Goal: Information Seeking & Learning: Learn about a topic

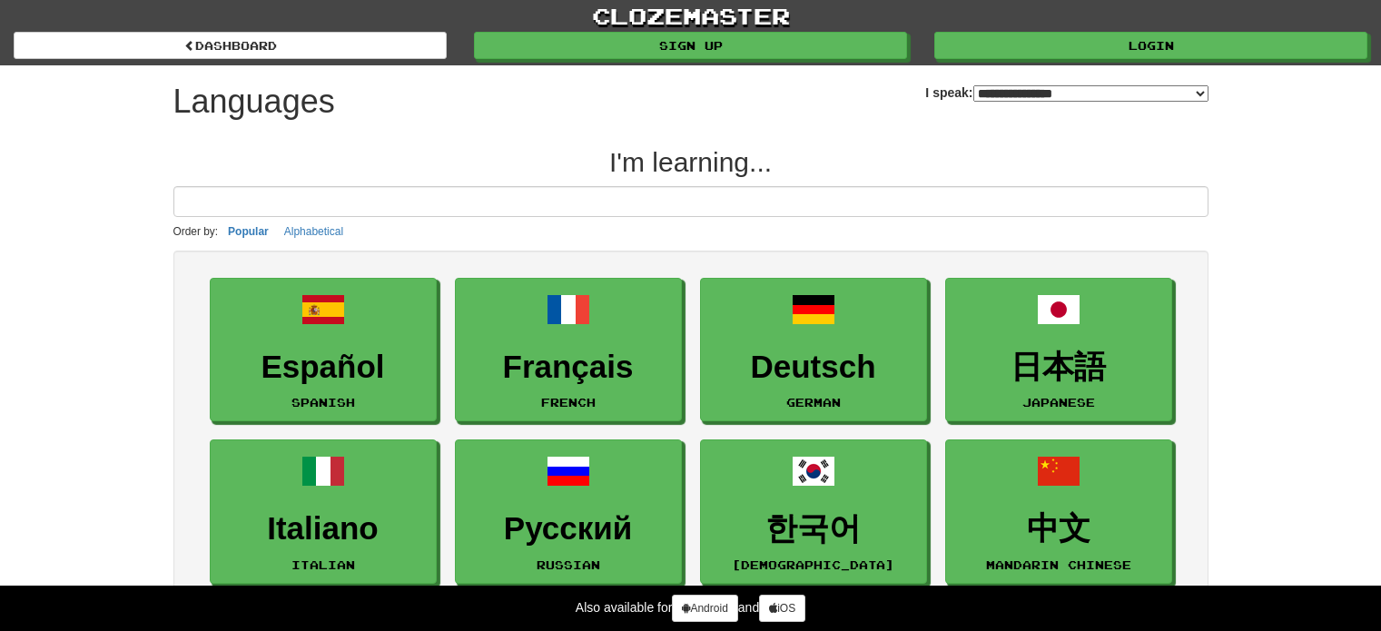
select select "*******"
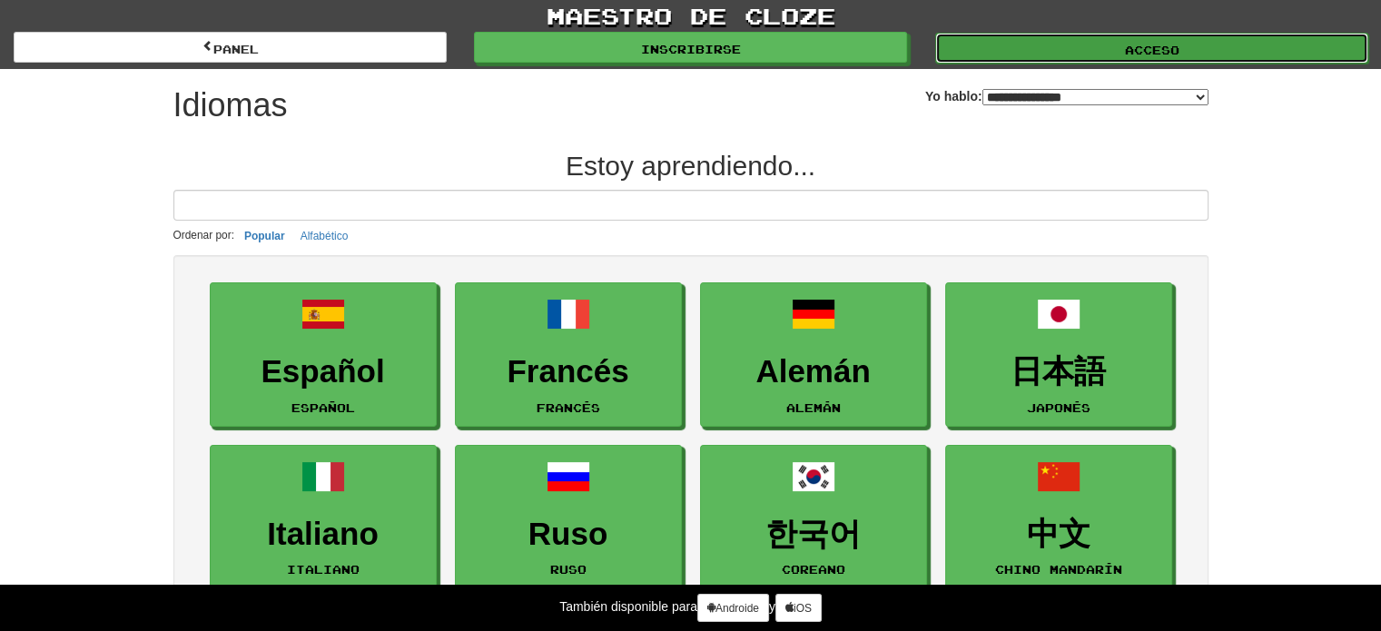
click at [1057, 46] on link "Acceso" at bounding box center [1151, 48] width 433 height 31
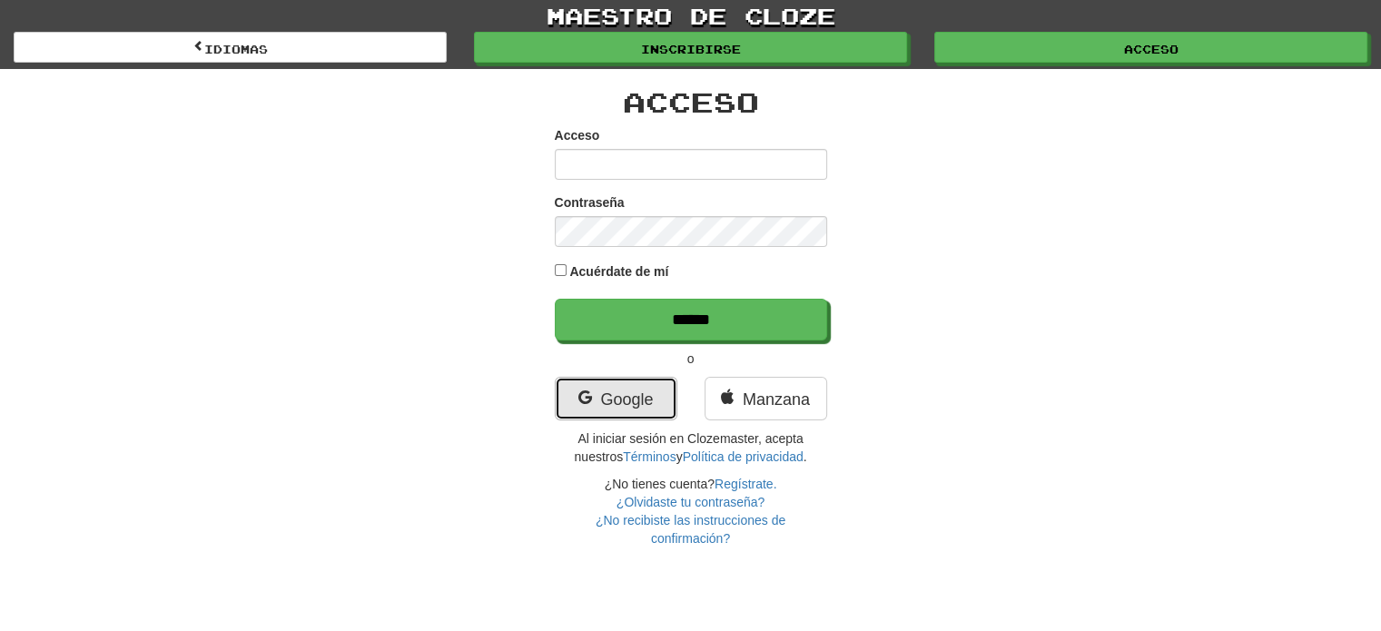
click at [624, 387] on link "Google" at bounding box center [616, 399] width 123 height 44
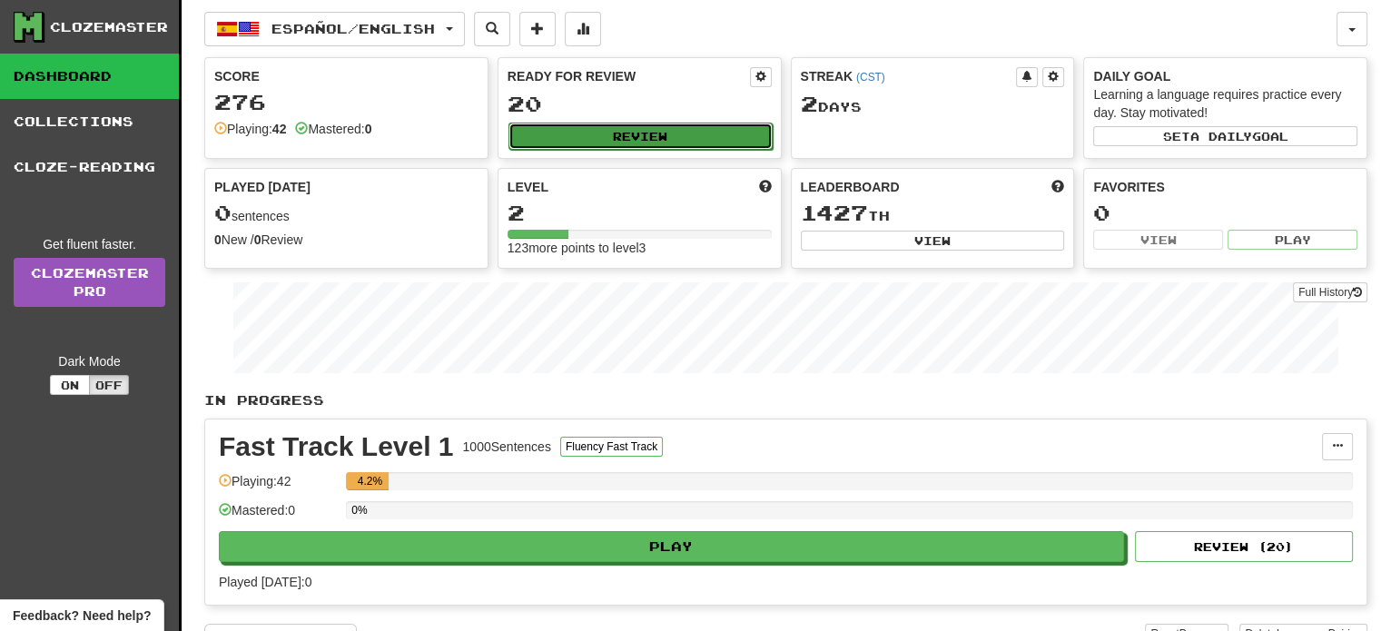
click at [664, 134] on button "Review" at bounding box center [640, 136] width 264 height 27
select select "**"
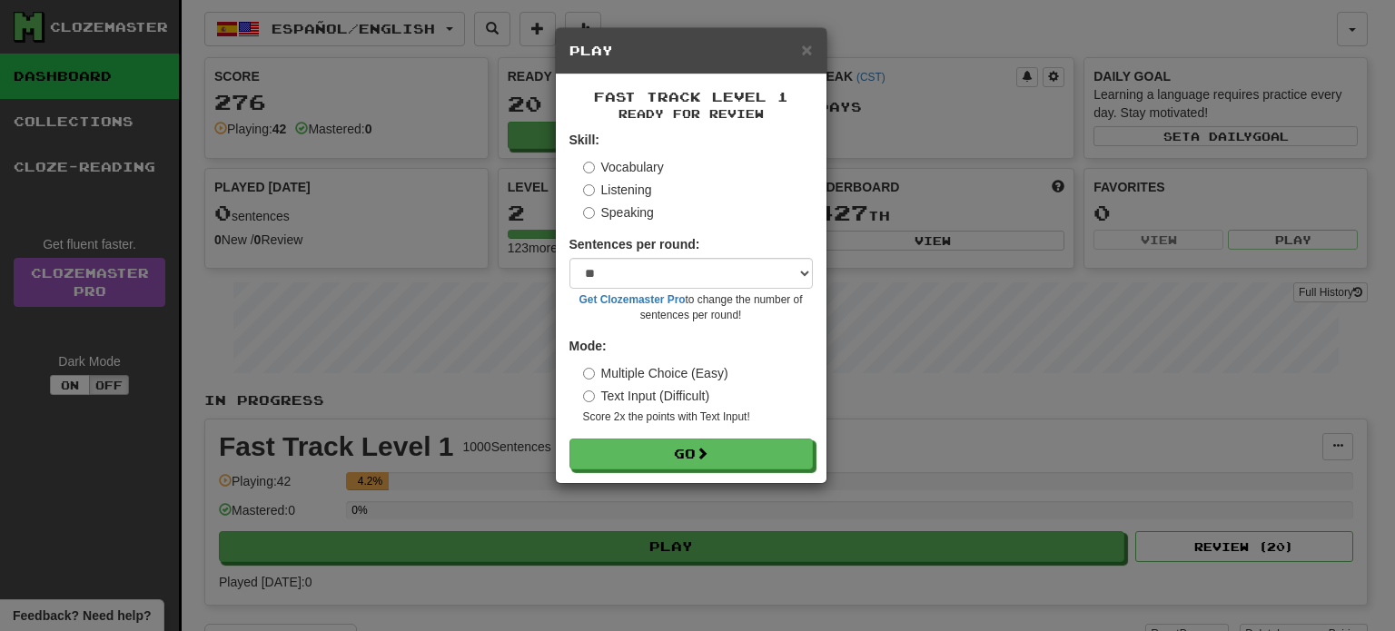
click at [806, 37] on div "× Play" at bounding box center [691, 51] width 271 height 46
click at [804, 54] on span "×" at bounding box center [806, 49] width 11 height 21
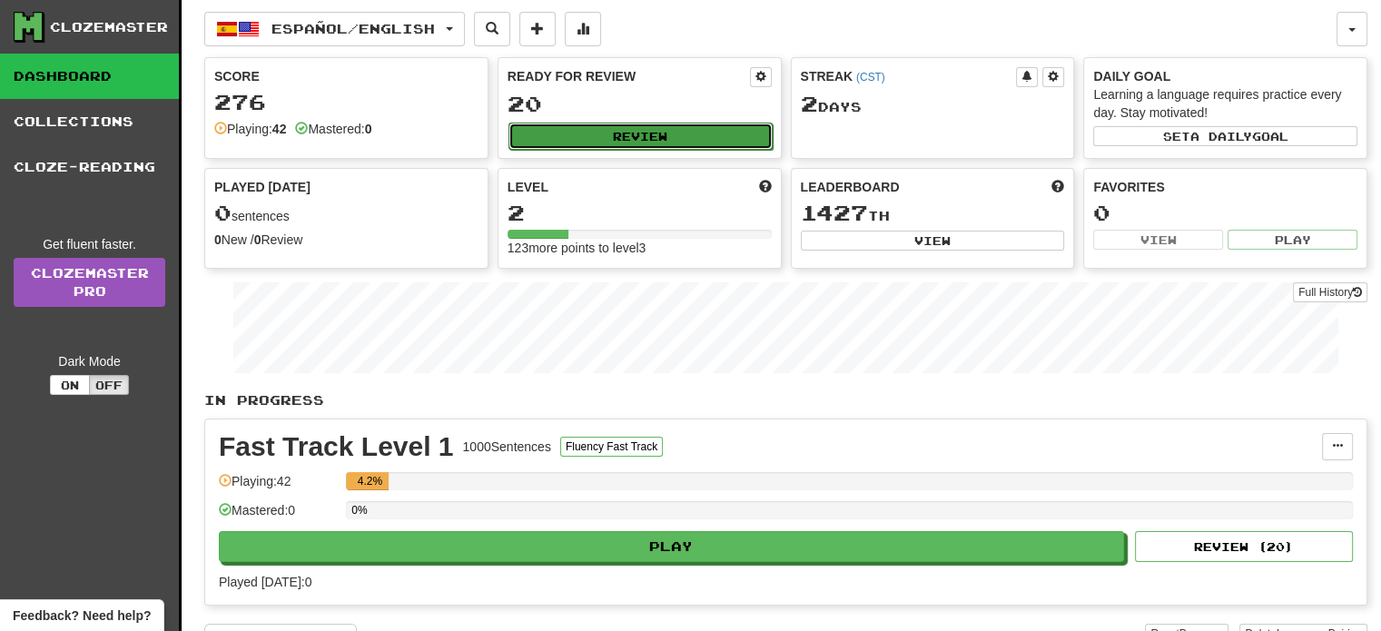
click at [675, 134] on button "Review" at bounding box center [640, 136] width 264 height 27
select select "**"
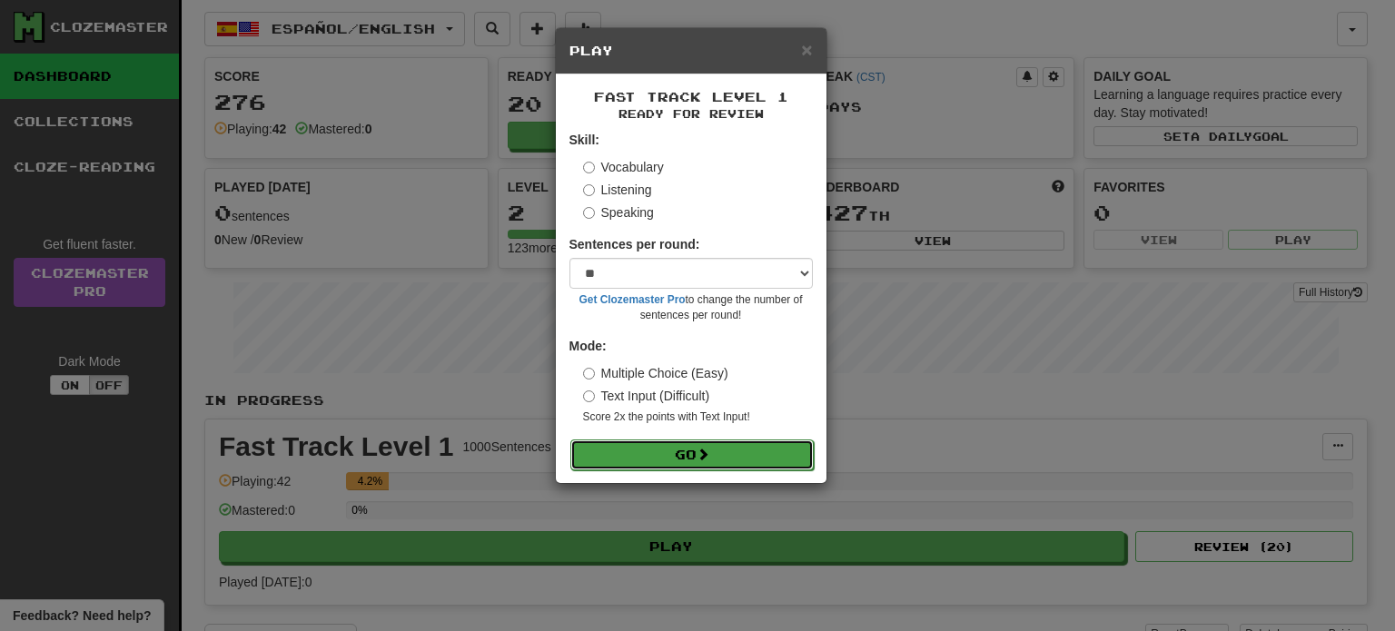
click at [732, 443] on button "Go" at bounding box center [691, 454] width 243 height 31
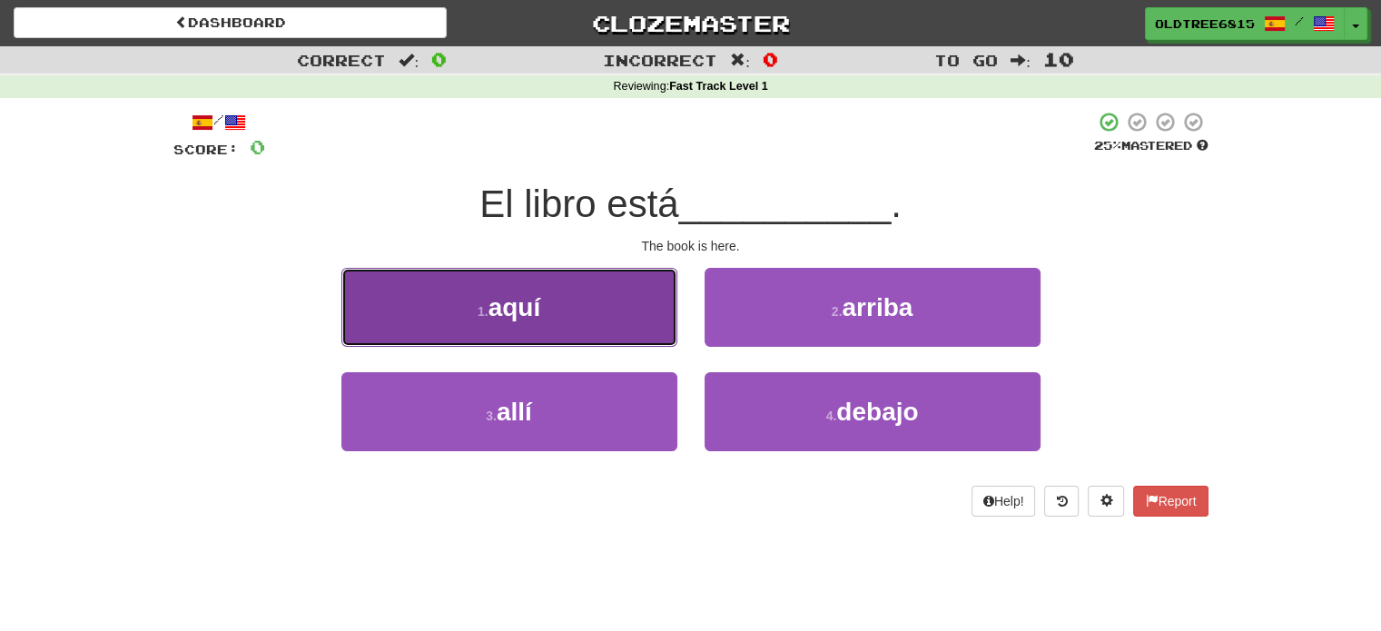
click at [605, 302] on button "1 . aquí" at bounding box center [509, 307] width 336 height 79
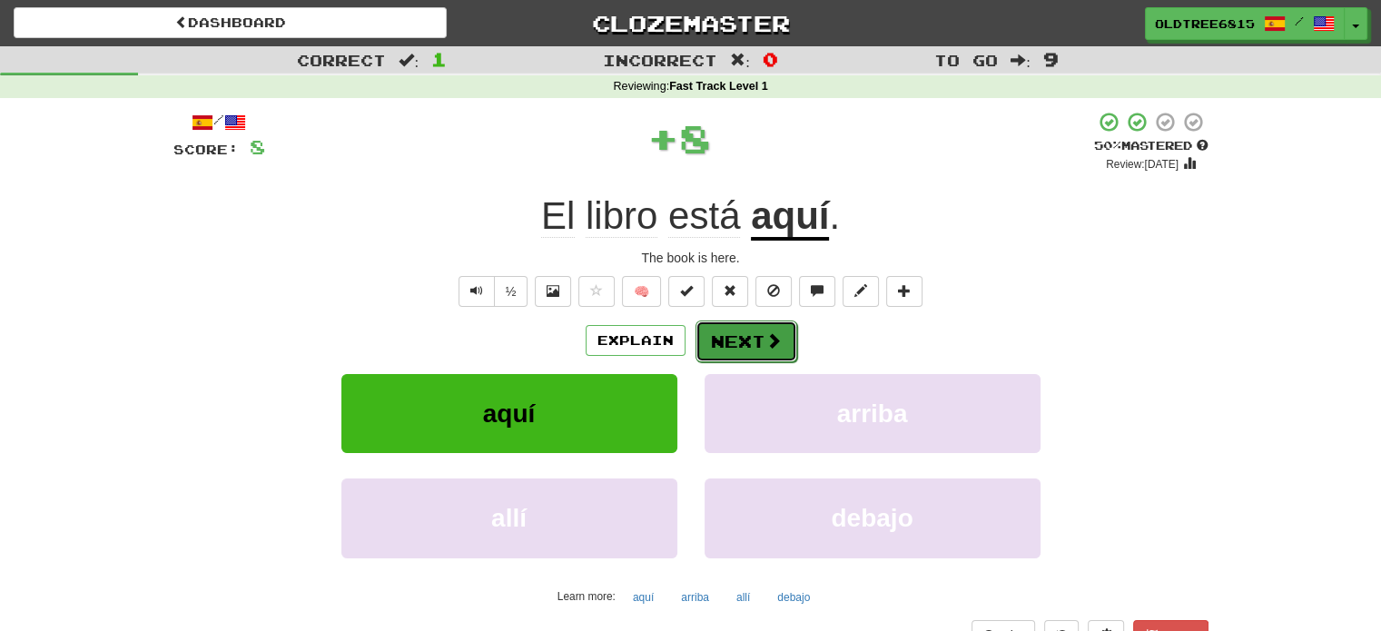
click at [758, 342] on button "Next" at bounding box center [746, 341] width 102 height 42
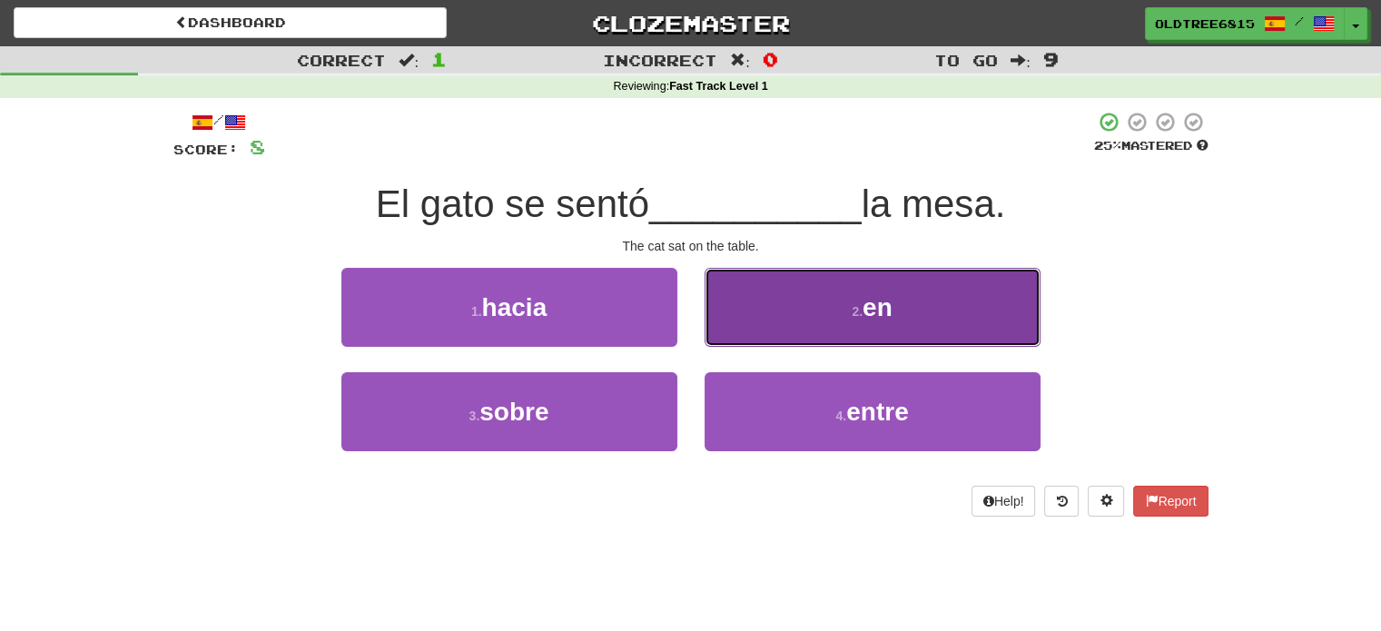
click at [777, 322] on button "2 . en" at bounding box center [873, 307] width 336 height 79
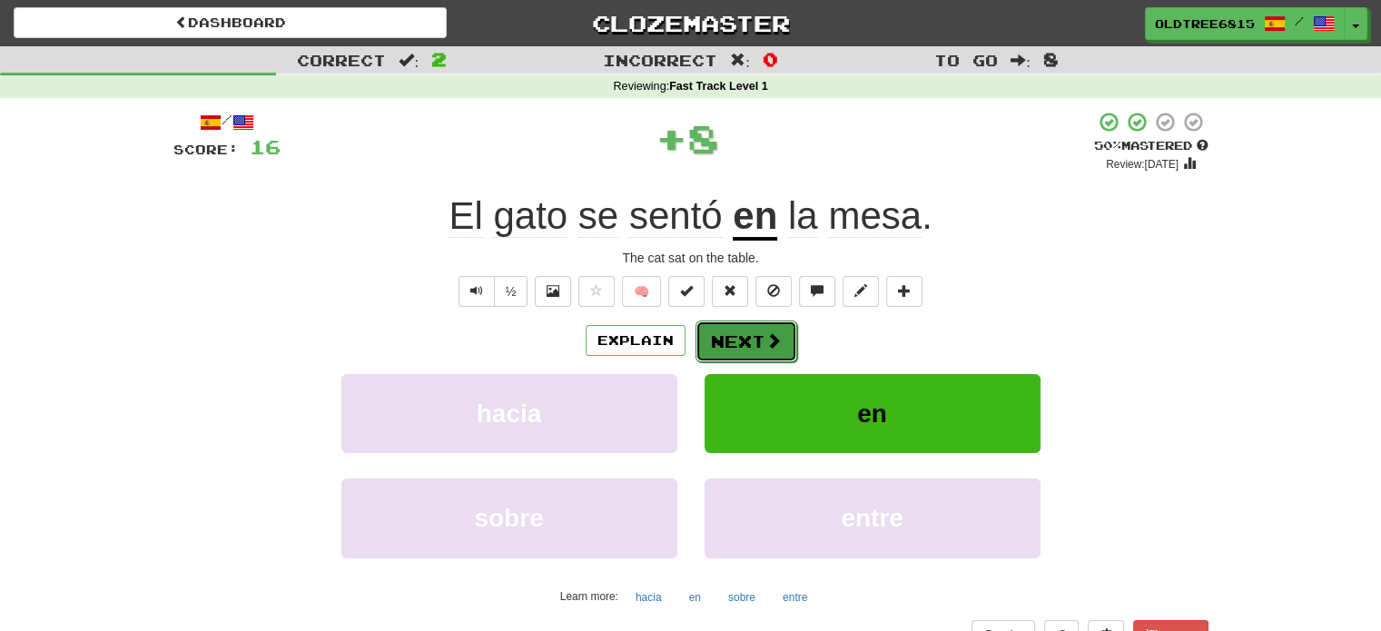
click at [728, 330] on button "Next" at bounding box center [746, 341] width 102 height 42
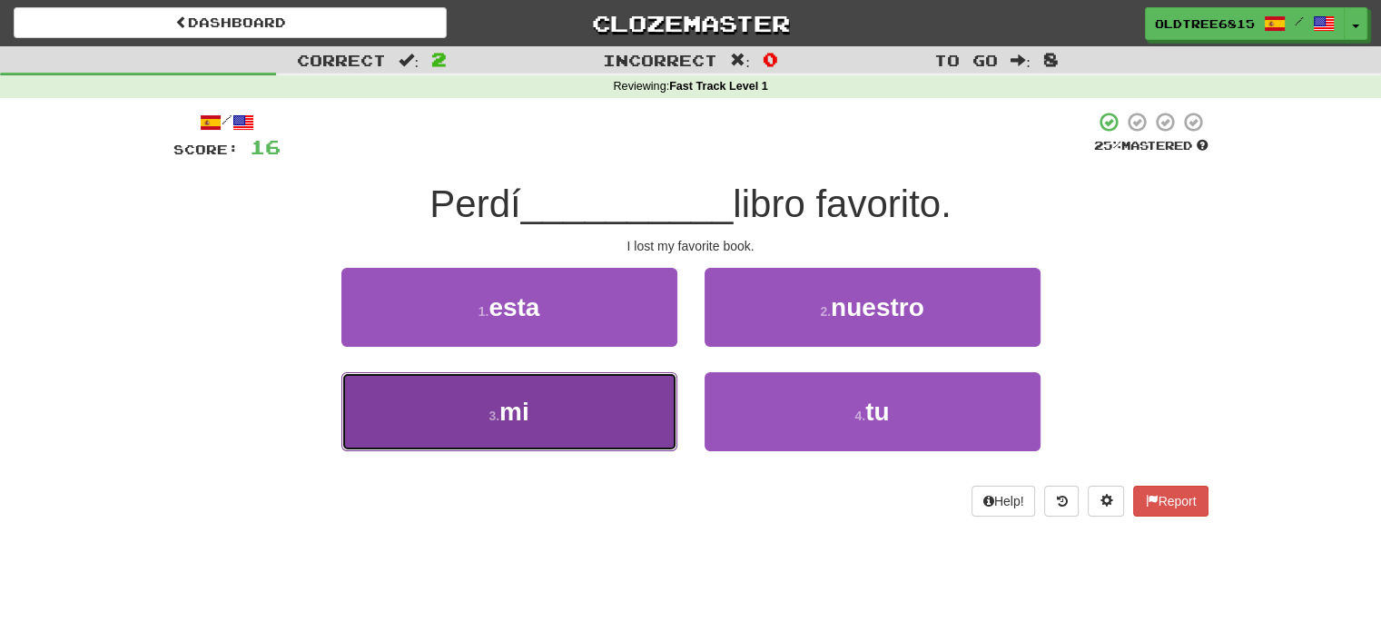
click at [596, 422] on button "3 . mi" at bounding box center [509, 411] width 336 height 79
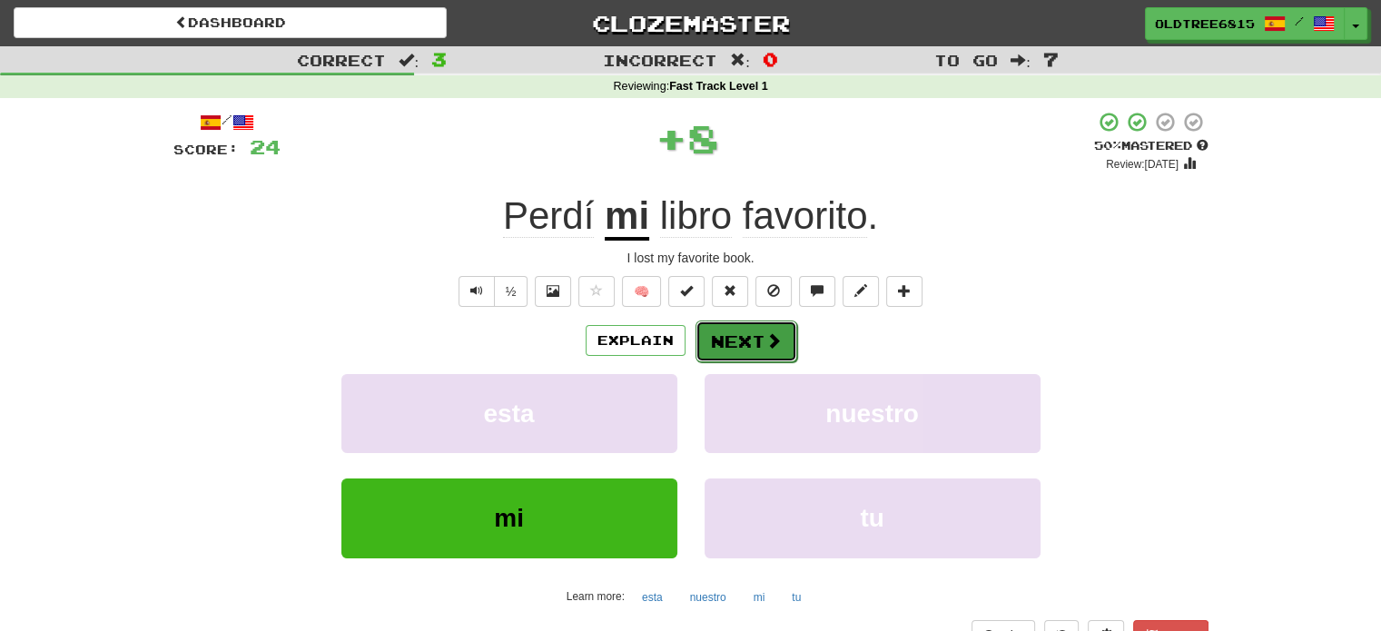
click at [757, 343] on button "Next" at bounding box center [746, 341] width 102 height 42
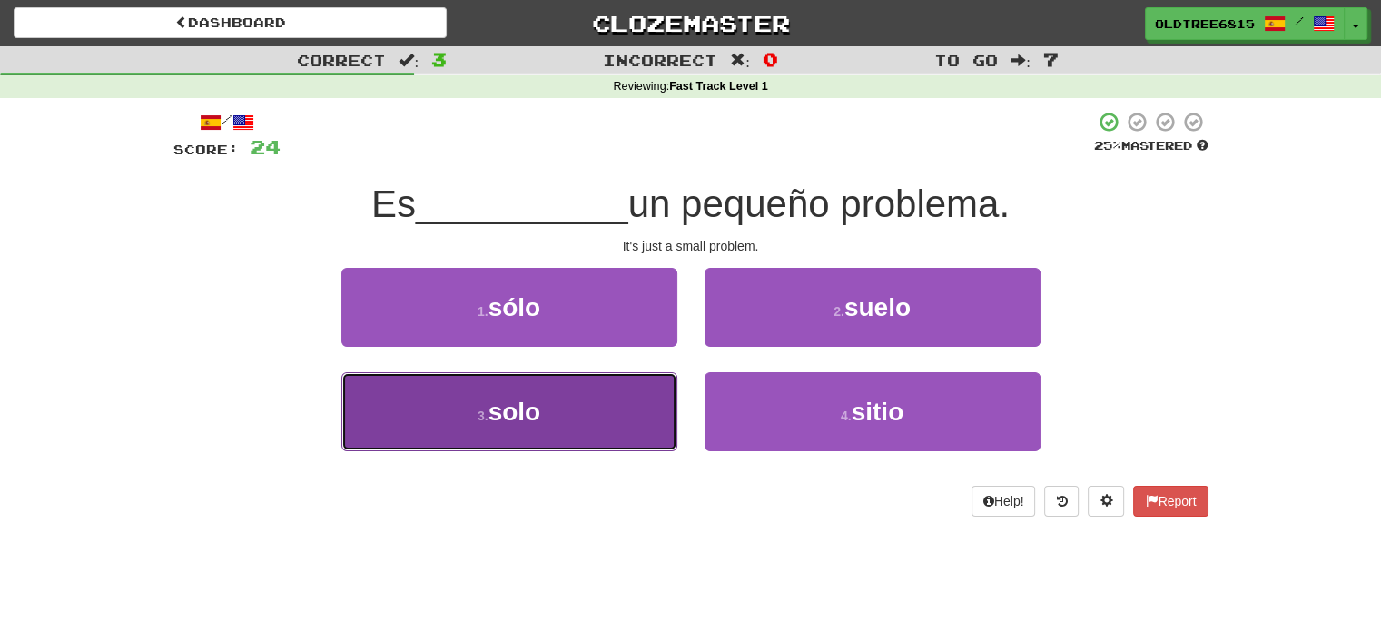
click at [525, 438] on button "3 . solo" at bounding box center [509, 411] width 336 height 79
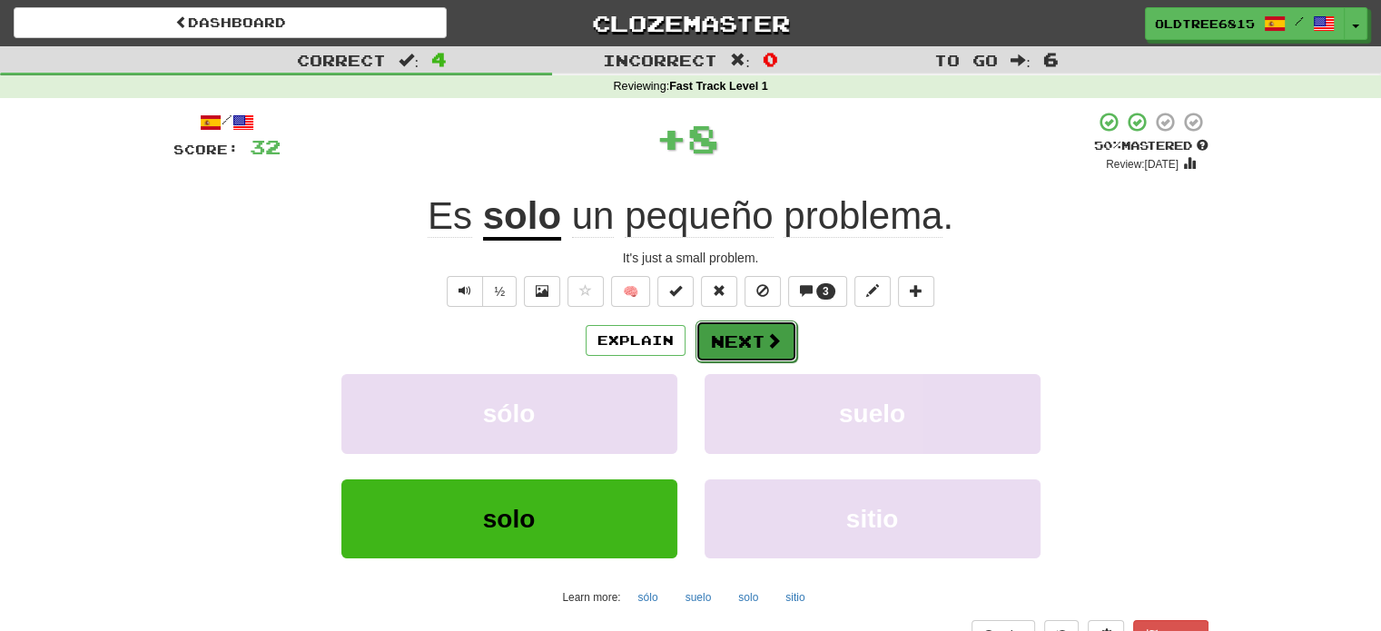
click at [747, 338] on button "Next" at bounding box center [746, 341] width 102 height 42
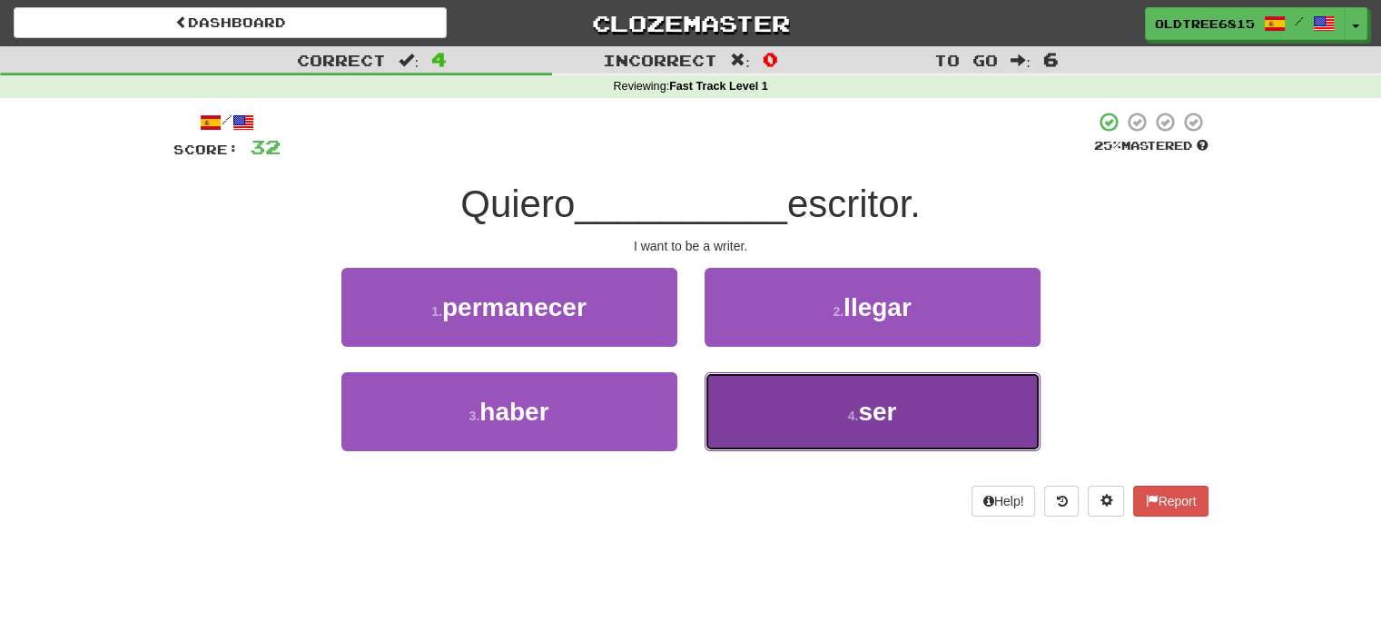
click at [770, 405] on button "4 . ser" at bounding box center [873, 411] width 336 height 79
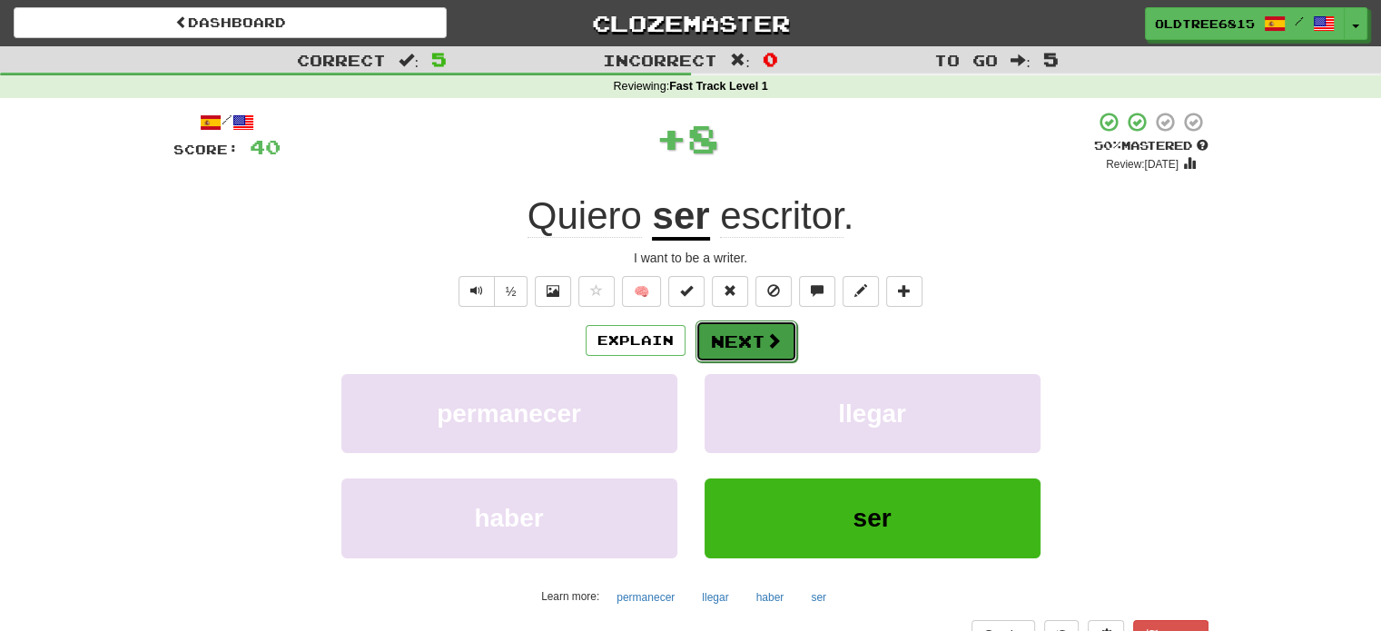
click at [714, 337] on button "Next" at bounding box center [746, 341] width 102 height 42
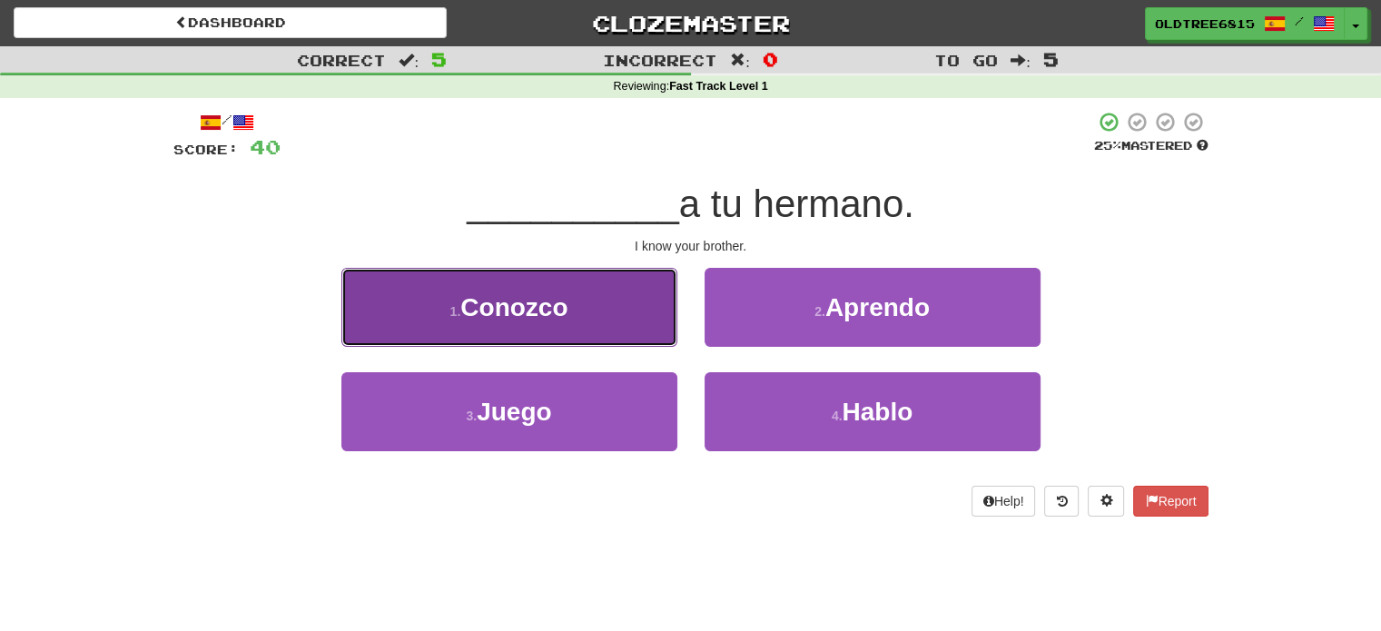
click at [600, 309] on button "1 . Conozco" at bounding box center [509, 307] width 336 height 79
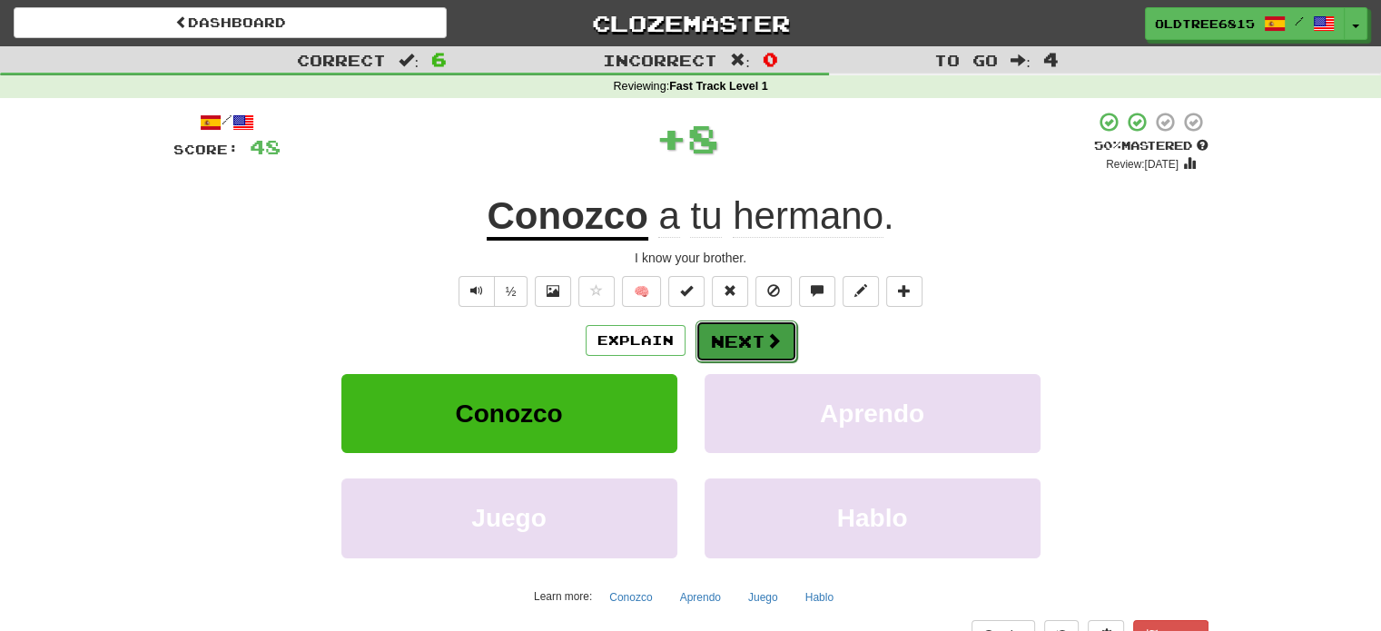
click at [758, 348] on button "Next" at bounding box center [746, 341] width 102 height 42
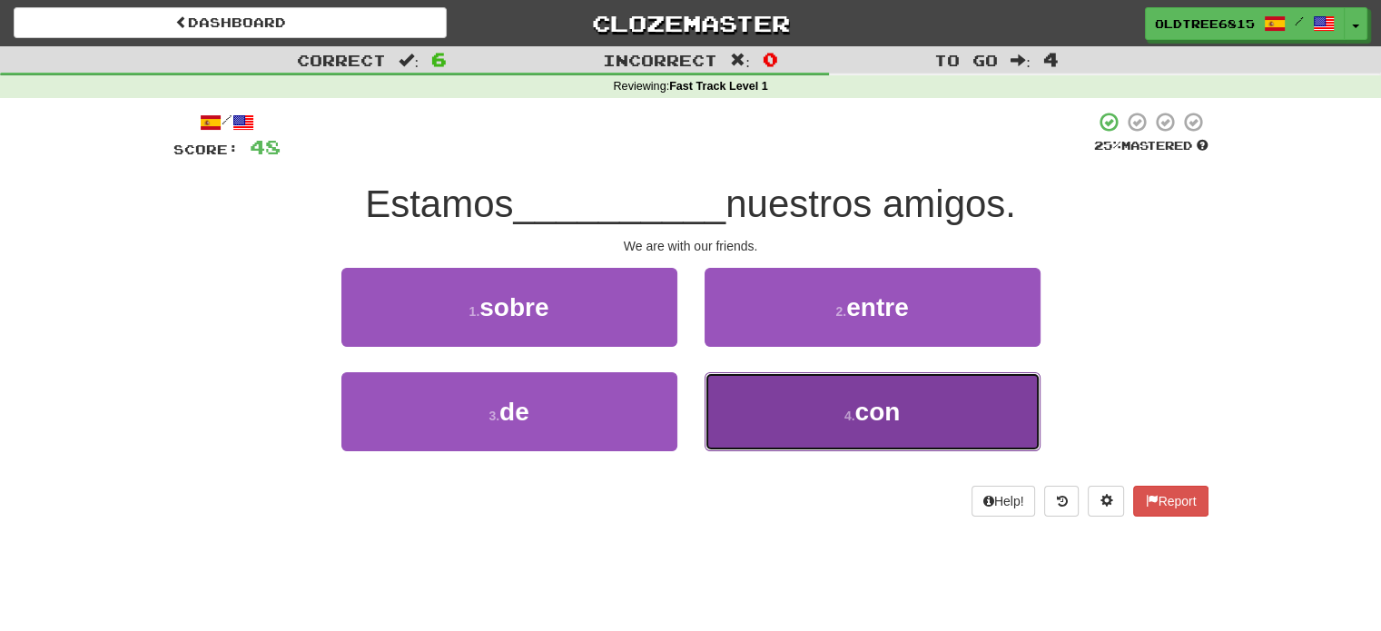
click at [784, 409] on button "4 . con" at bounding box center [873, 411] width 336 height 79
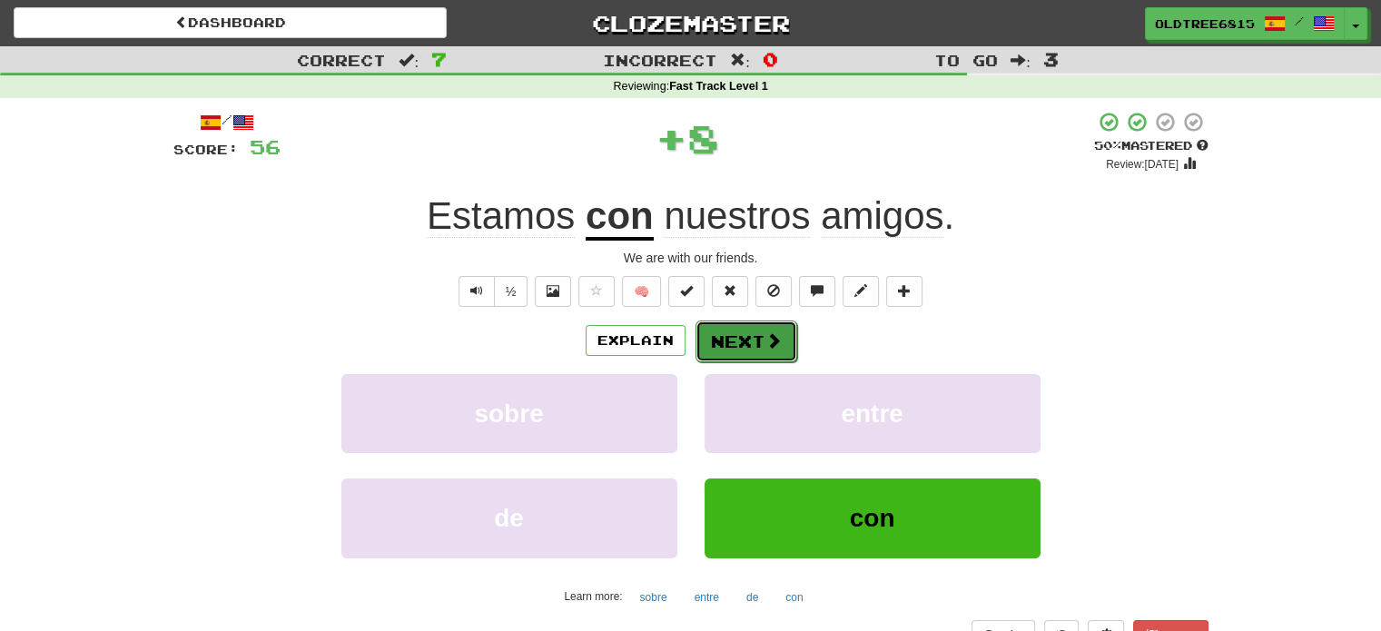
click at [720, 340] on button "Next" at bounding box center [746, 341] width 102 height 42
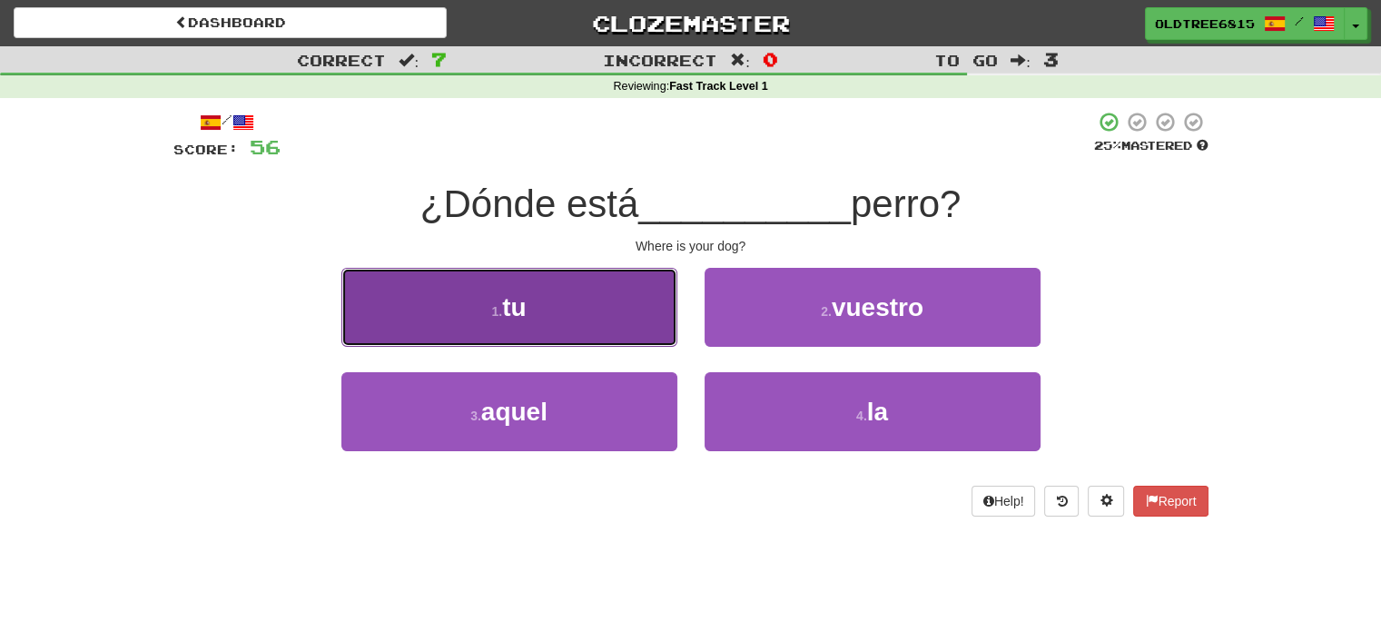
click at [563, 310] on button "1 . tu" at bounding box center [509, 307] width 336 height 79
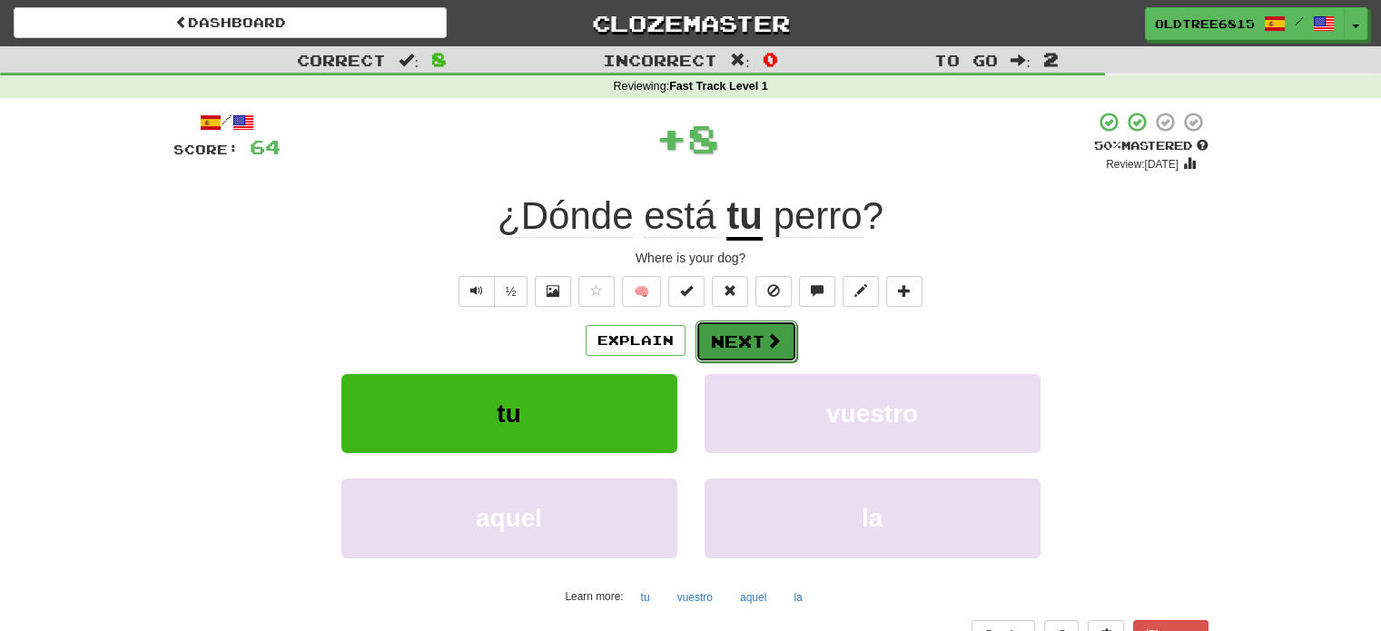
click at [736, 332] on button "Next" at bounding box center [746, 341] width 102 height 42
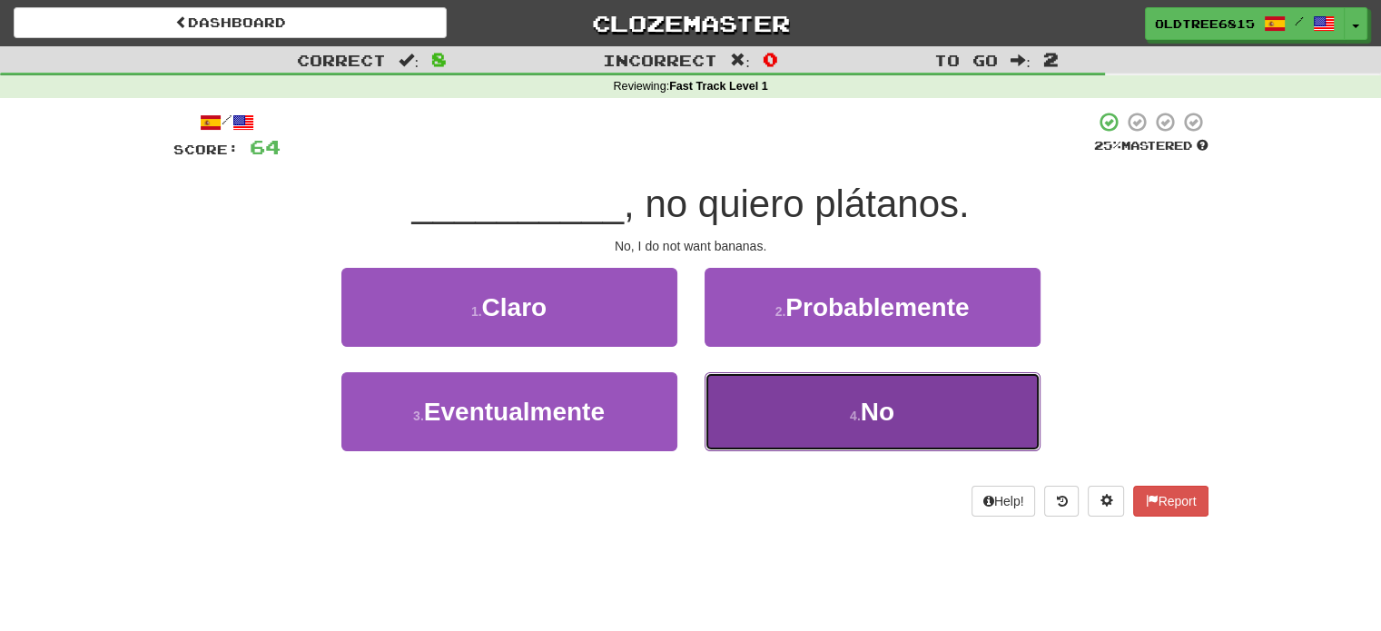
click at [791, 411] on button "4 . No" at bounding box center [873, 411] width 336 height 79
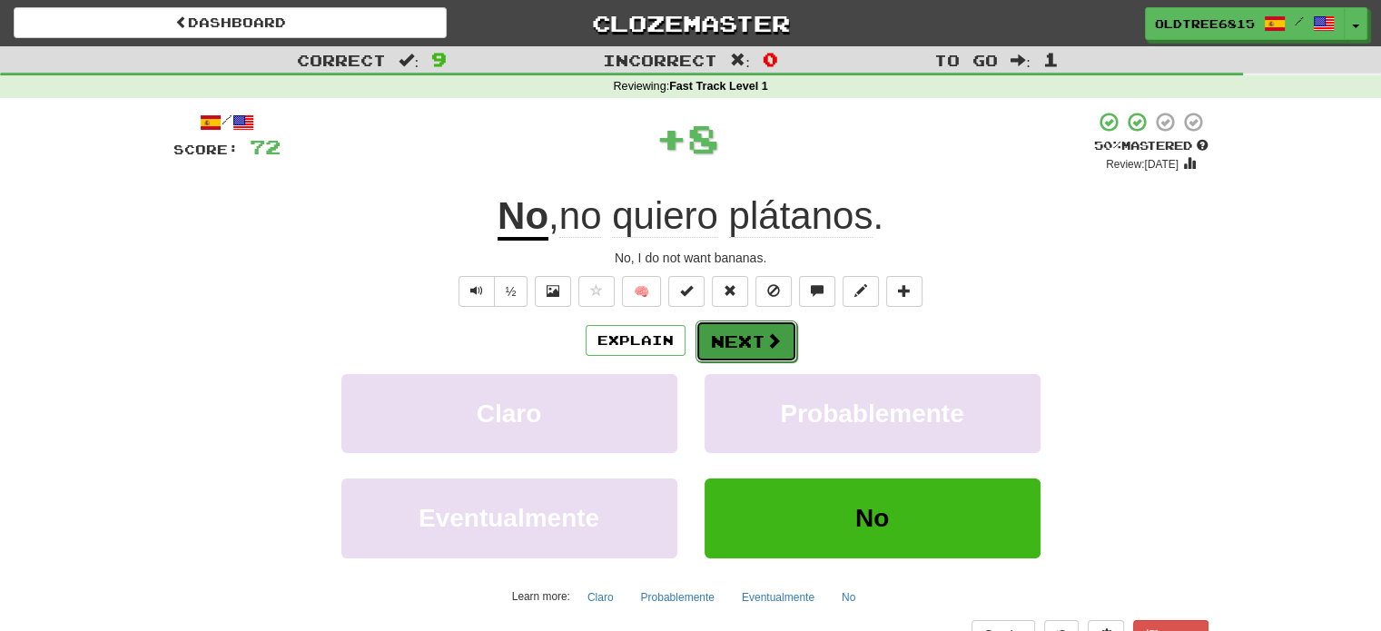
click at [723, 342] on button "Next" at bounding box center [746, 341] width 102 height 42
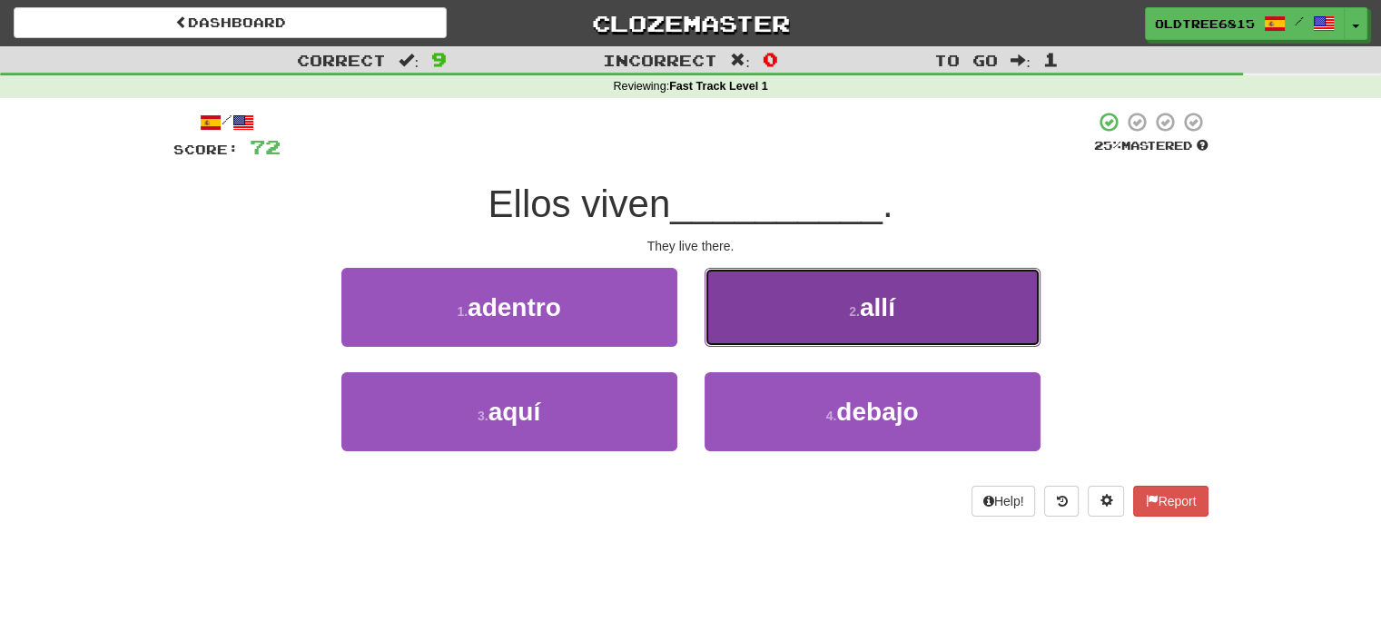
click at [761, 325] on button "2 . allí" at bounding box center [873, 307] width 336 height 79
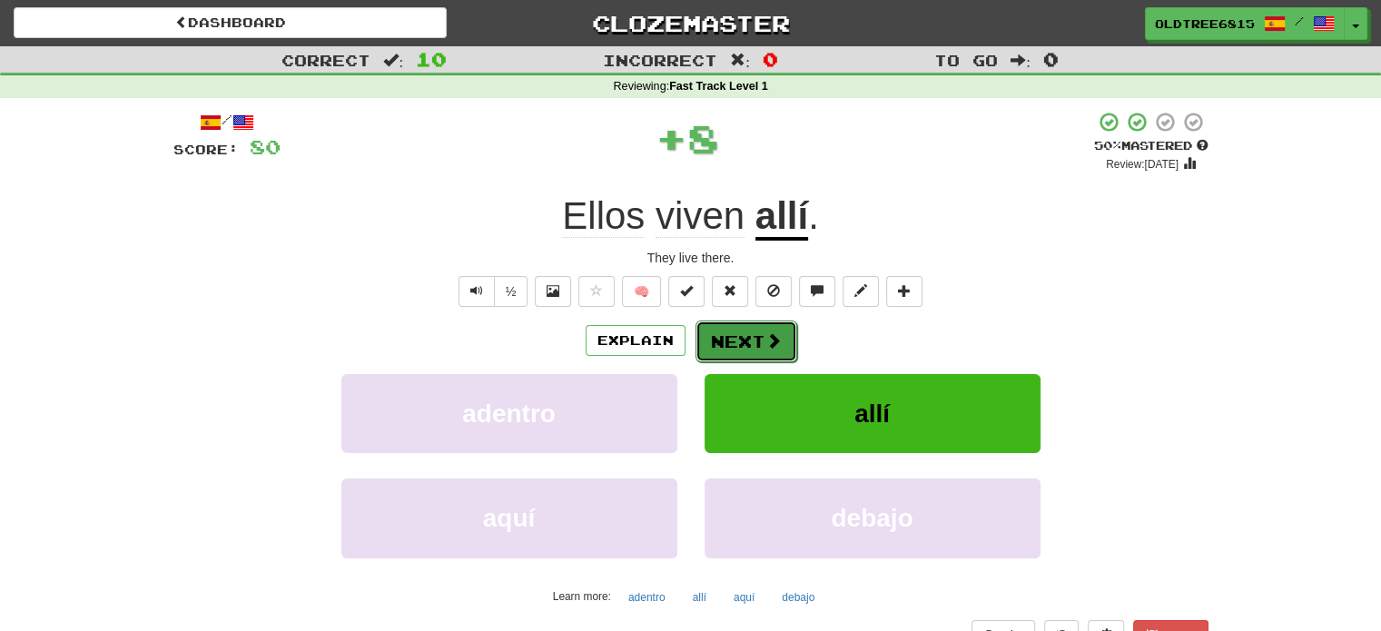
click at [715, 341] on button "Next" at bounding box center [746, 341] width 102 height 42
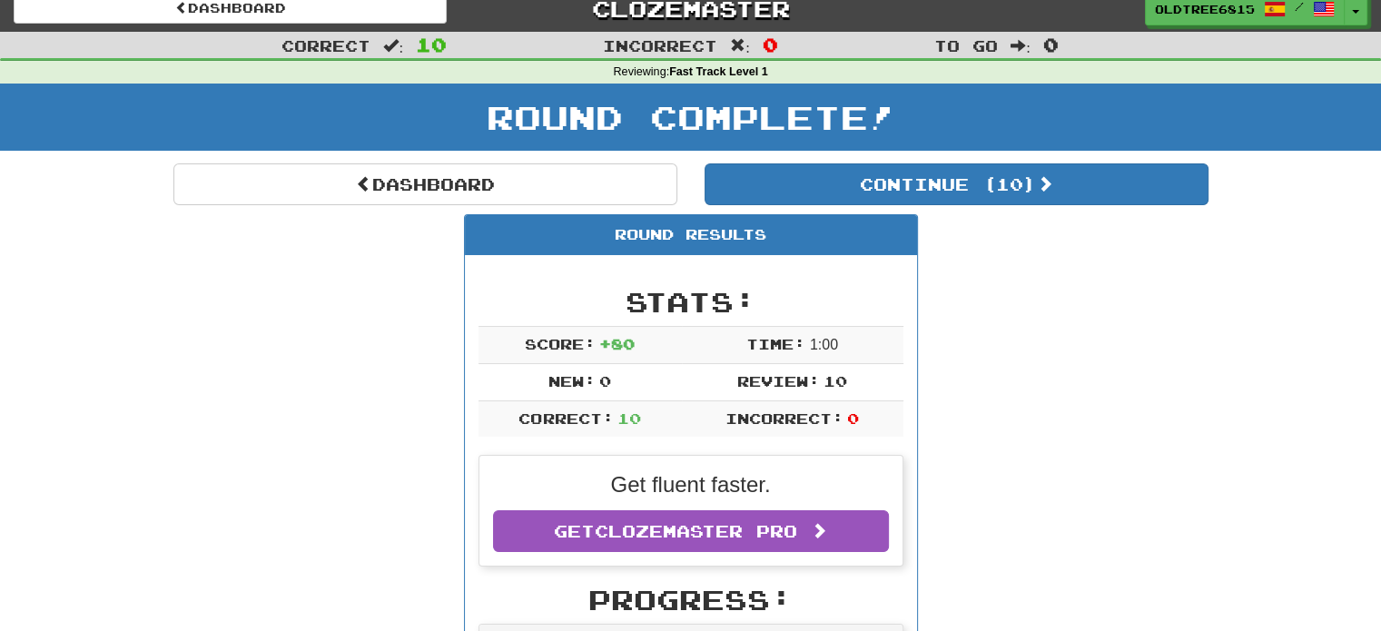
scroll to position [11, 0]
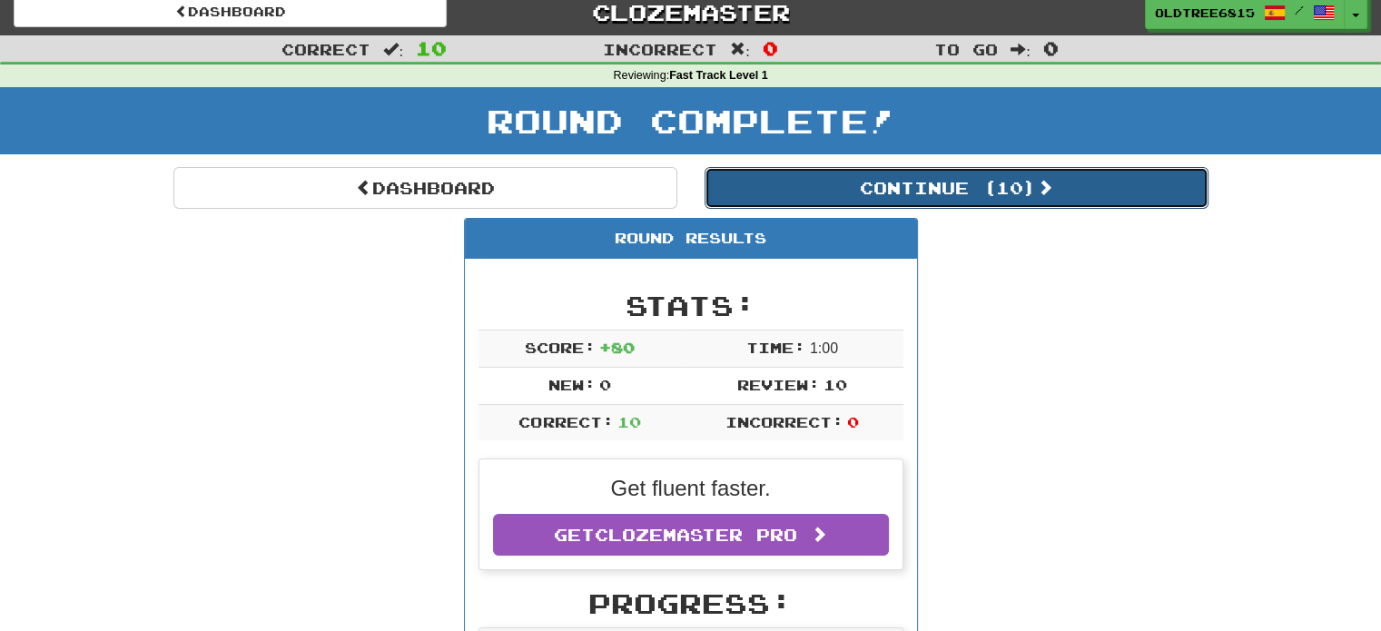
click at [773, 170] on button "Continue ( 10 )" at bounding box center [957, 188] width 504 height 42
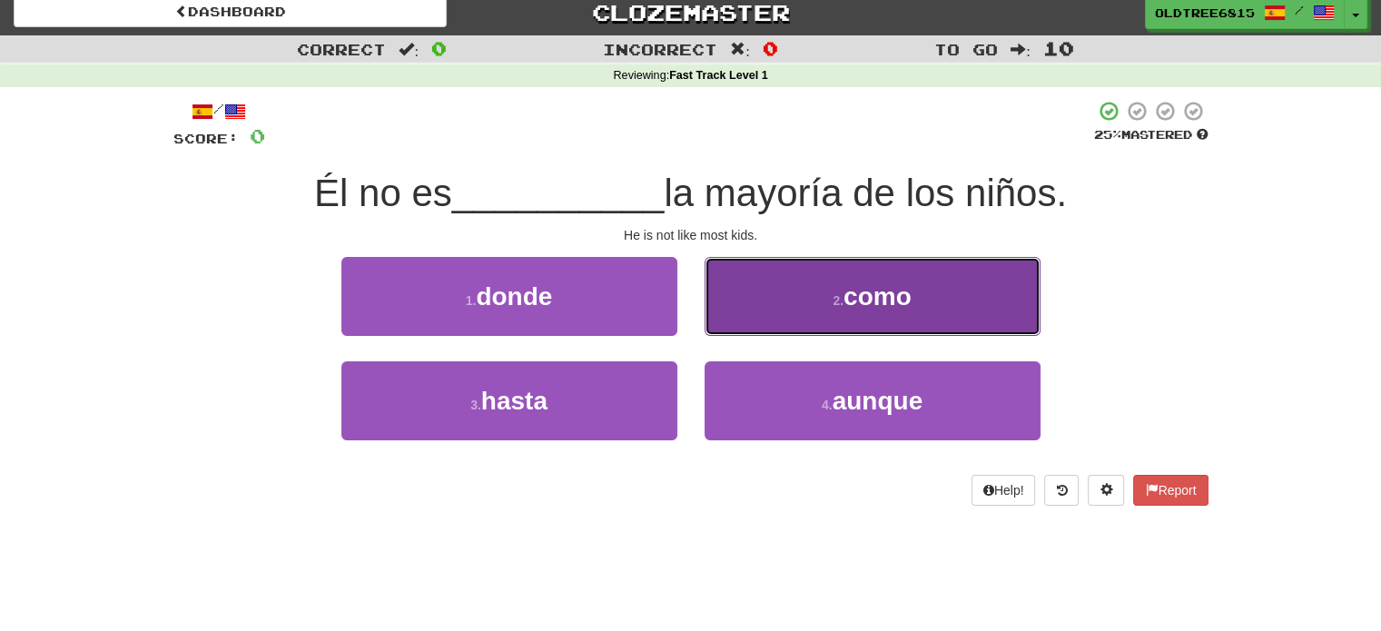
click at [814, 294] on button "2 . como" at bounding box center [873, 296] width 336 height 79
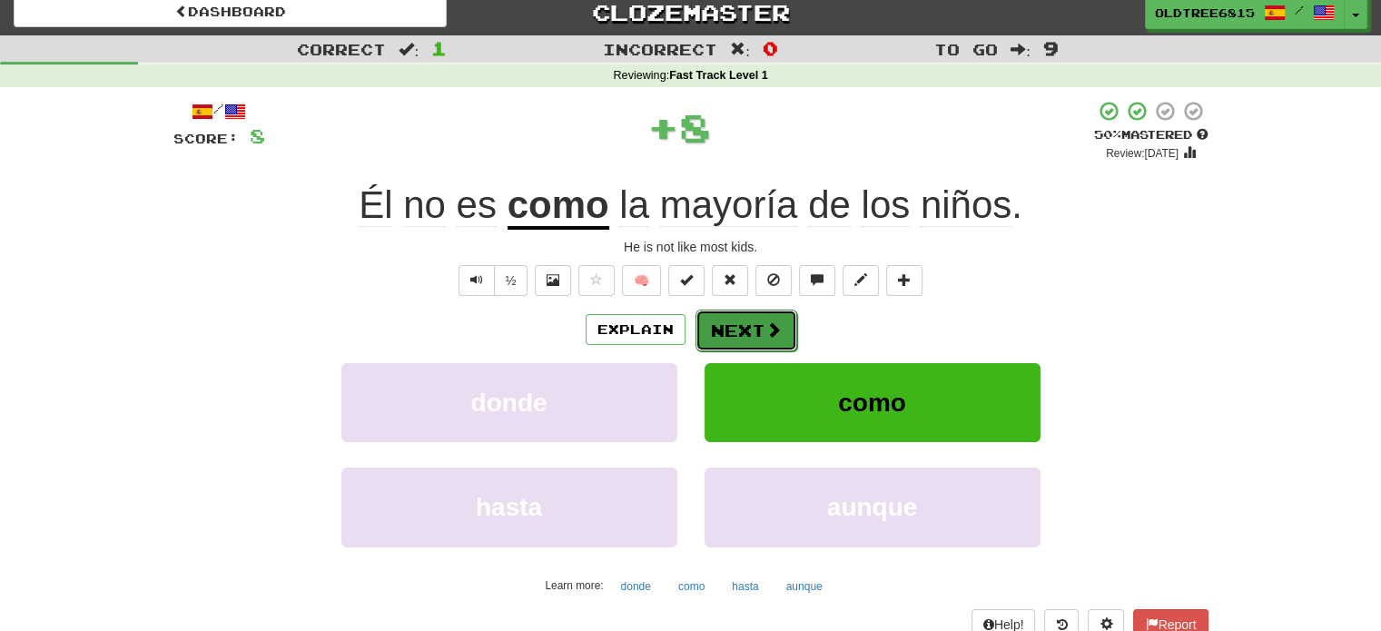
click at [744, 334] on button "Next" at bounding box center [746, 331] width 102 height 42
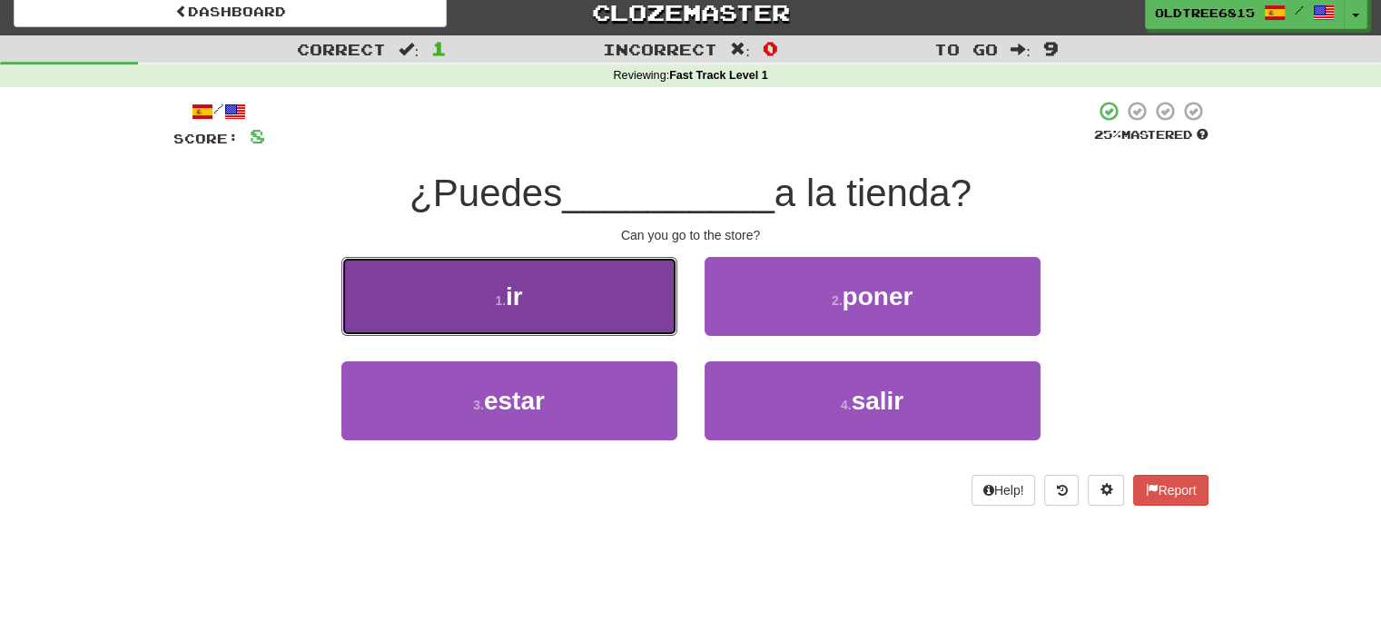
click at [596, 308] on button "1 . ir" at bounding box center [509, 296] width 336 height 79
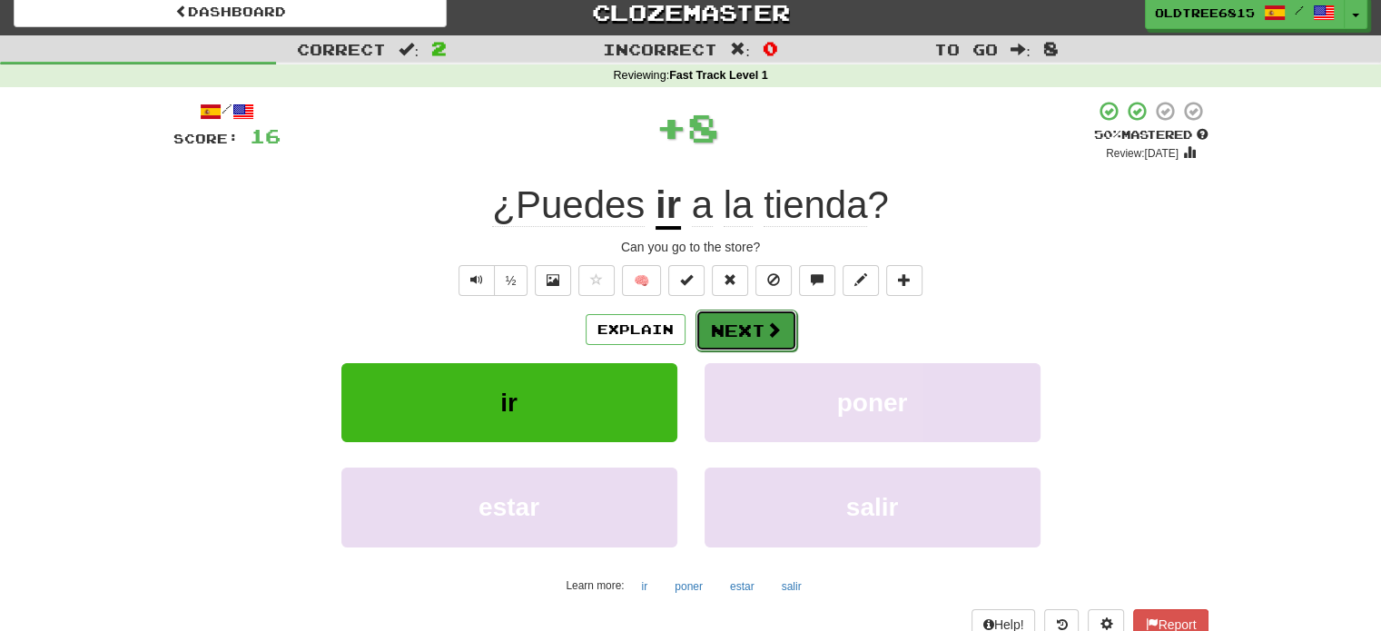
click at [740, 326] on button "Next" at bounding box center [746, 331] width 102 height 42
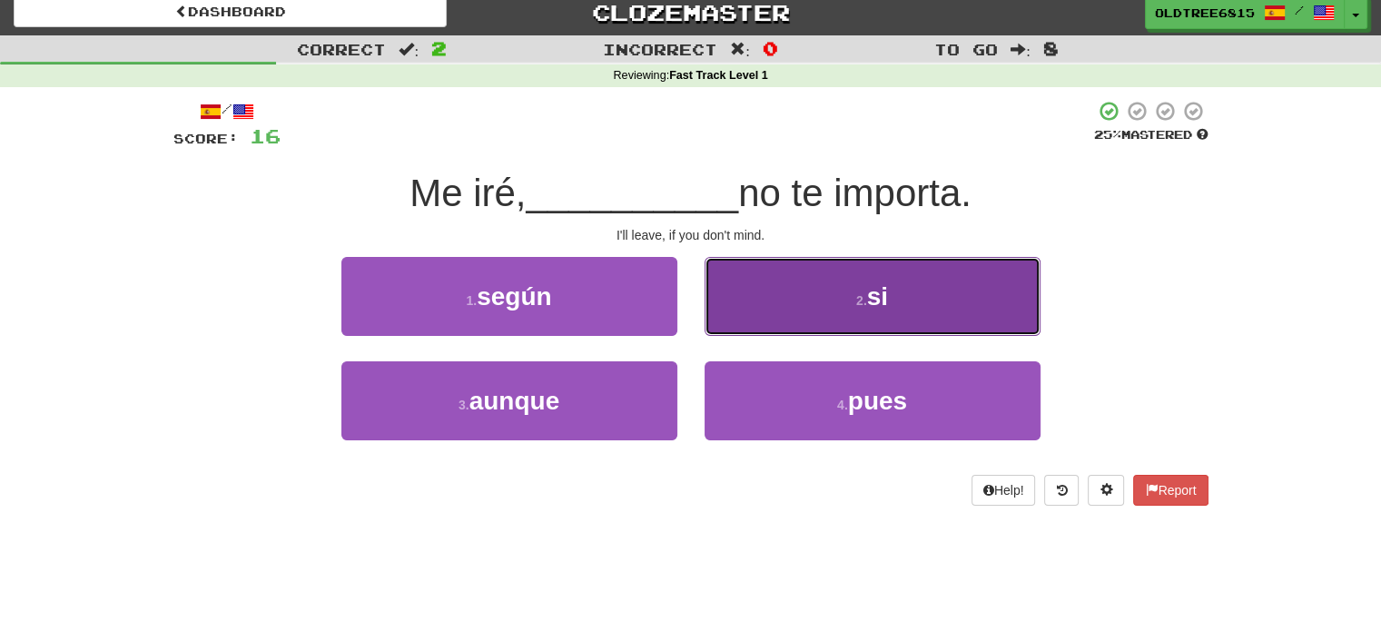
click at [791, 279] on button "2 . si" at bounding box center [873, 296] width 336 height 79
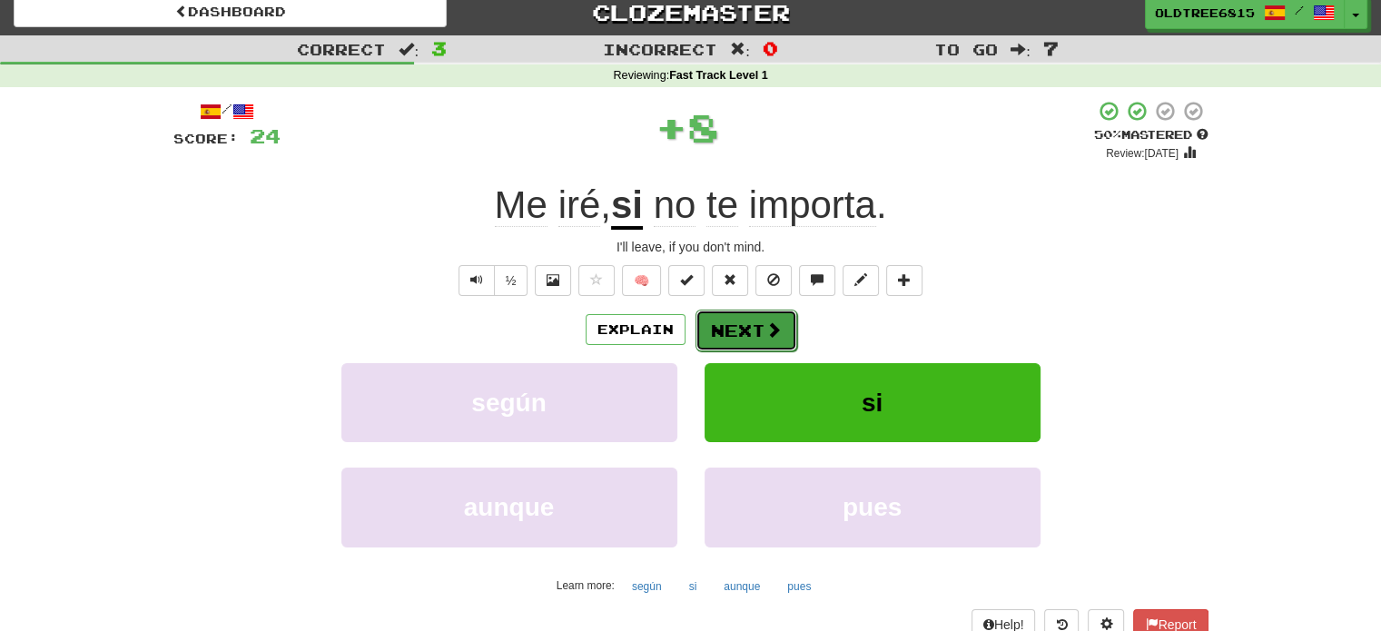
click at [730, 318] on button "Next" at bounding box center [746, 331] width 102 height 42
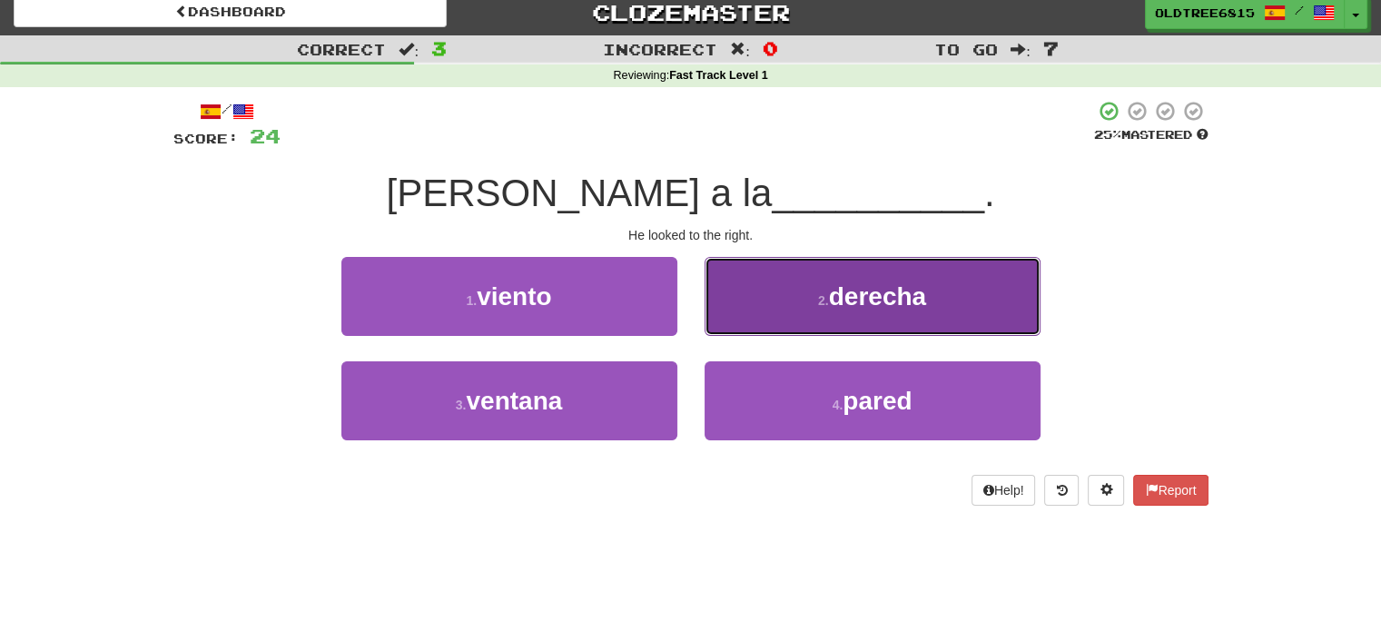
click at [739, 301] on button "2 . derecha" at bounding box center [873, 296] width 336 height 79
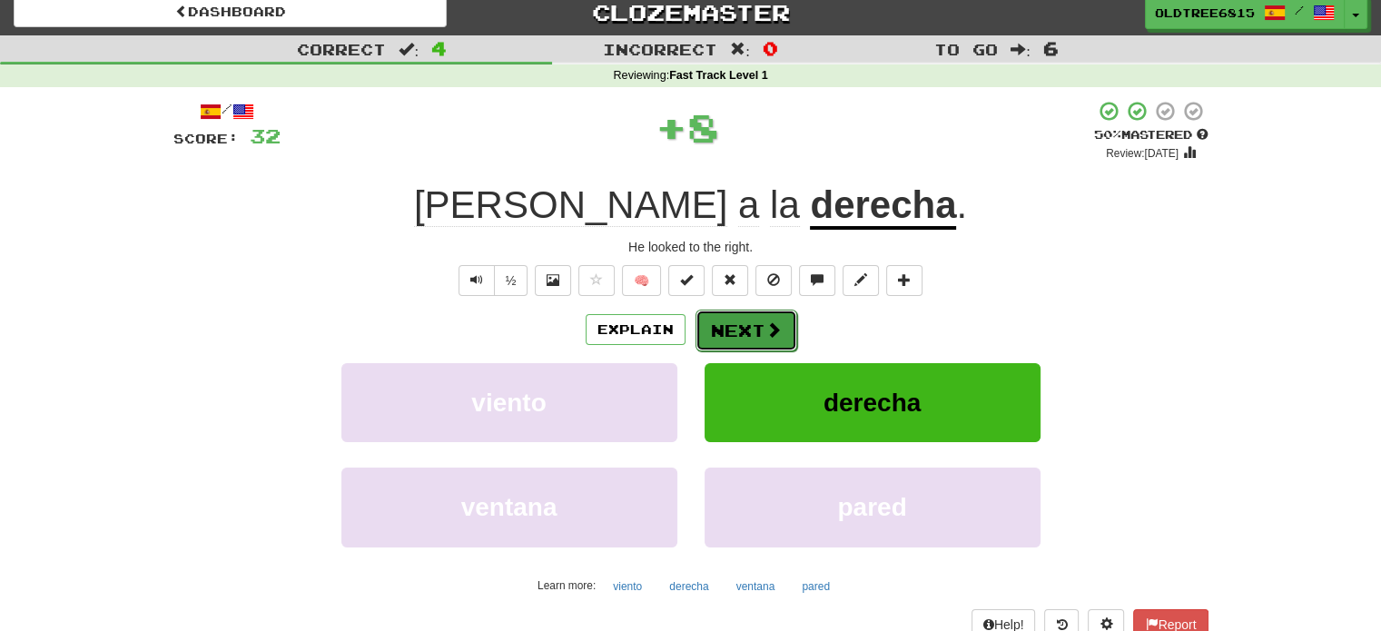
click at [741, 317] on button "Next" at bounding box center [746, 331] width 102 height 42
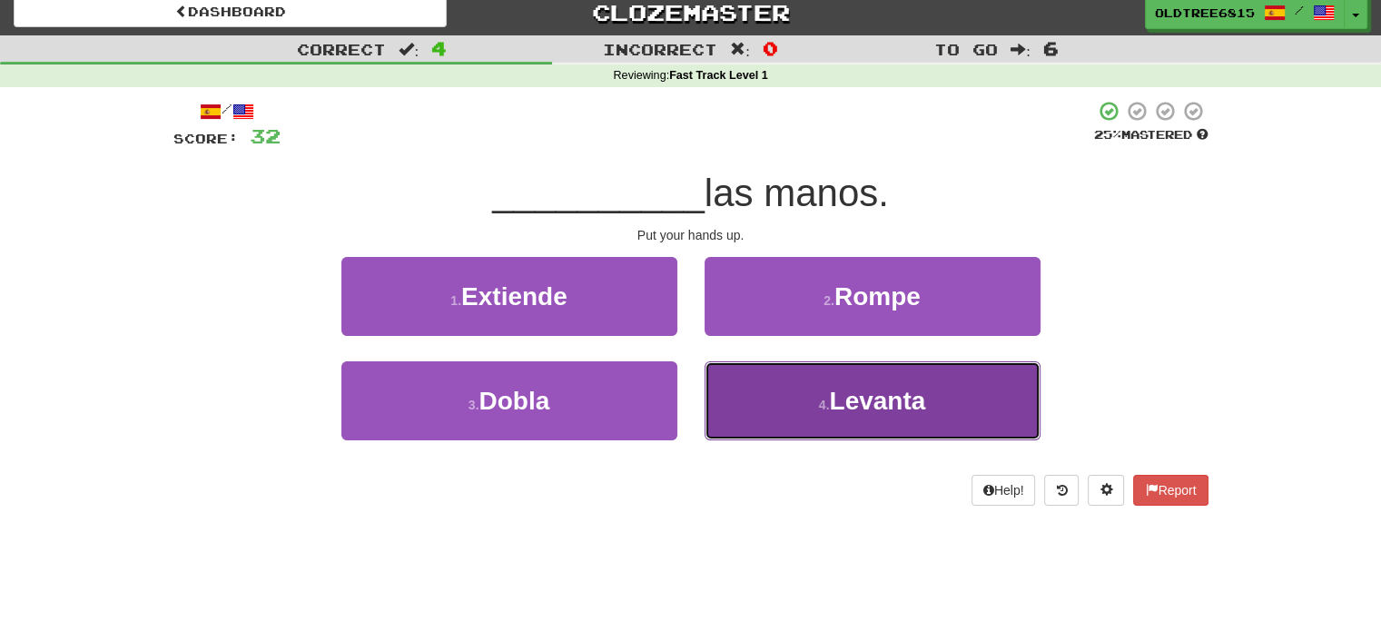
click at [823, 410] on small "4 ." at bounding box center [824, 405] width 11 height 15
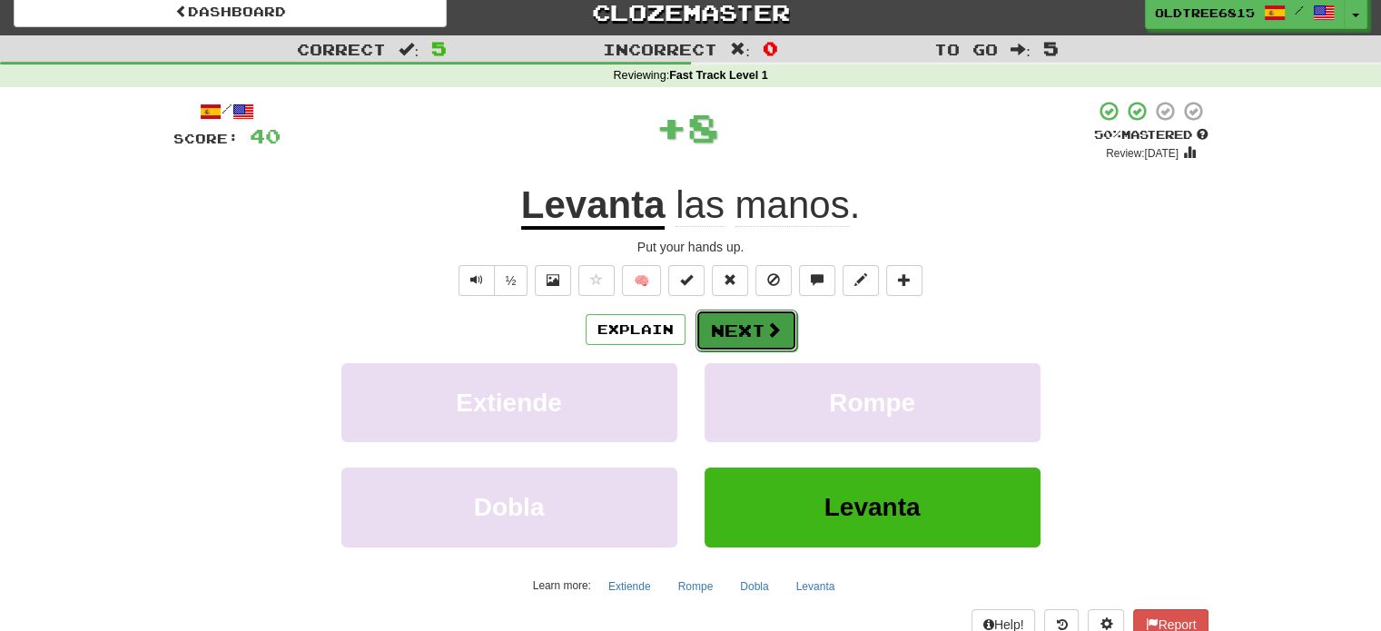
click at [745, 329] on button "Next" at bounding box center [746, 331] width 102 height 42
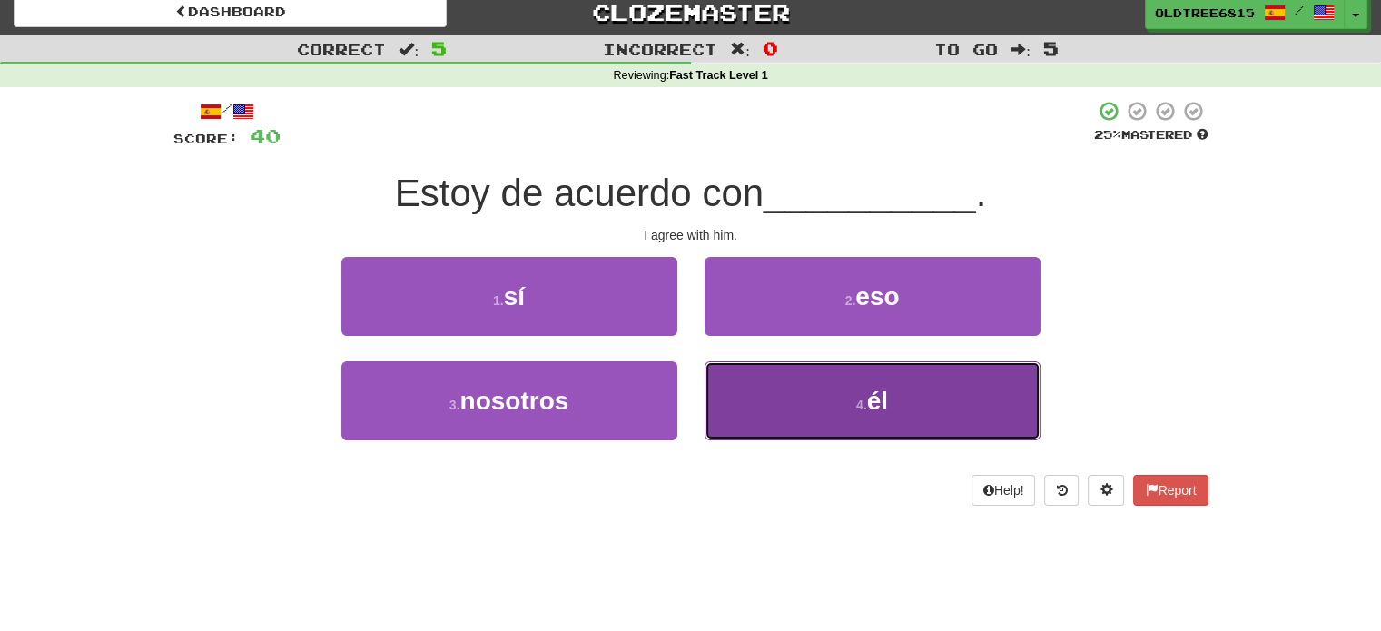
click at [784, 389] on button "4 . él" at bounding box center [873, 400] width 336 height 79
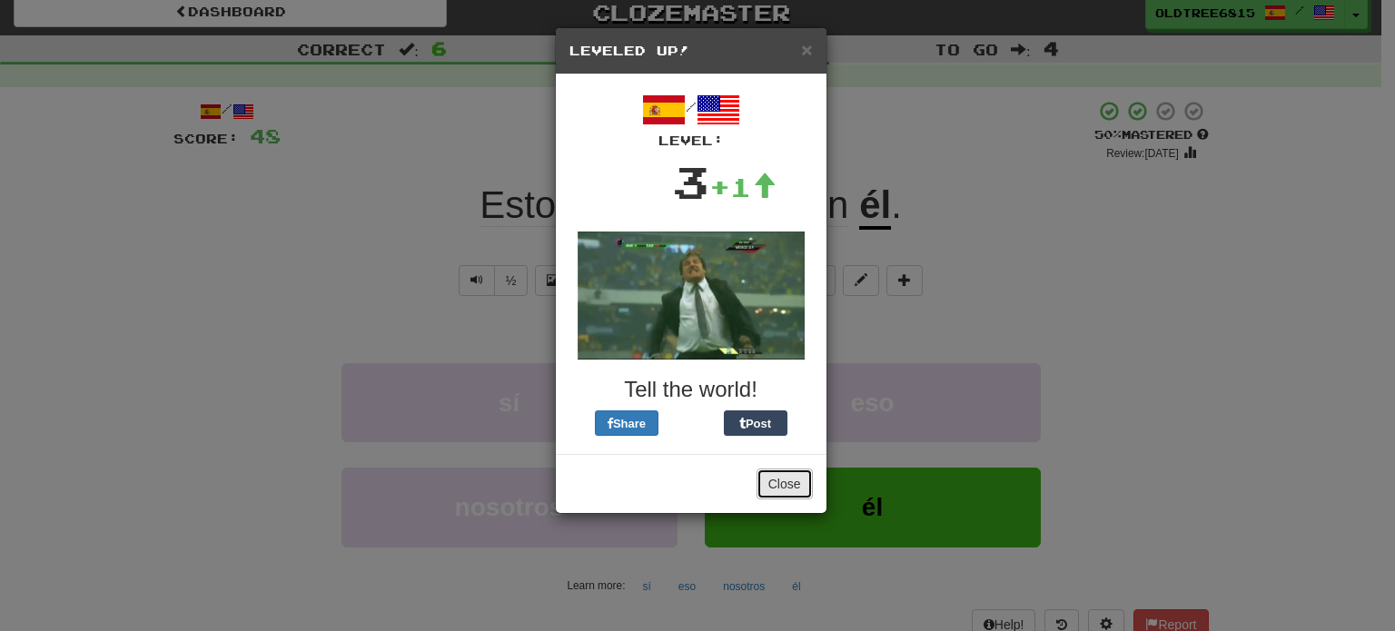
click at [795, 483] on button "Close" at bounding box center [784, 483] width 56 height 31
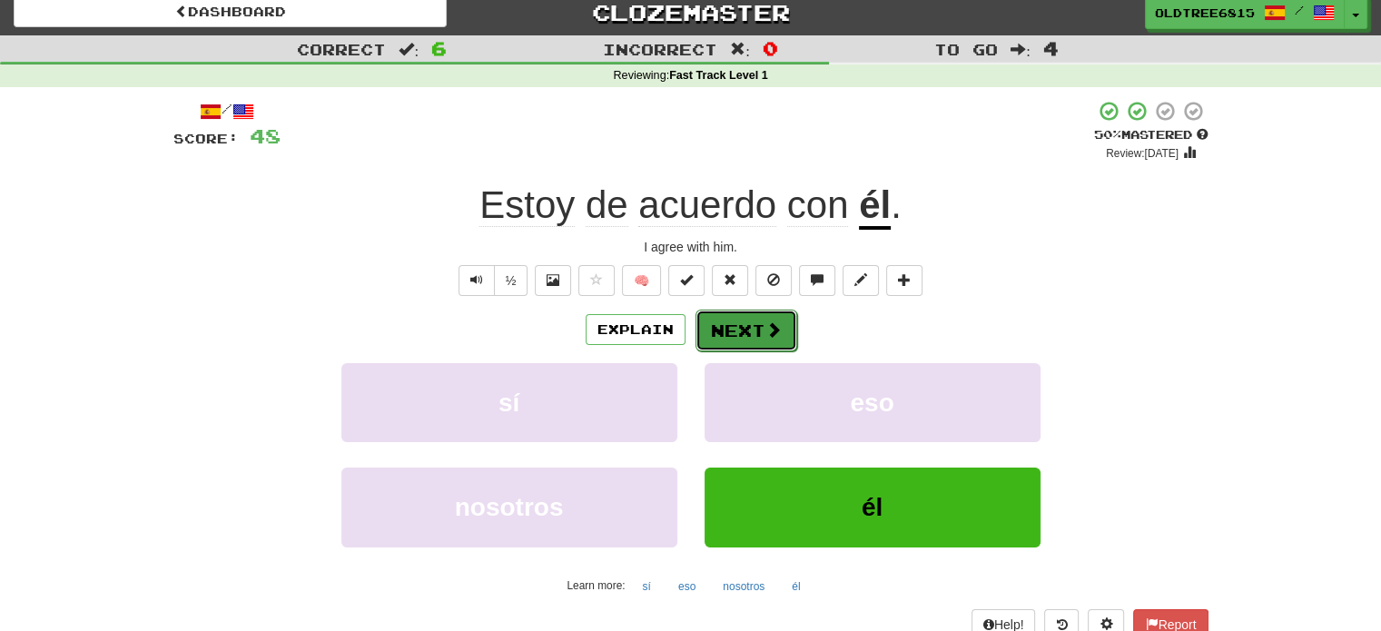
click at [758, 323] on button "Next" at bounding box center [746, 331] width 102 height 42
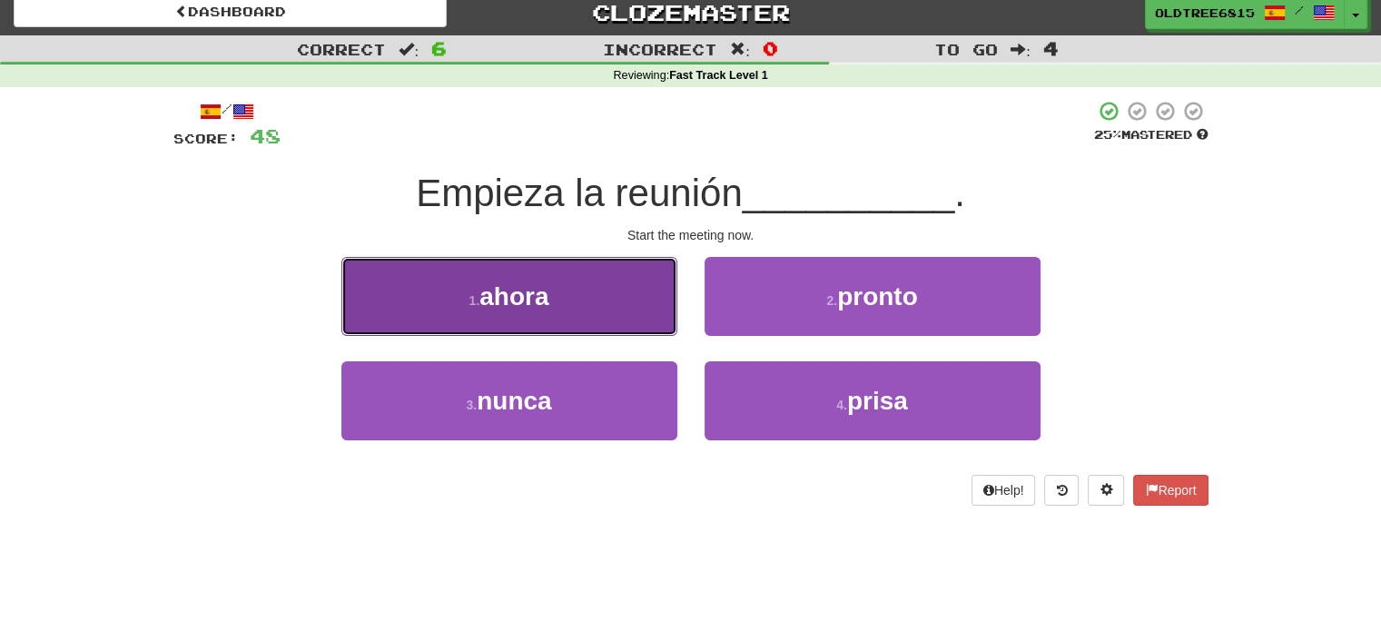
click at [640, 300] on button "1 . ahora" at bounding box center [509, 296] width 336 height 79
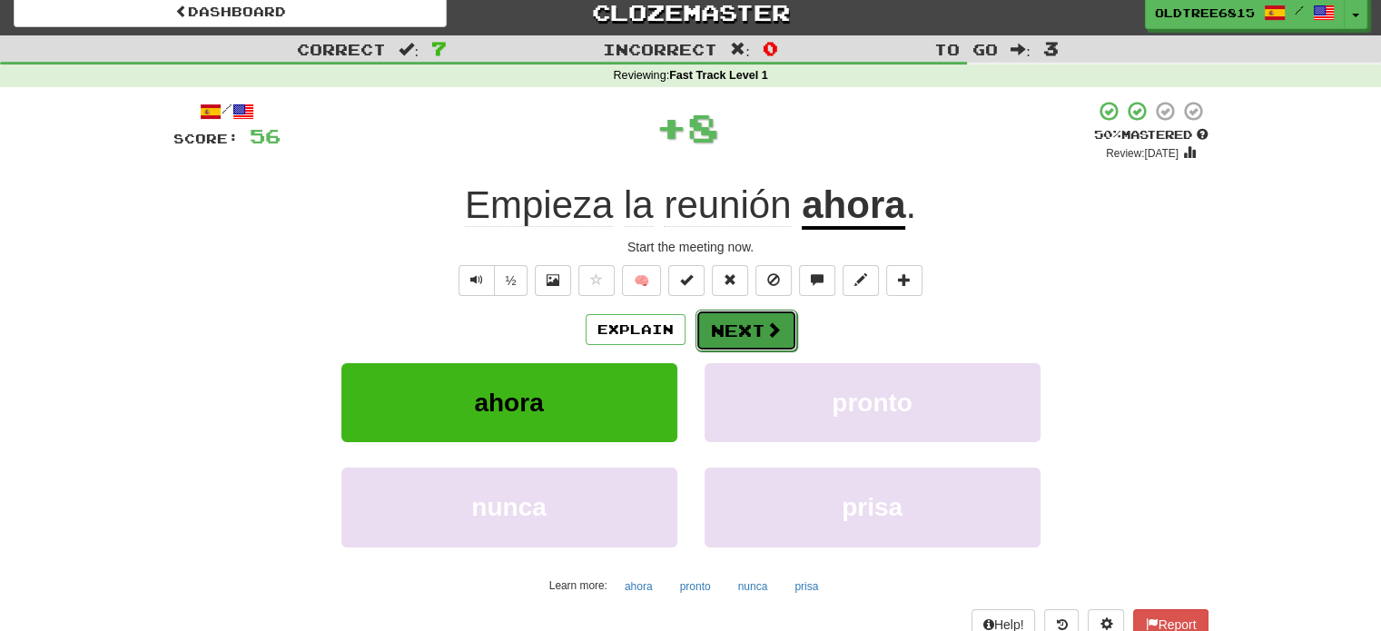
click at [763, 341] on button "Next" at bounding box center [746, 331] width 102 height 42
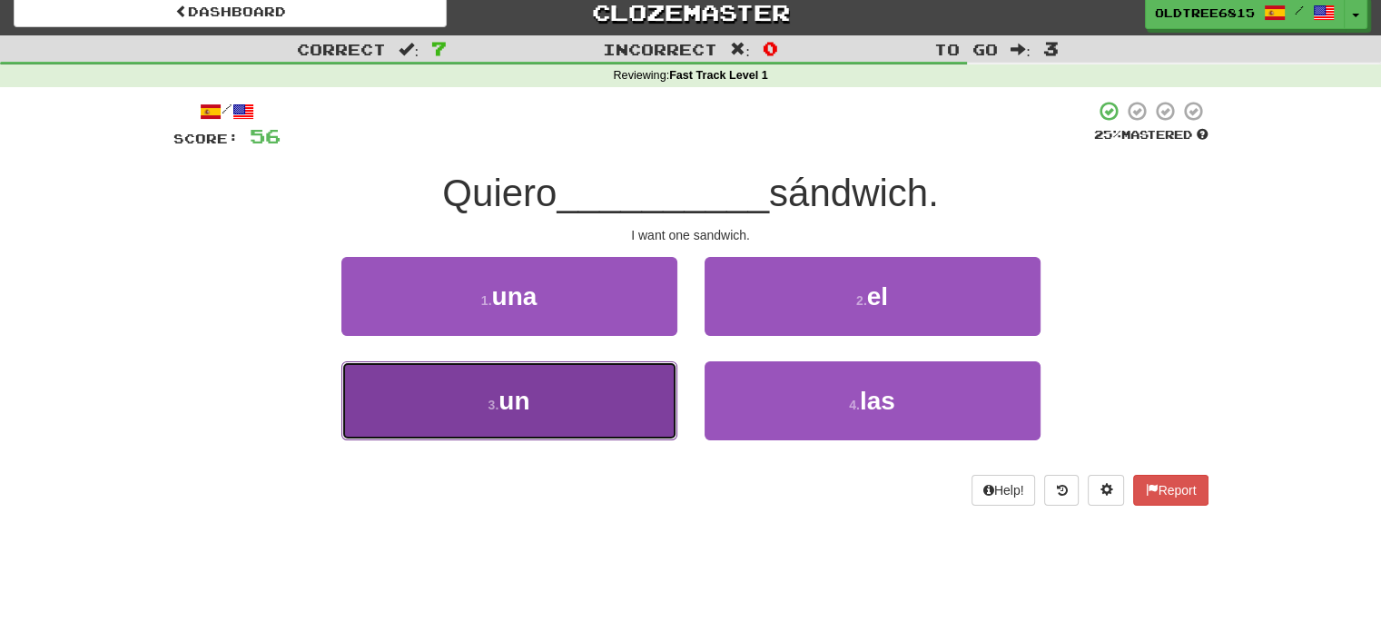
click at [610, 396] on button "3 . un" at bounding box center [509, 400] width 336 height 79
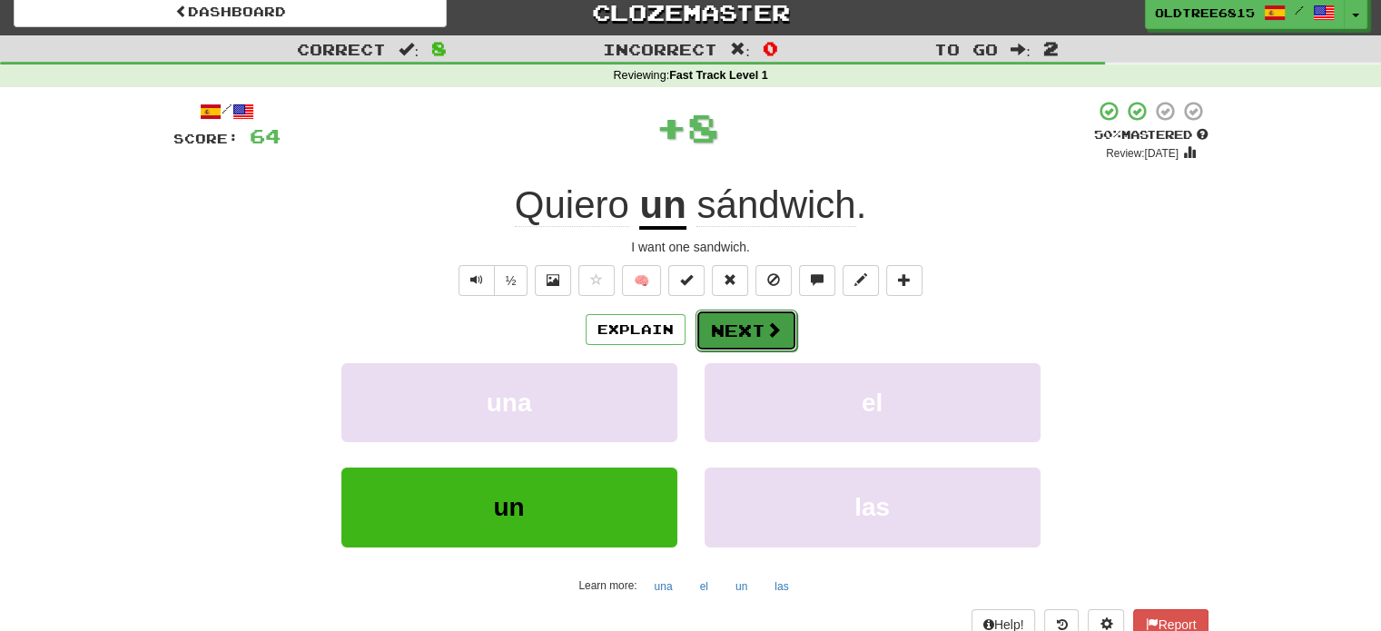
click at [714, 340] on button "Next" at bounding box center [746, 331] width 102 height 42
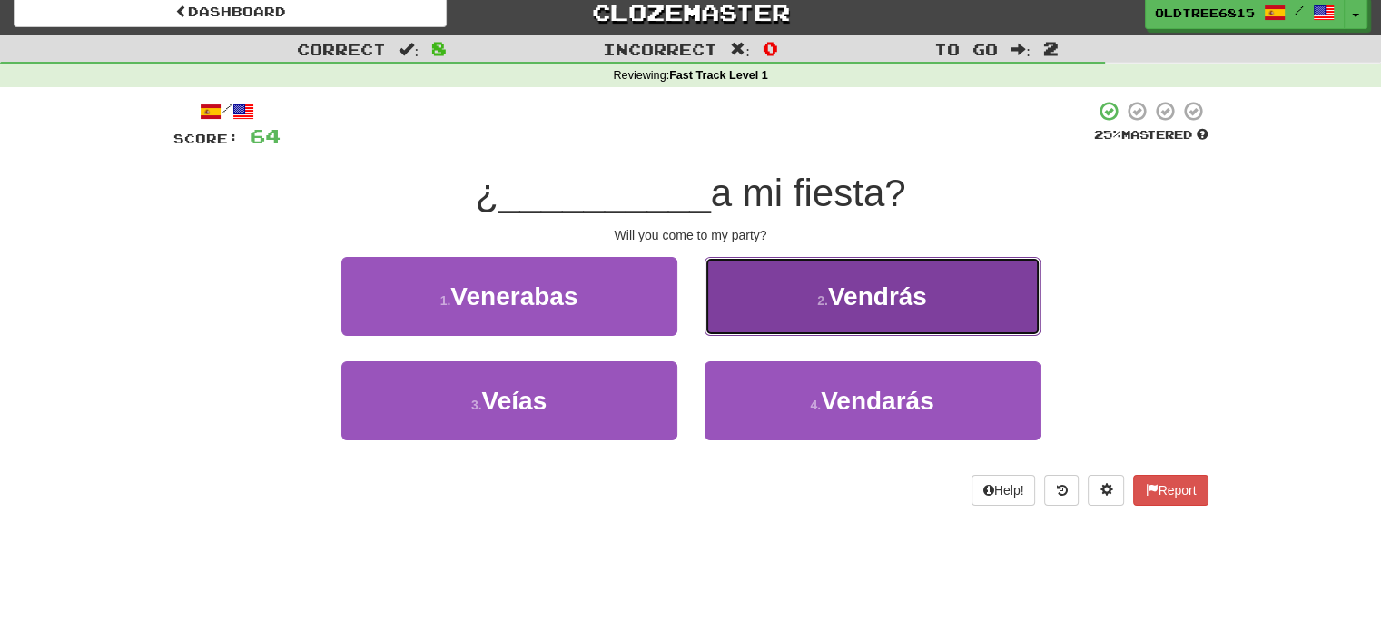
click at [747, 305] on button "2 . Vendrás" at bounding box center [873, 296] width 336 height 79
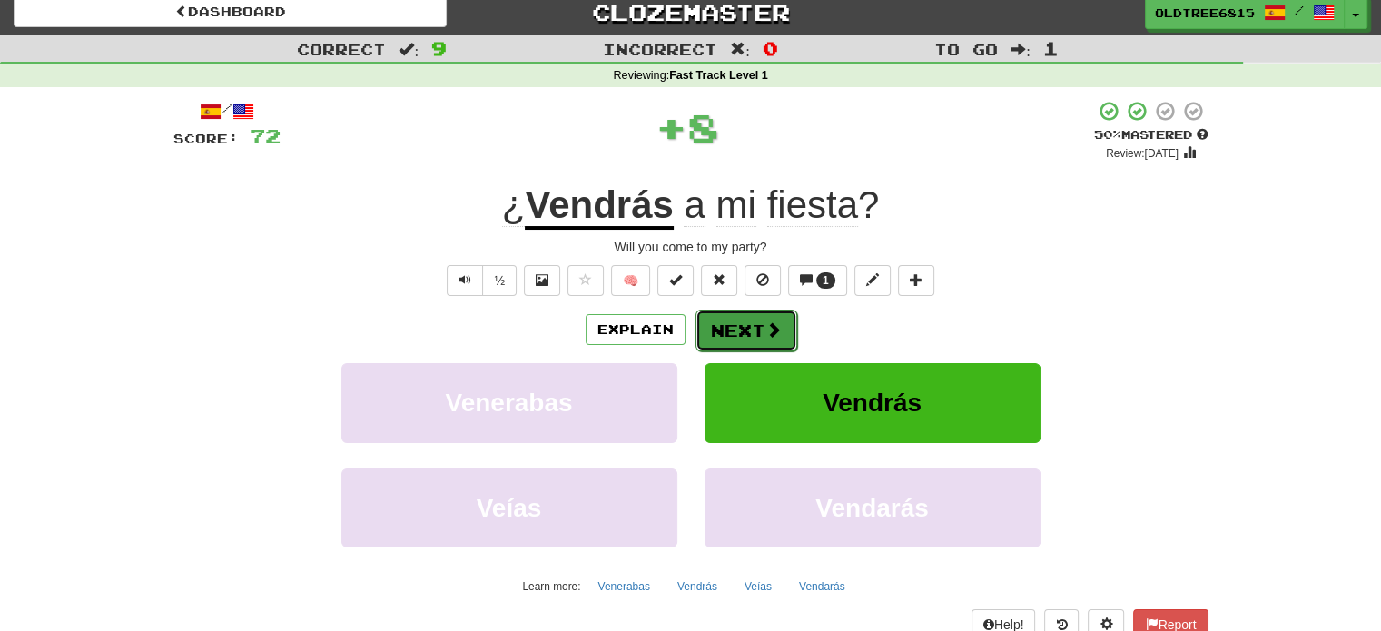
click at [708, 326] on button "Next" at bounding box center [746, 331] width 102 height 42
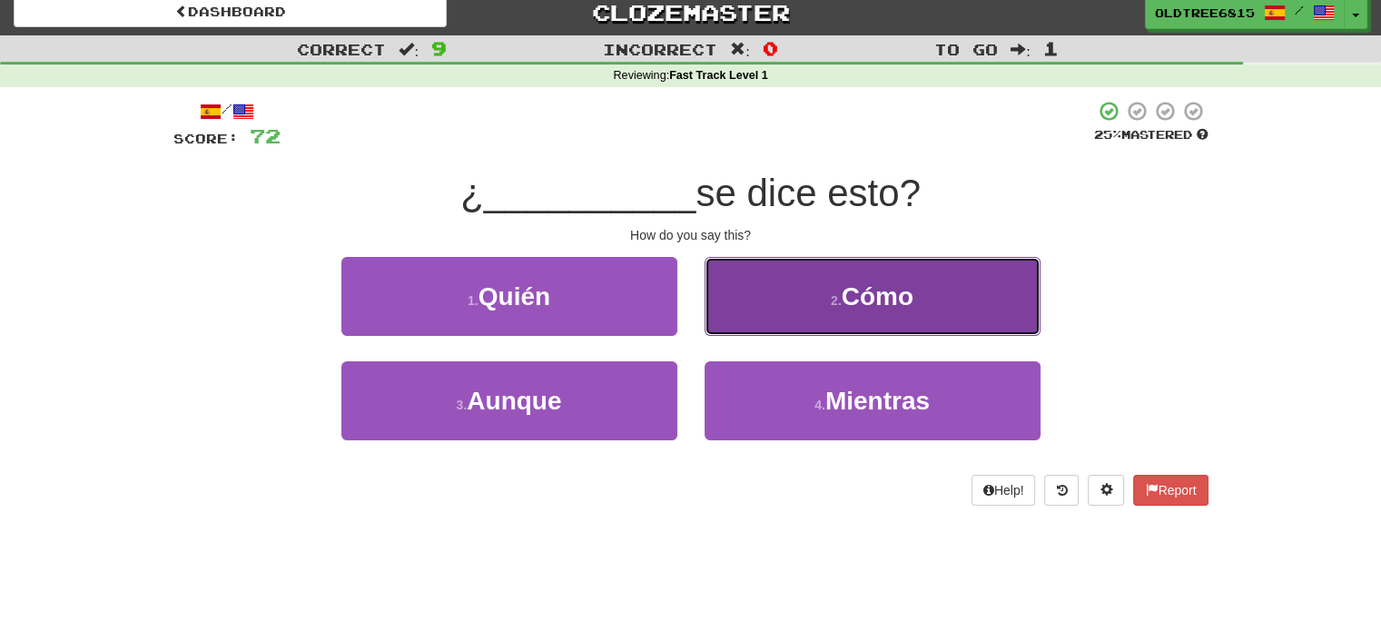
click at [766, 318] on button "2 . Cómo" at bounding box center [873, 296] width 336 height 79
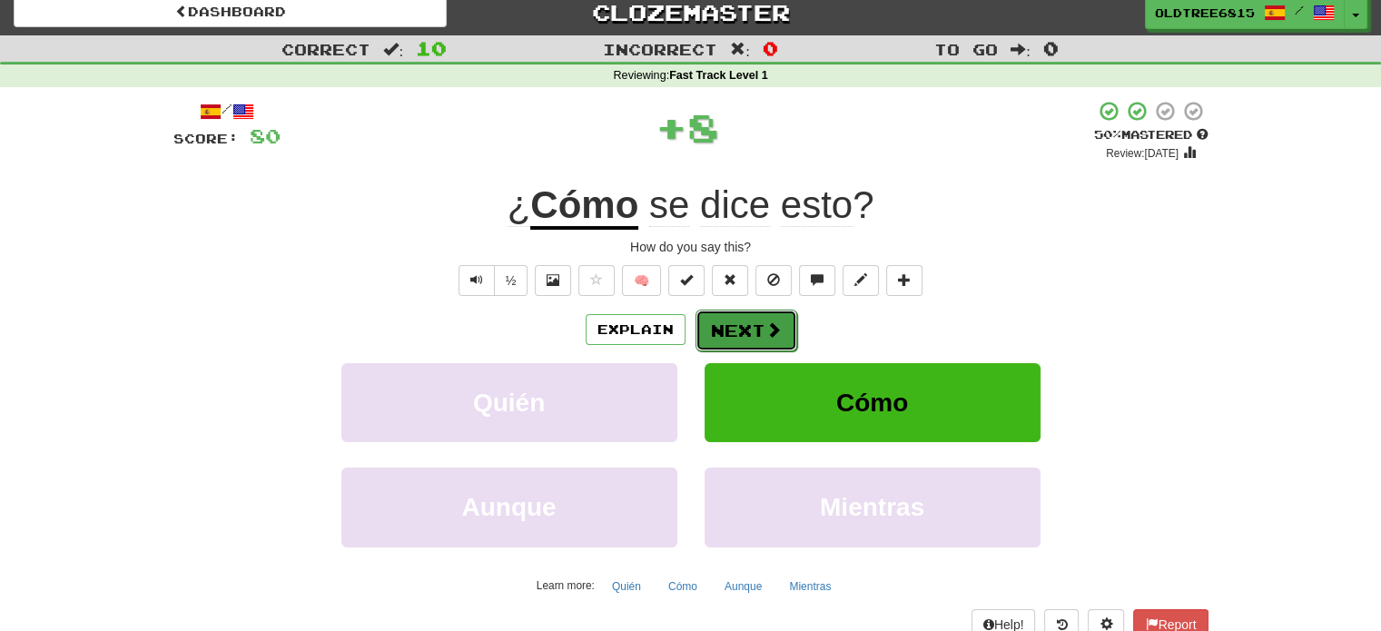
click at [744, 330] on button "Next" at bounding box center [746, 331] width 102 height 42
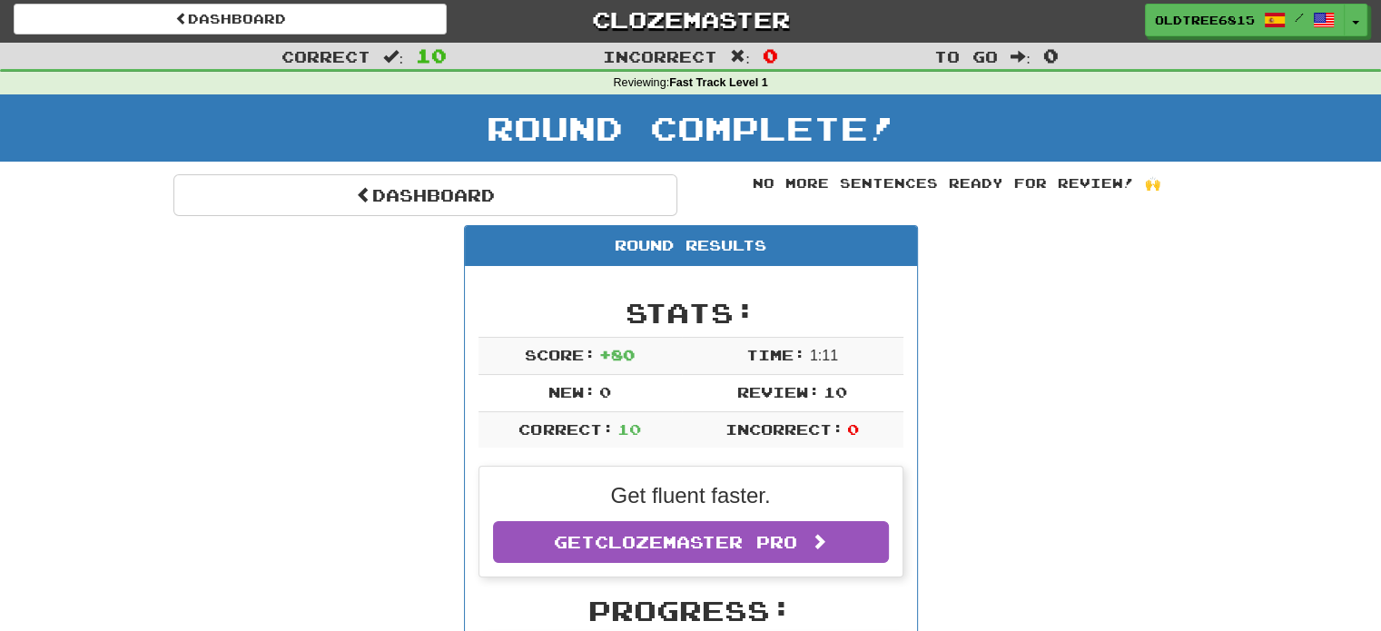
scroll to position [0, 0]
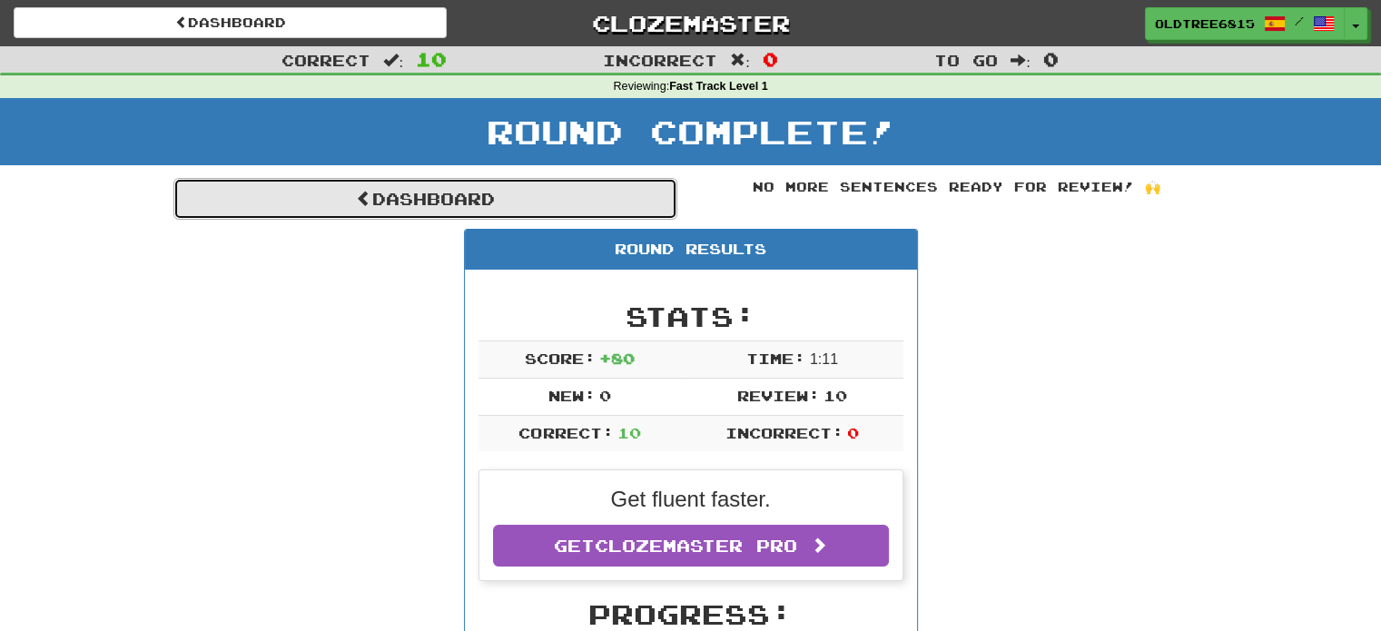
click at [367, 202] on link "Dashboard" at bounding box center [425, 199] width 504 height 42
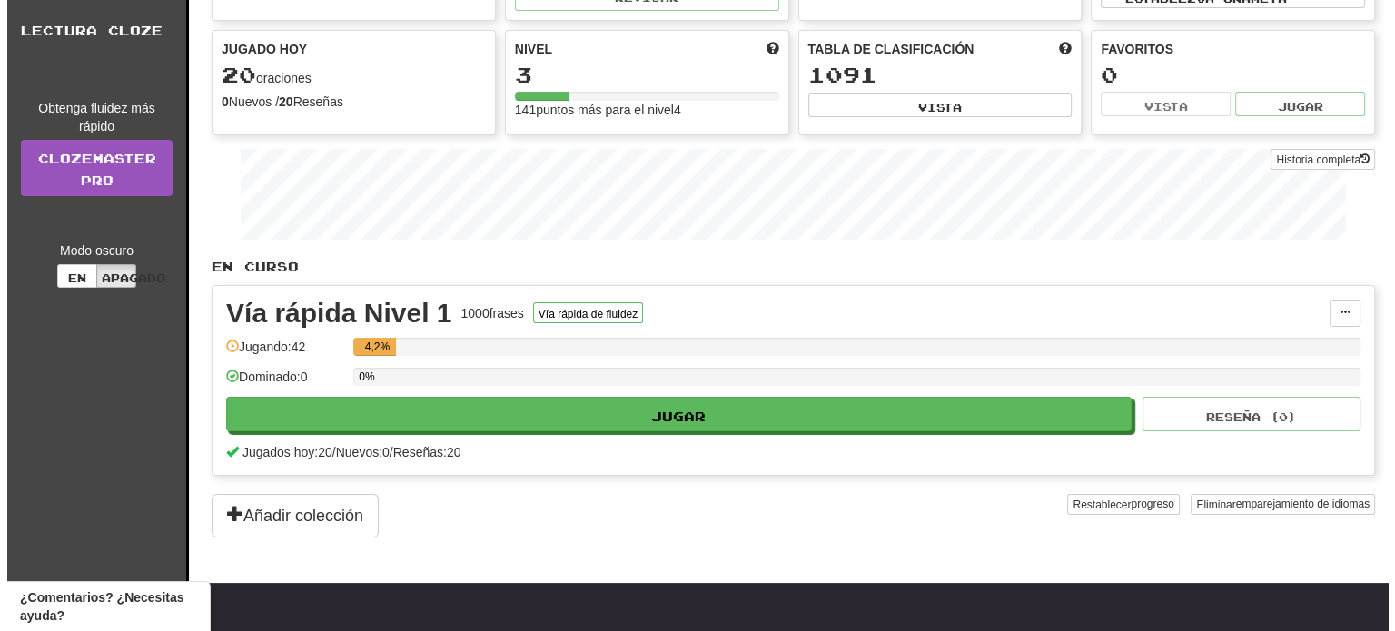
scroll to position [145, 0]
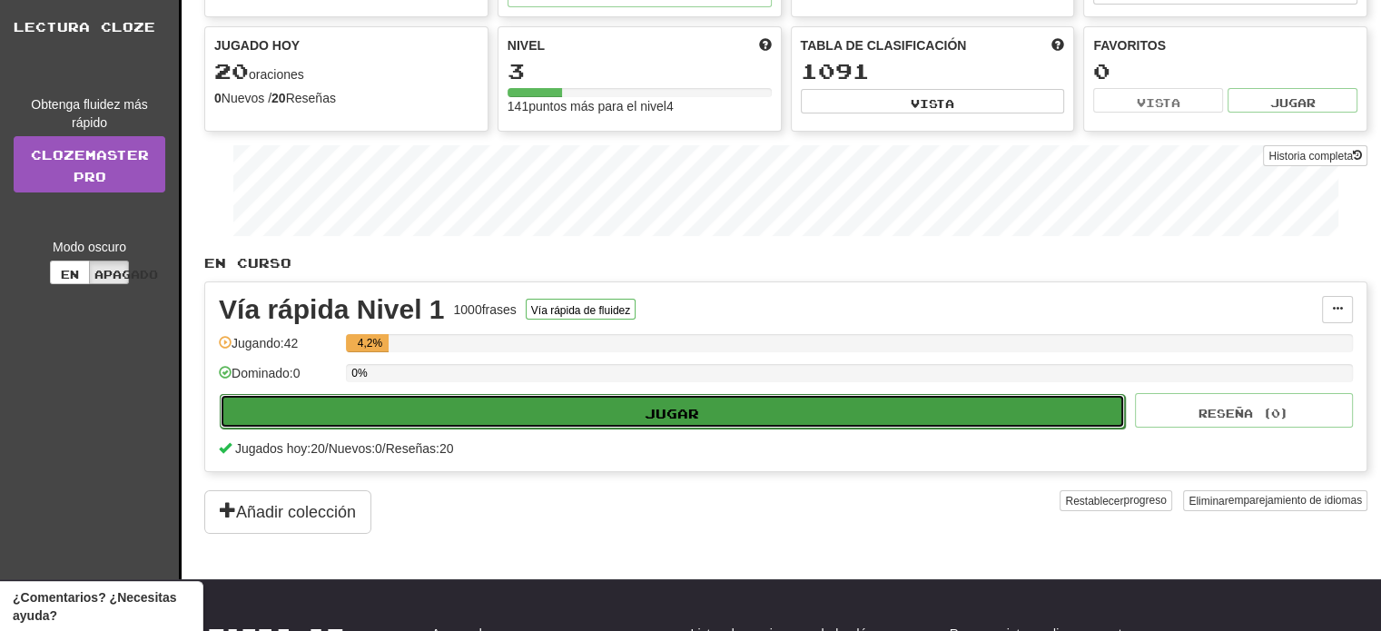
click at [711, 403] on button "Jugar" at bounding box center [672, 411] width 905 height 35
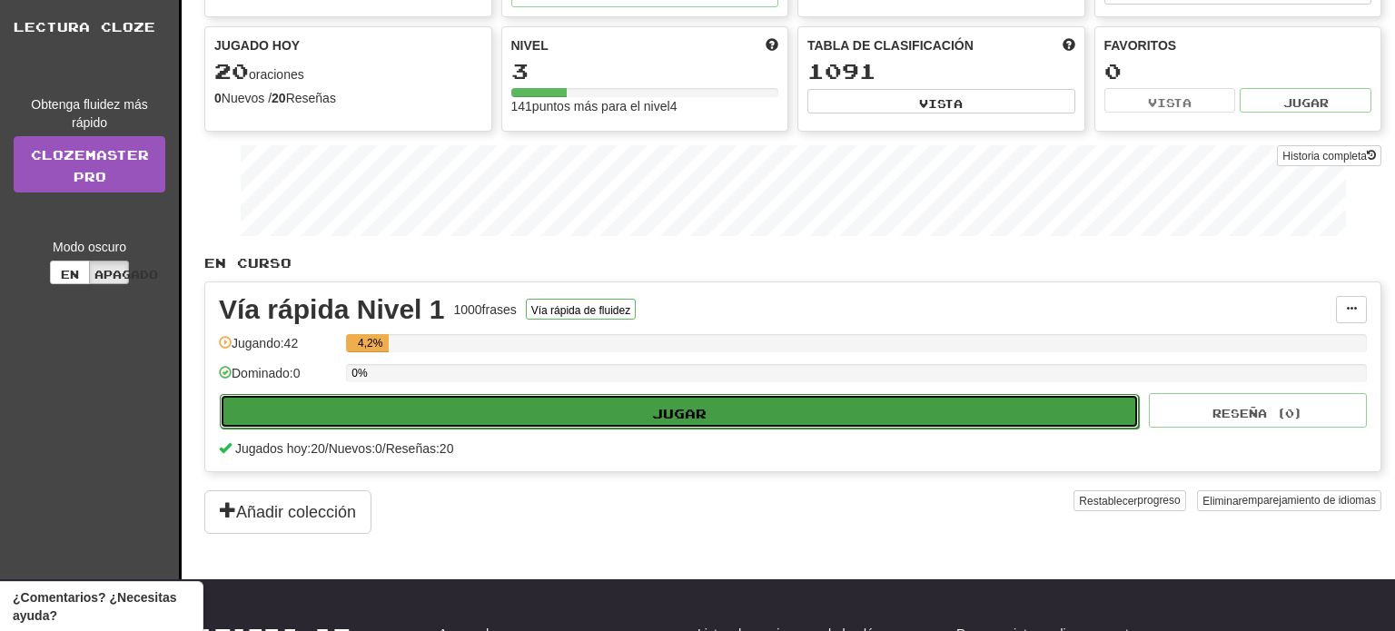
select select "**"
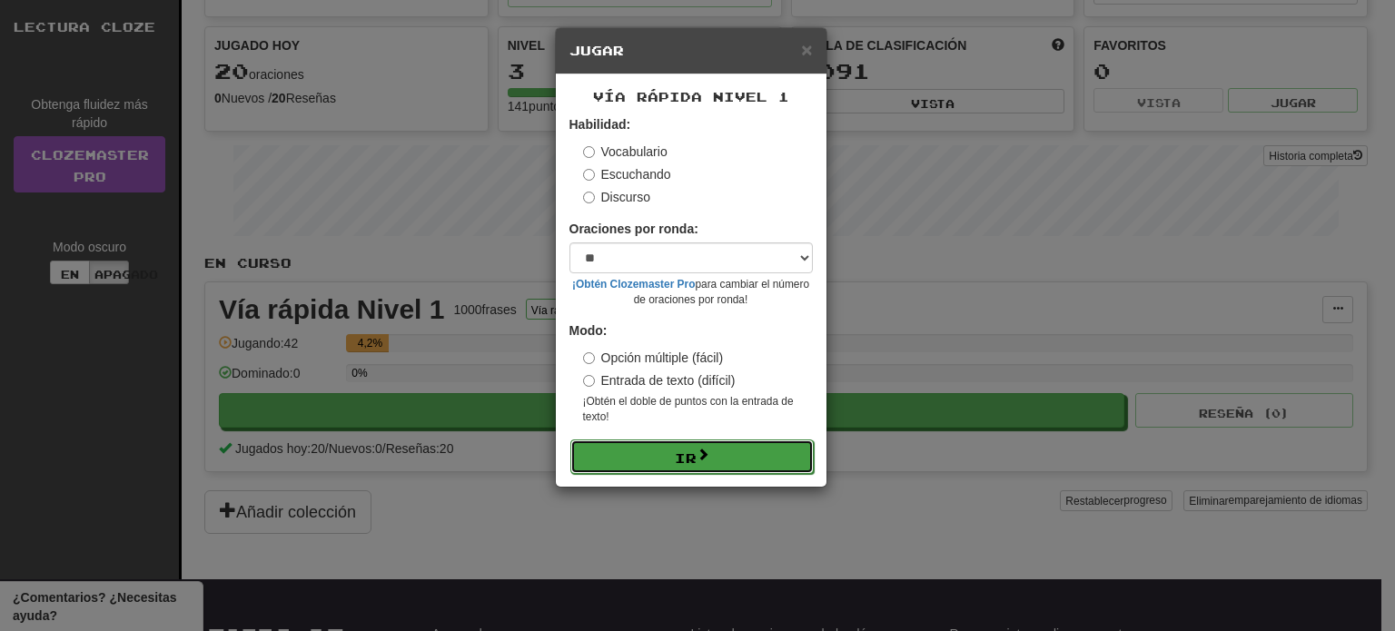
click at [715, 453] on button "Ir" at bounding box center [691, 456] width 243 height 35
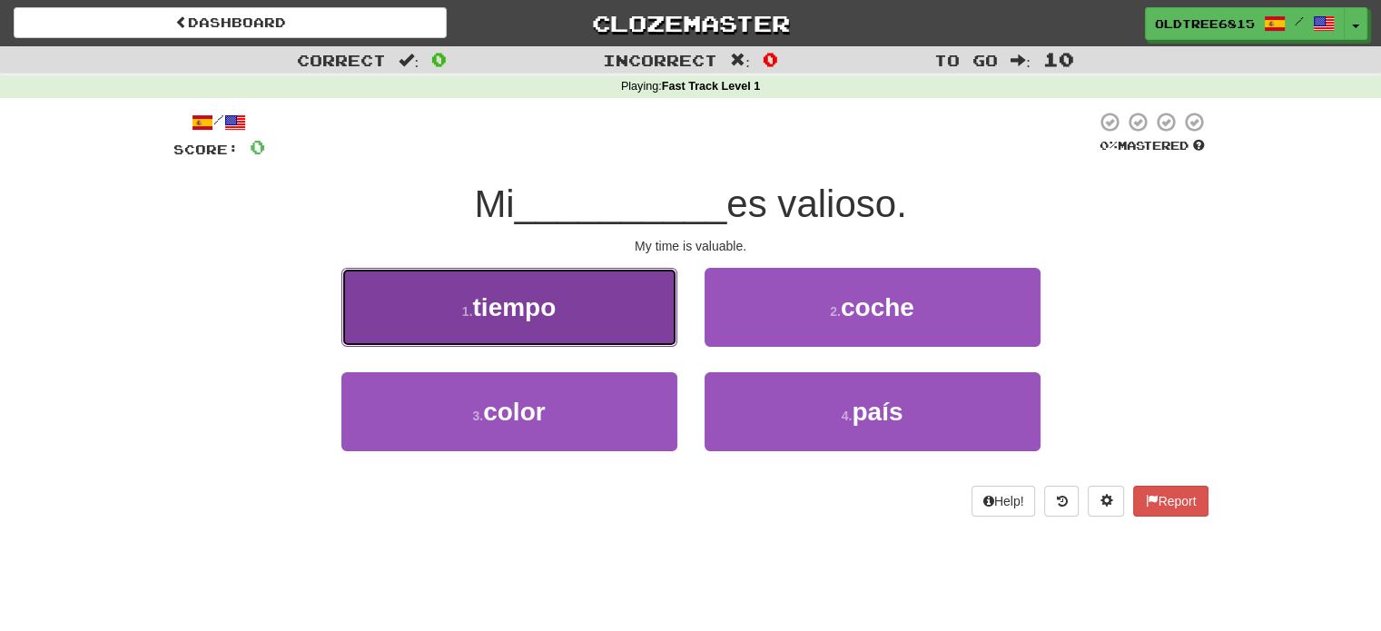
click at [568, 308] on button "1 . tiempo" at bounding box center [509, 307] width 336 height 79
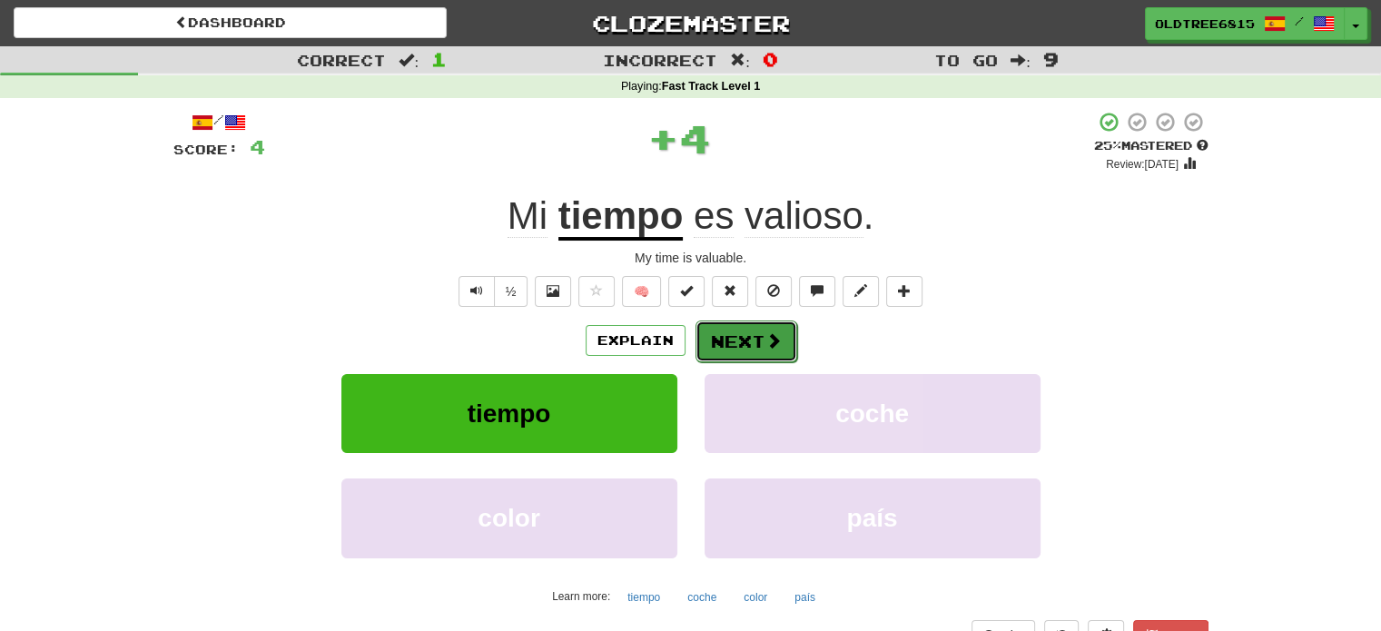
click at [744, 330] on button "Next" at bounding box center [746, 341] width 102 height 42
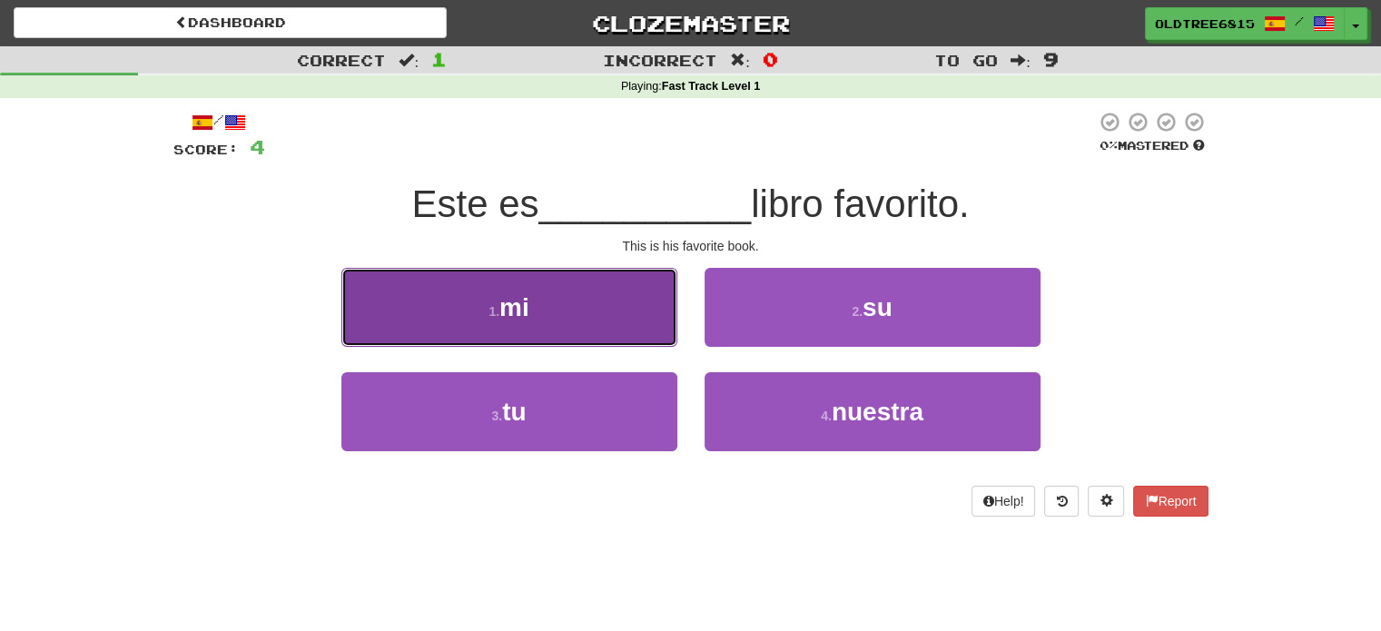
click at [584, 328] on button "1 . mi" at bounding box center [509, 307] width 336 height 79
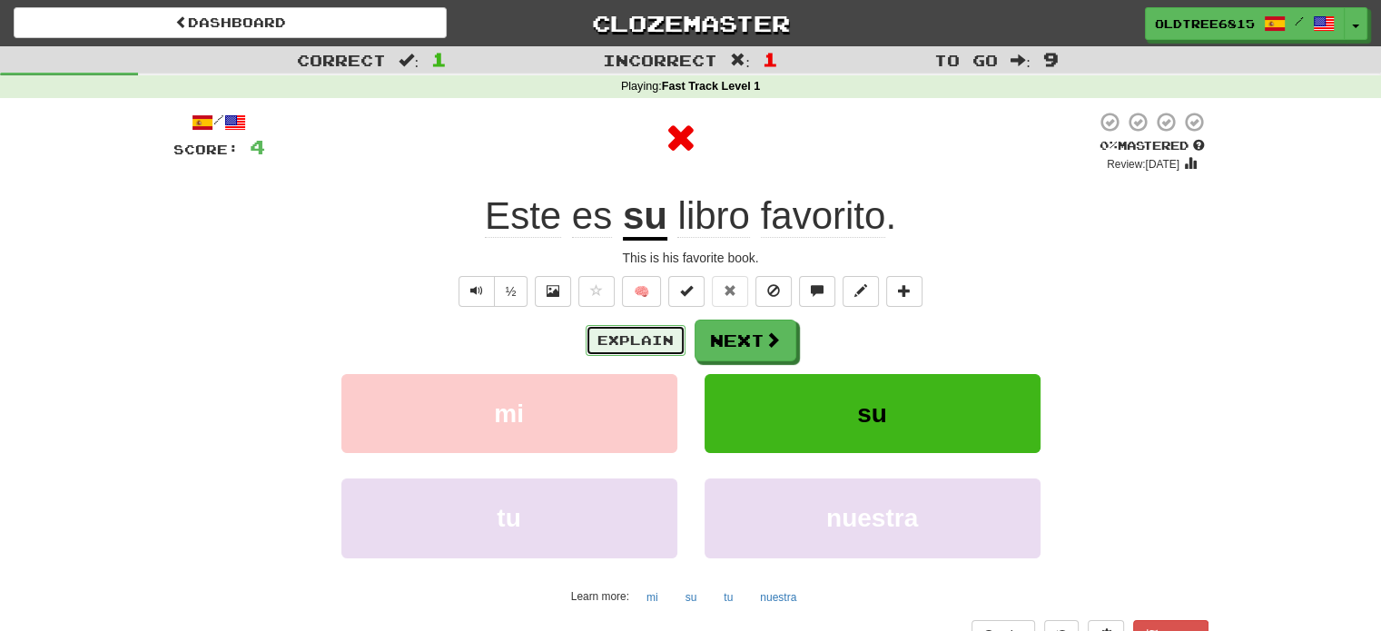
click at [657, 340] on button "Explain" at bounding box center [636, 340] width 100 height 31
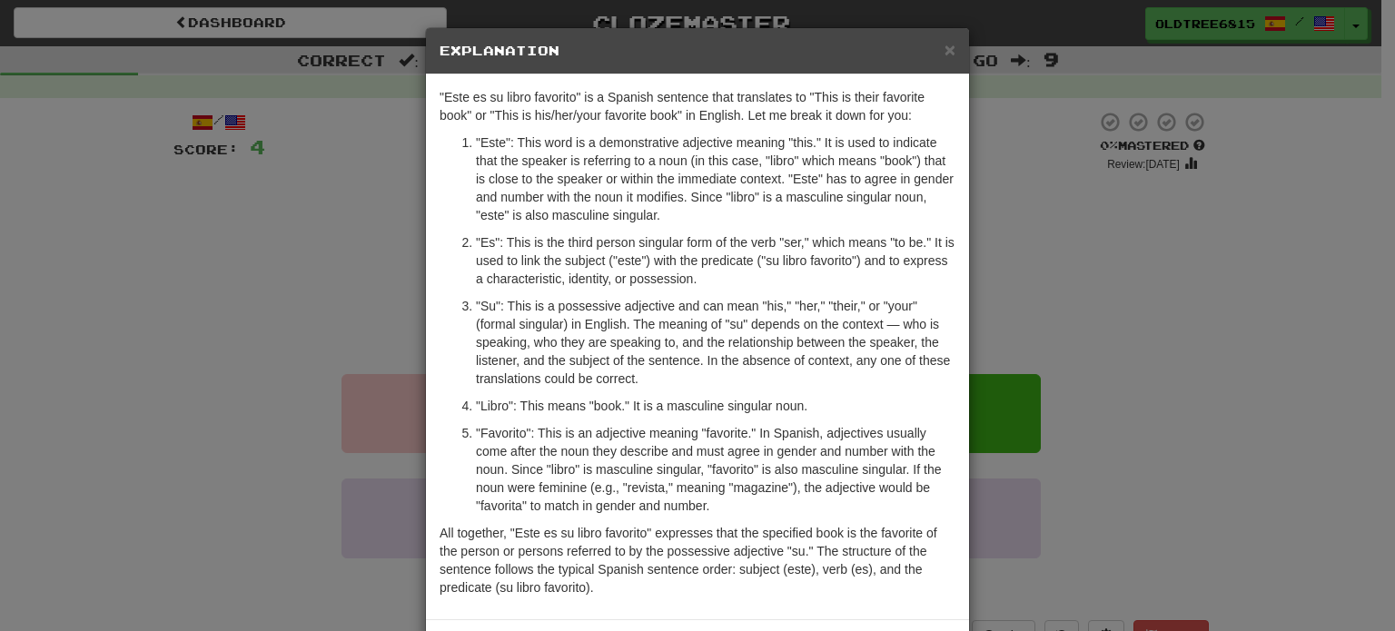
scroll to position [74, 0]
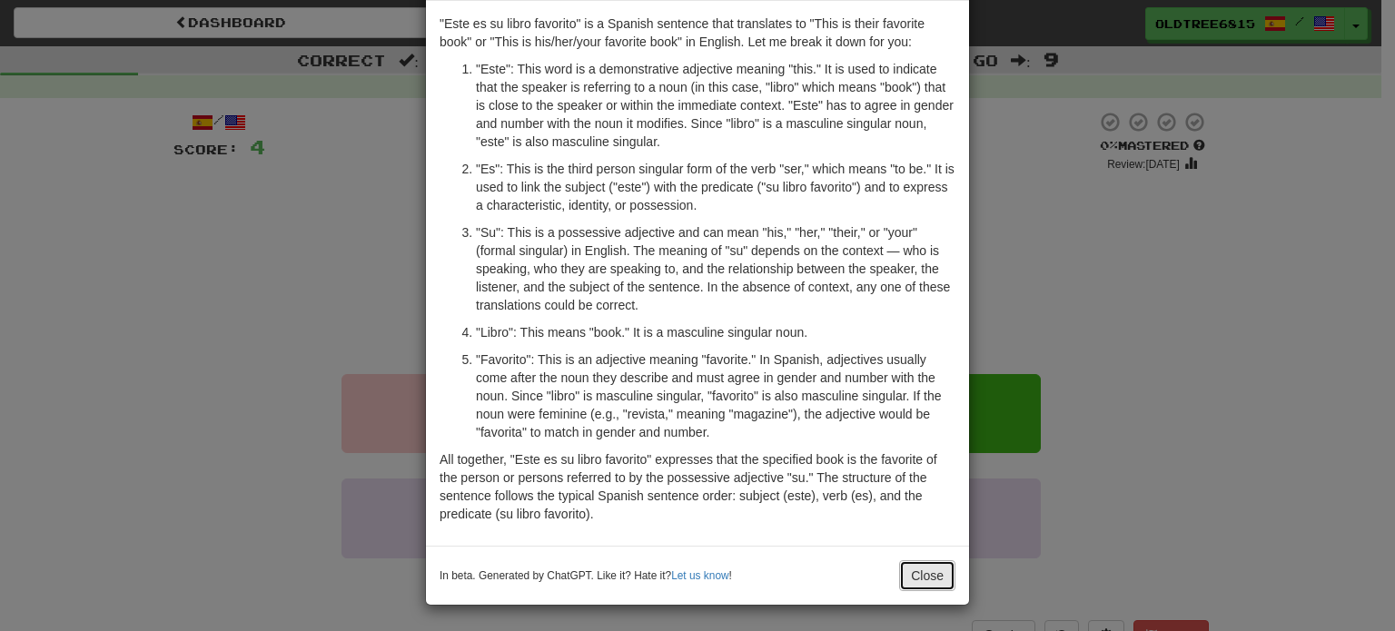
click at [924, 577] on button "Close" at bounding box center [927, 575] width 56 height 31
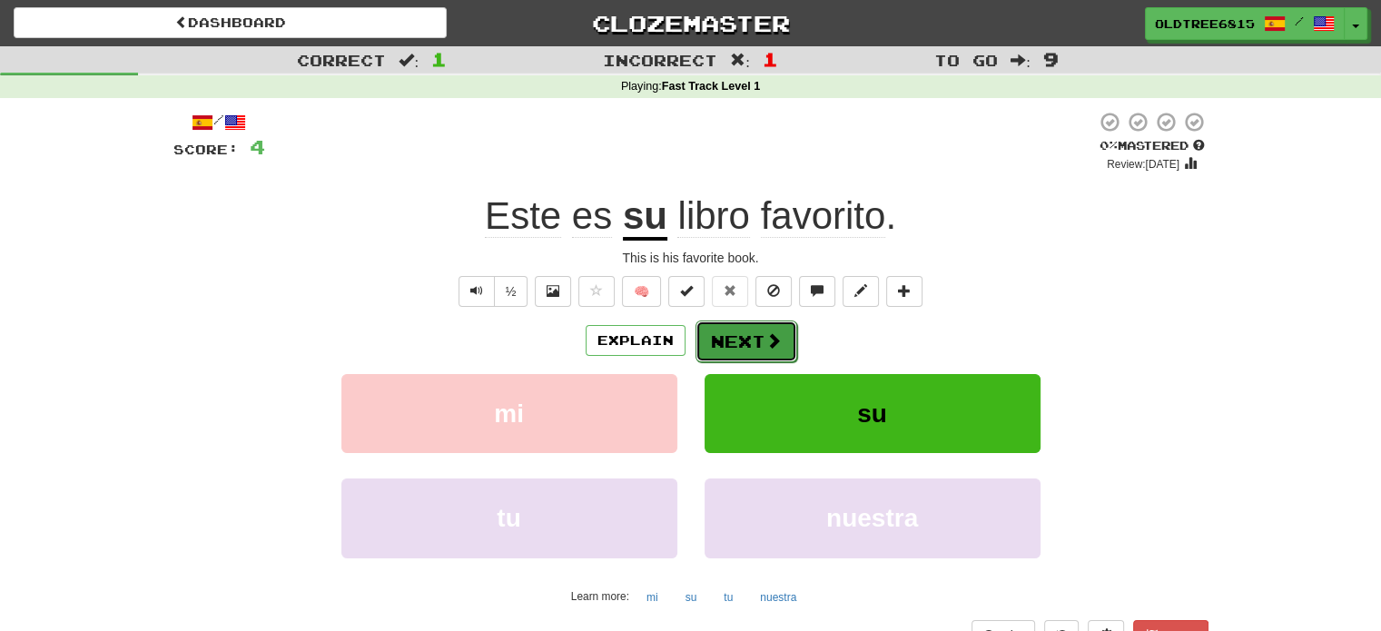
click at [745, 336] on button "Next" at bounding box center [746, 341] width 102 height 42
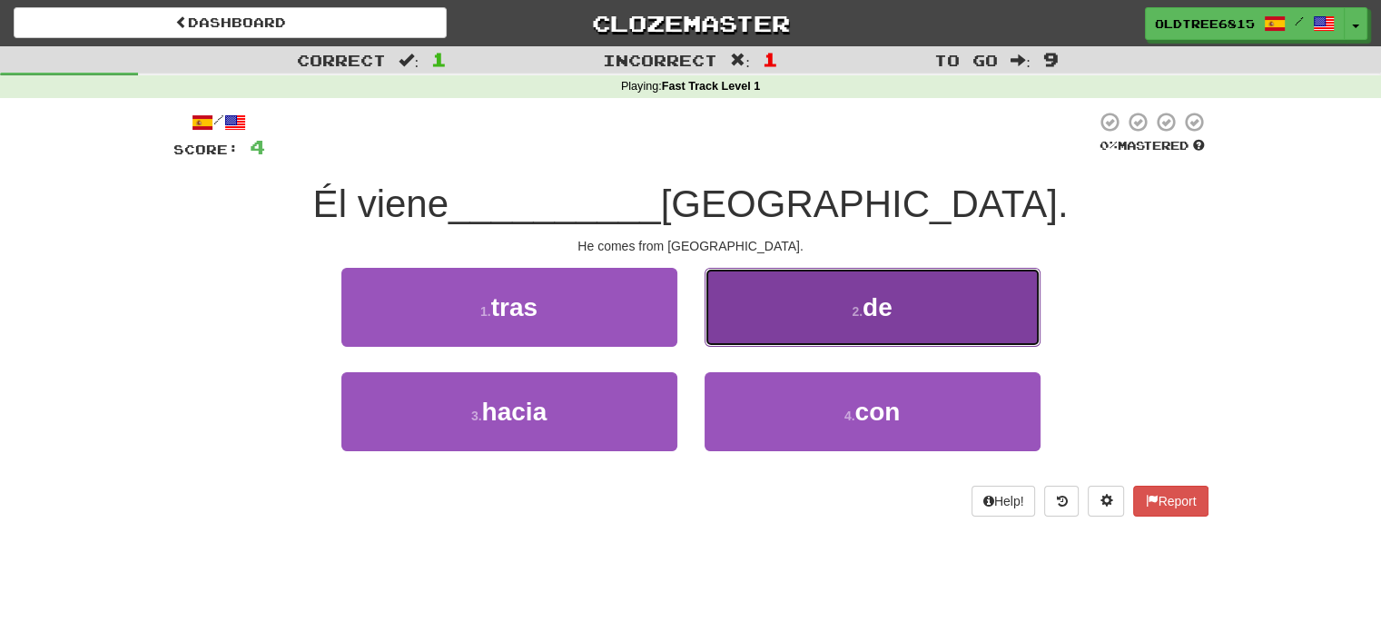
click at [735, 315] on button "2 . de" at bounding box center [873, 307] width 336 height 79
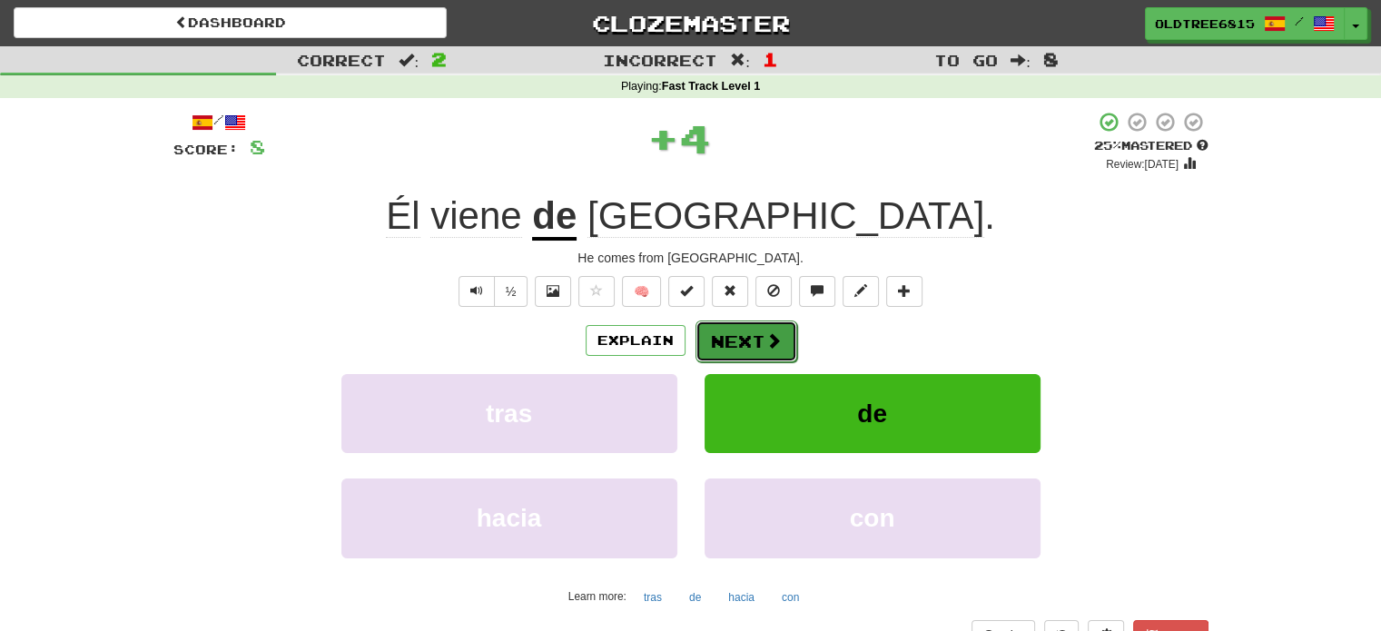
click at [705, 334] on button "Next" at bounding box center [746, 341] width 102 height 42
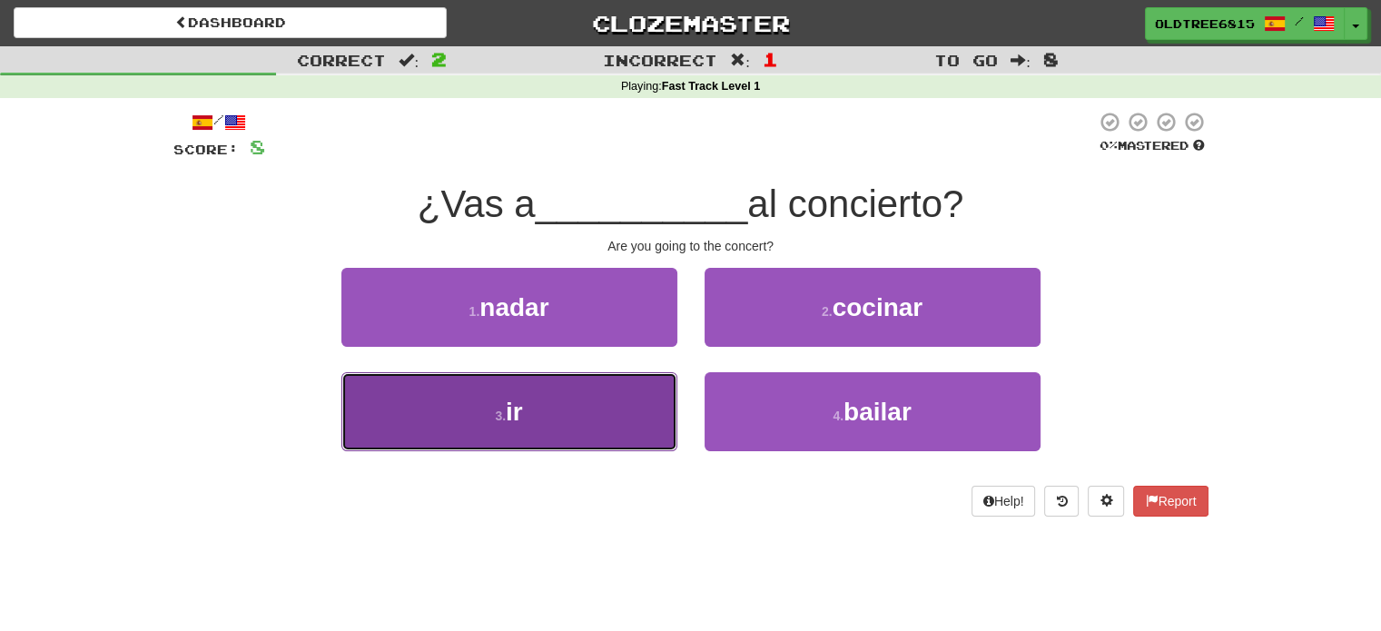
click at [613, 400] on button "3 . ir" at bounding box center [509, 411] width 336 height 79
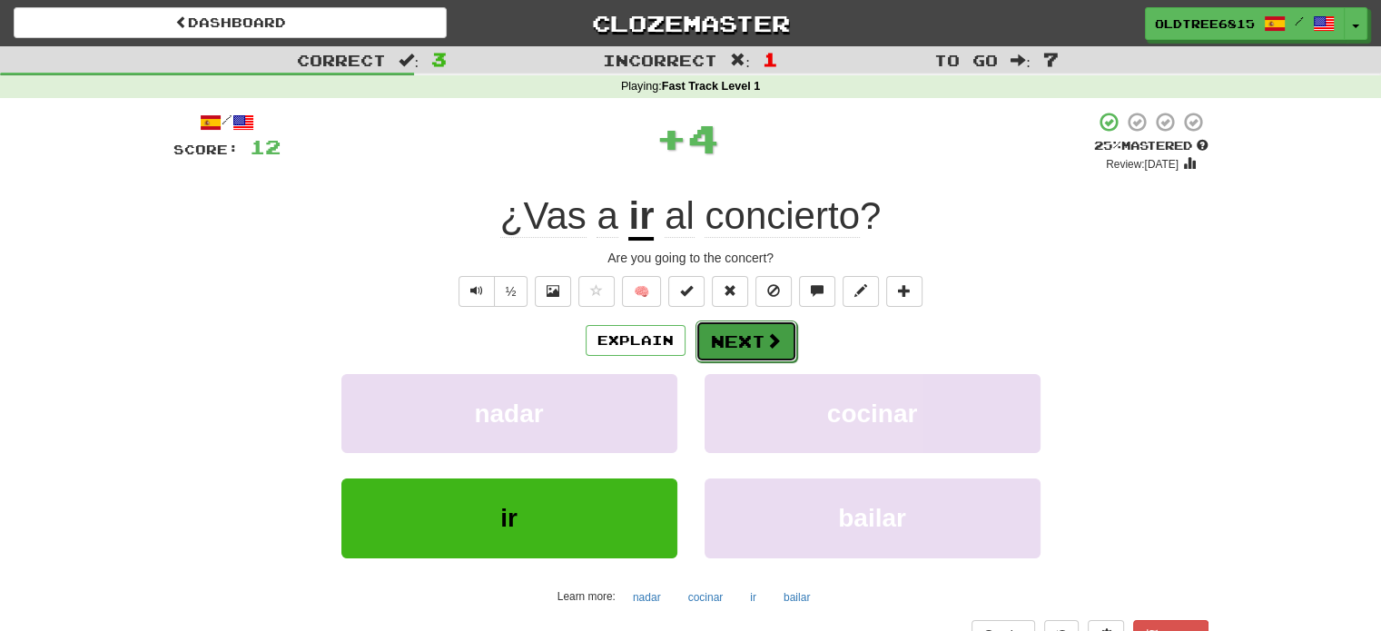
click at [721, 338] on button "Next" at bounding box center [746, 341] width 102 height 42
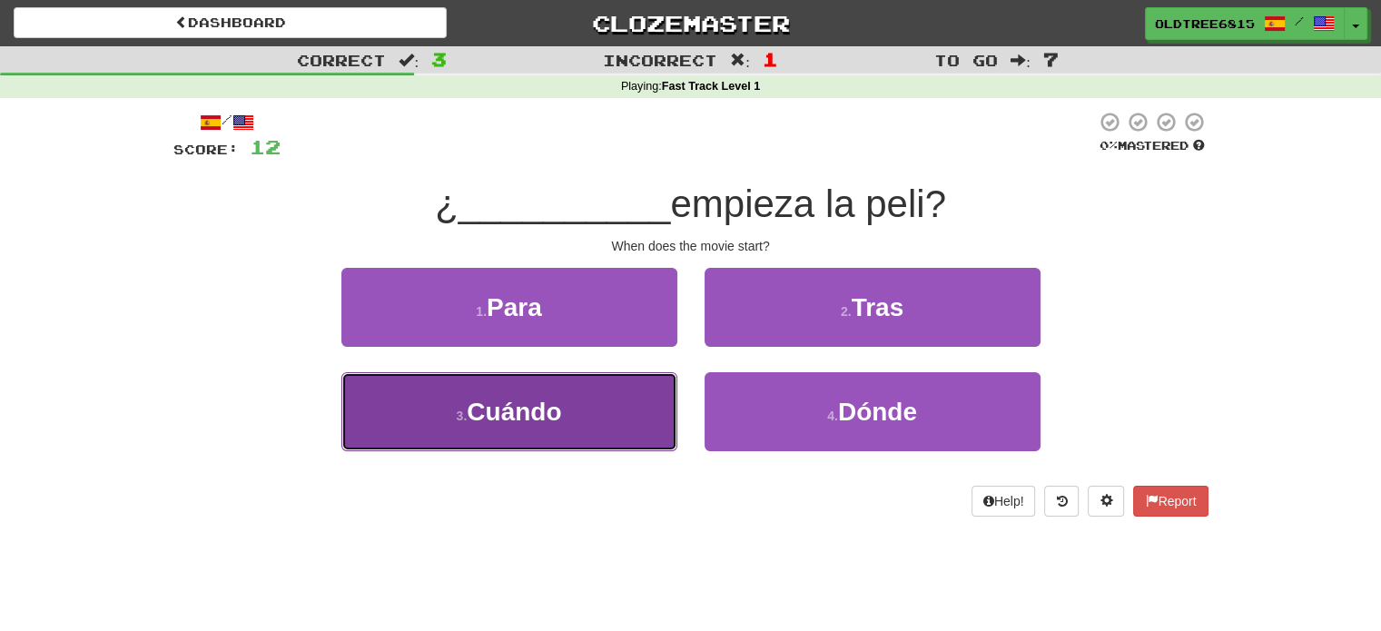
click at [613, 401] on button "3 . Cuándo" at bounding box center [509, 411] width 336 height 79
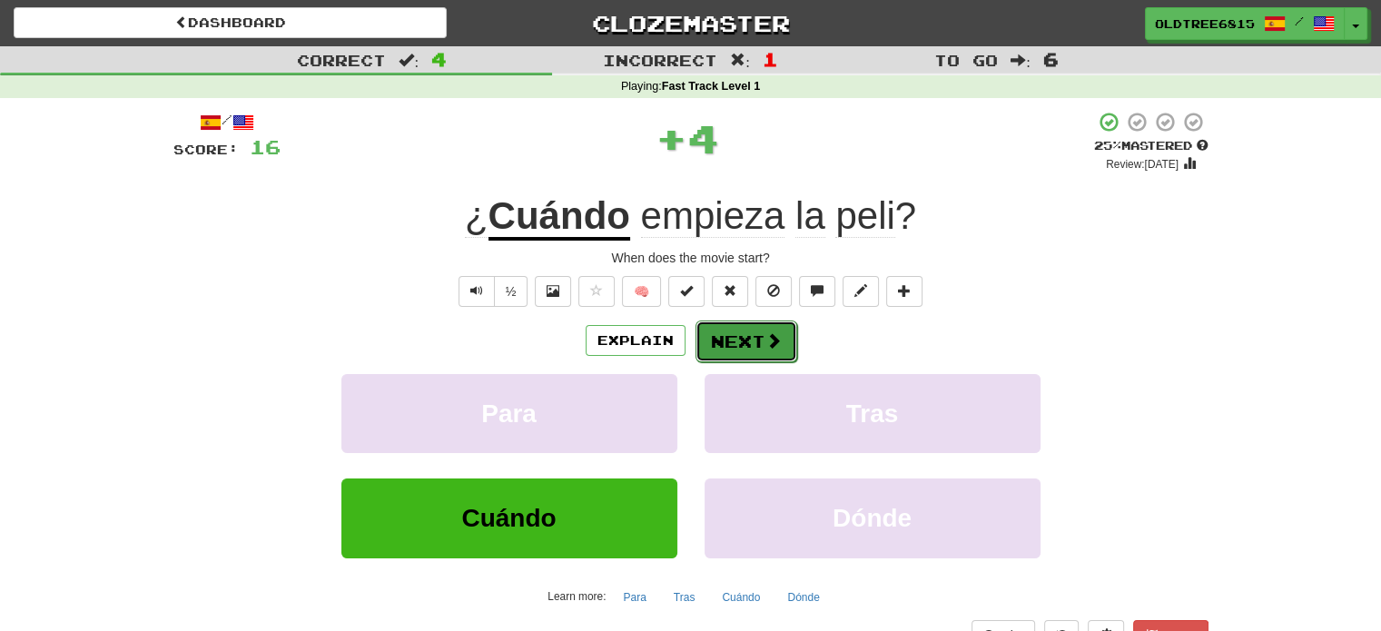
click at [752, 337] on button "Next" at bounding box center [746, 341] width 102 height 42
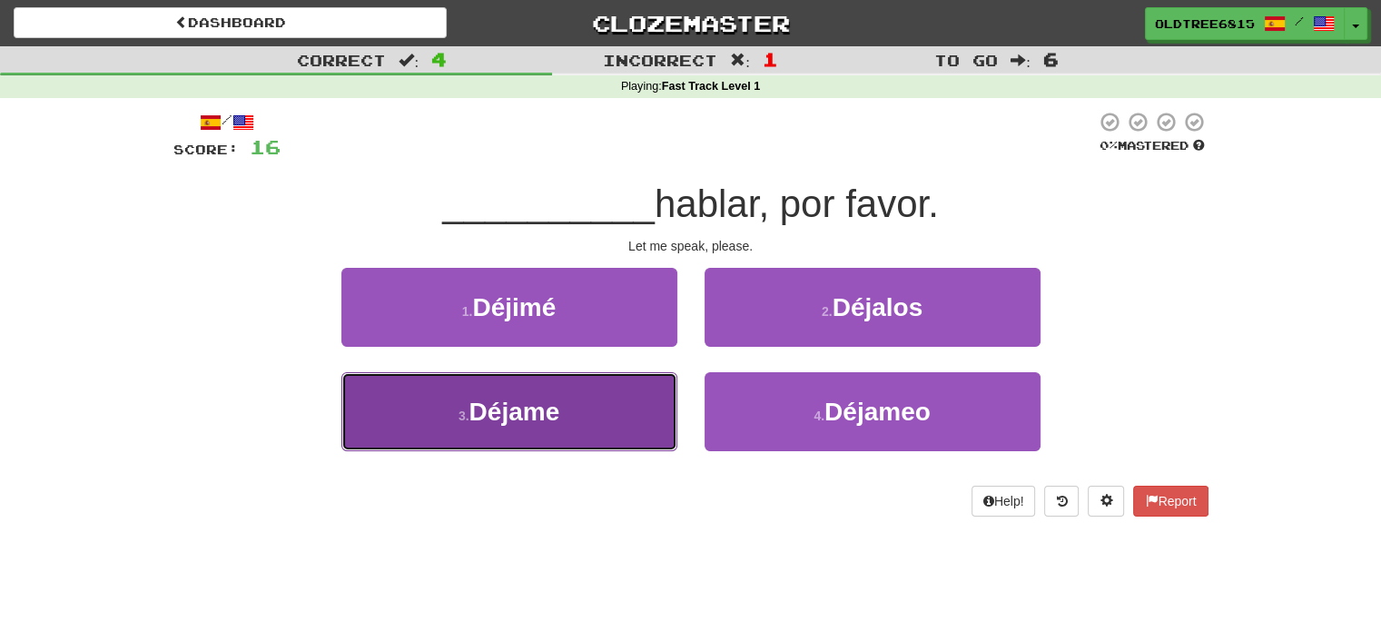
click at [540, 417] on span "Déjame" at bounding box center [514, 412] width 91 height 28
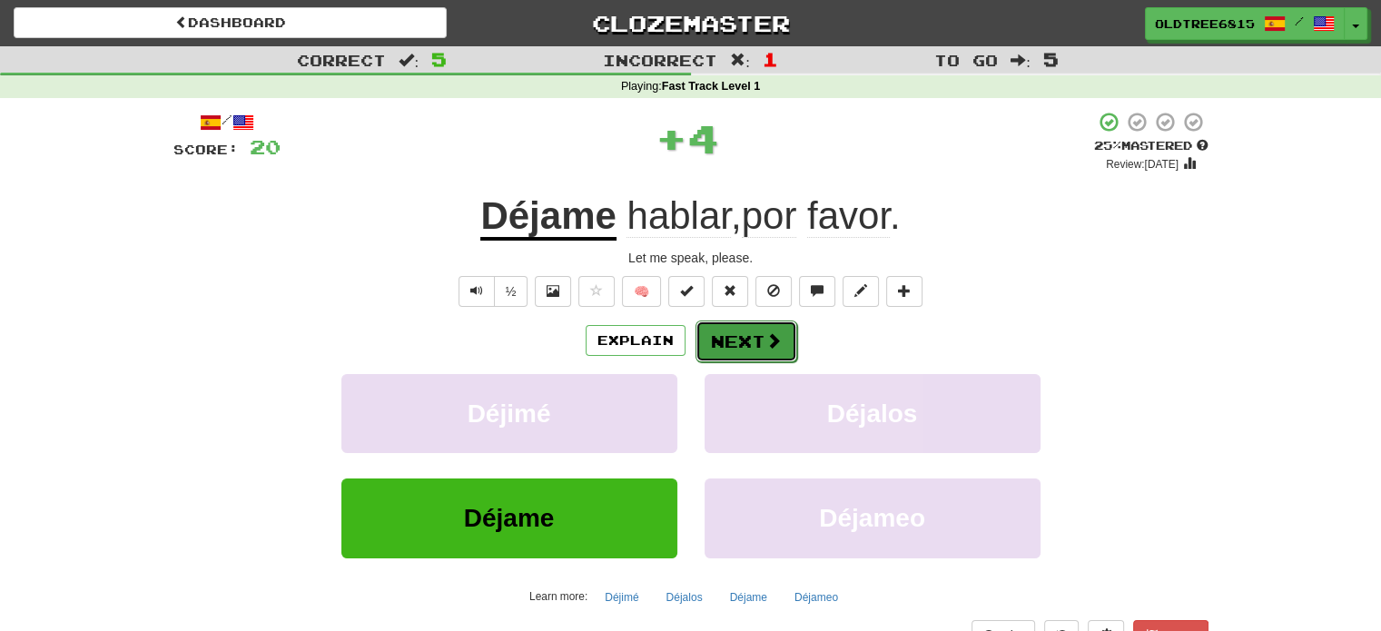
click at [734, 329] on button "Next" at bounding box center [746, 341] width 102 height 42
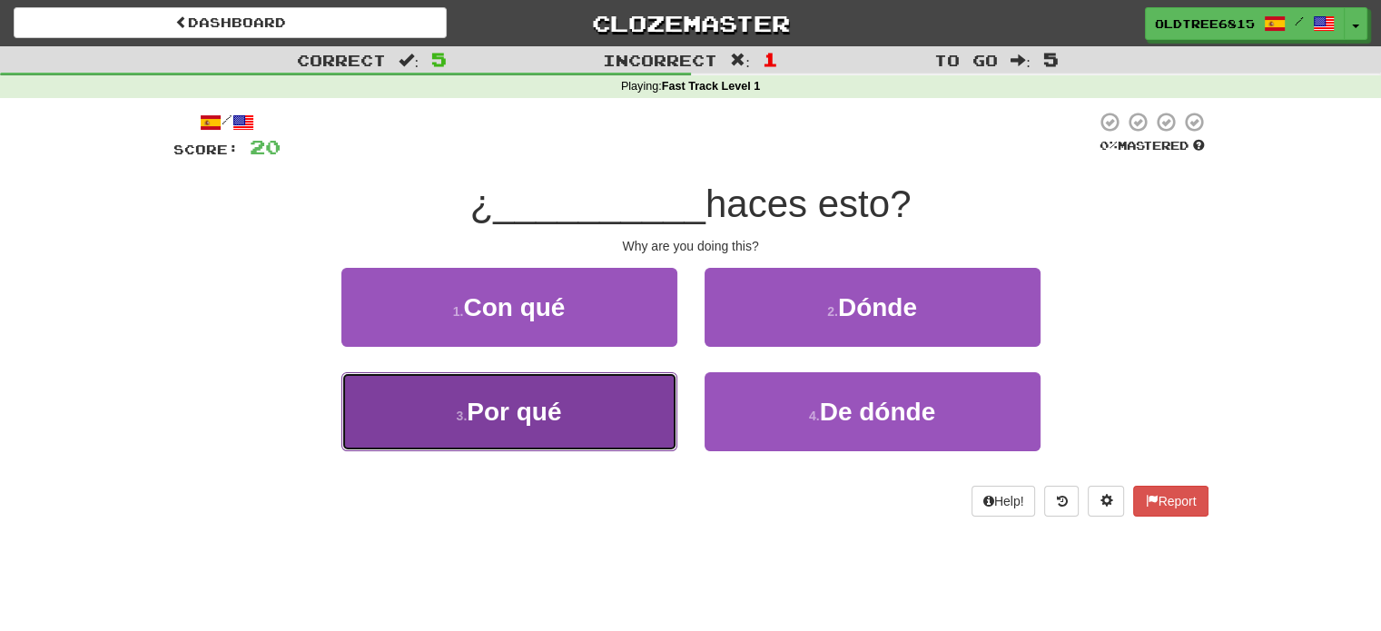
click at [617, 413] on button "3 . Por qué" at bounding box center [509, 411] width 336 height 79
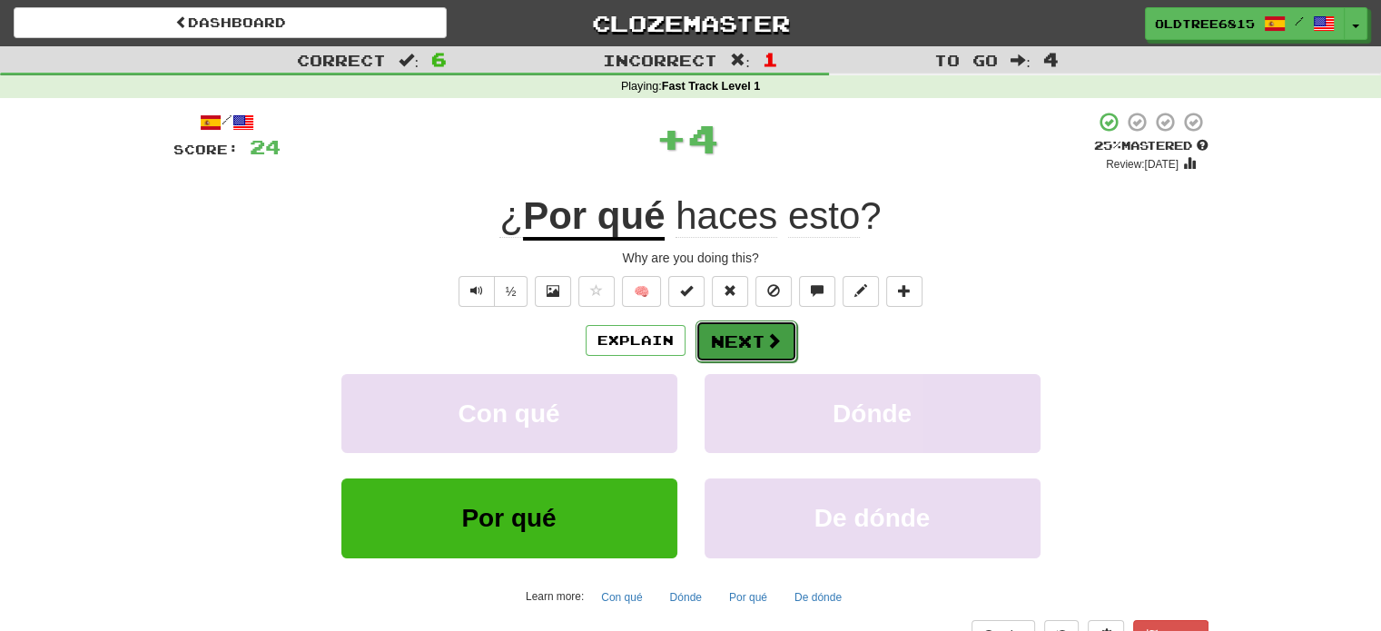
click at [759, 333] on button "Next" at bounding box center [746, 341] width 102 height 42
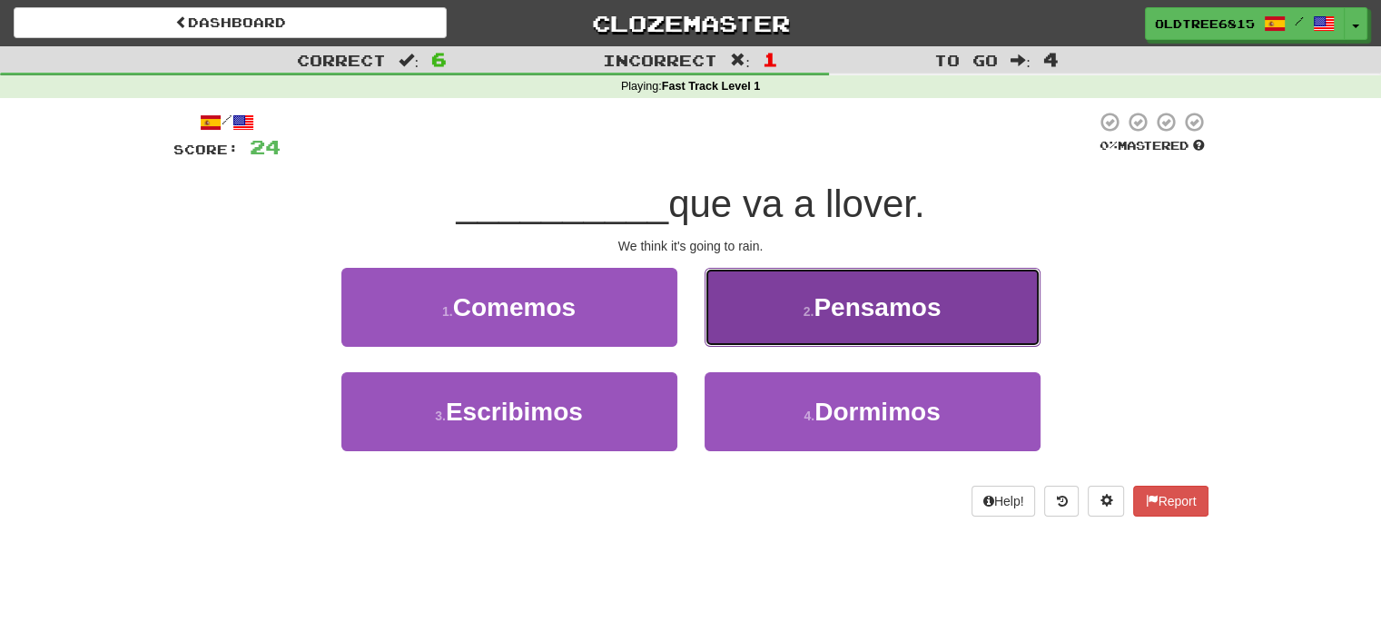
click at [760, 314] on button "2 . Pensamos" at bounding box center [873, 307] width 336 height 79
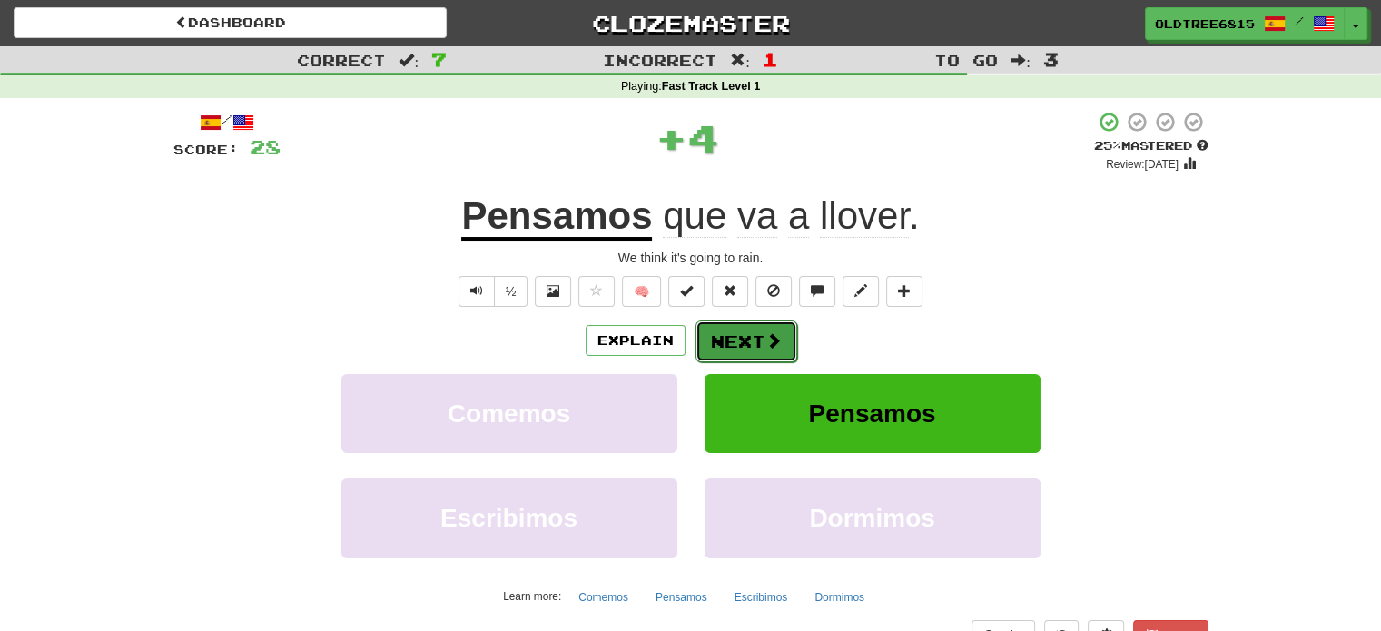
click at [744, 336] on button "Next" at bounding box center [746, 341] width 102 height 42
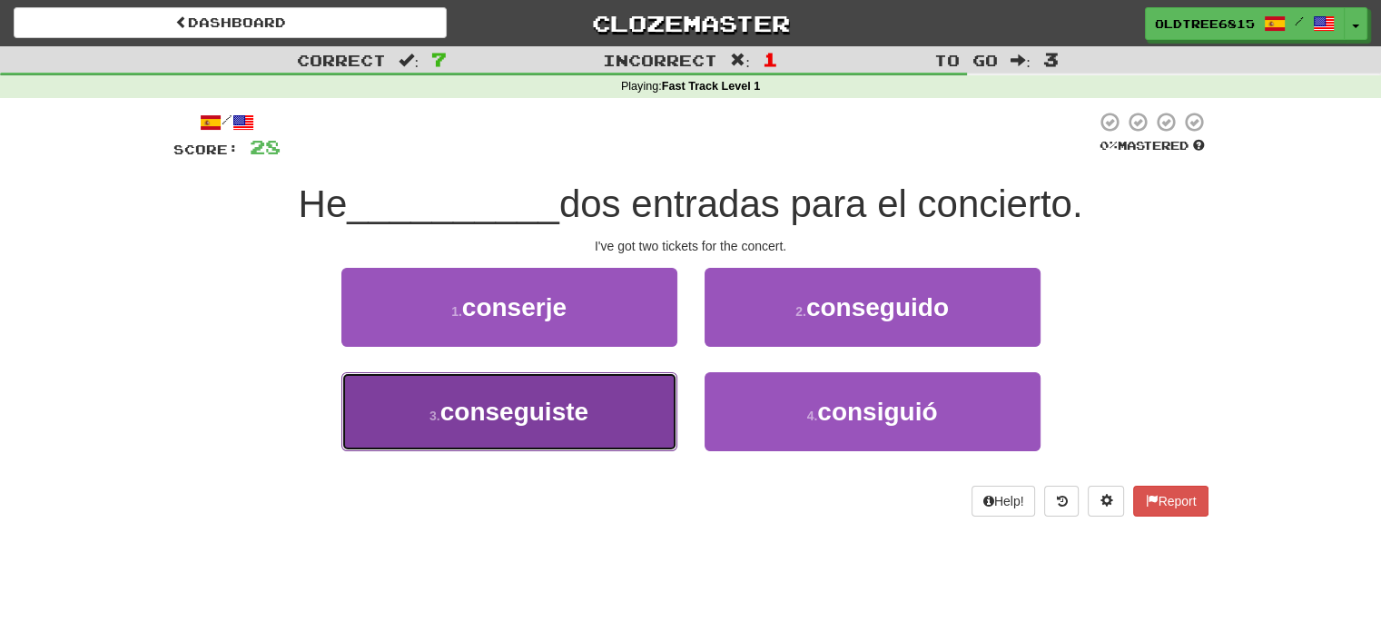
click at [599, 397] on button "3 . conseguiste" at bounding box center [509, 411] width 336 height 79
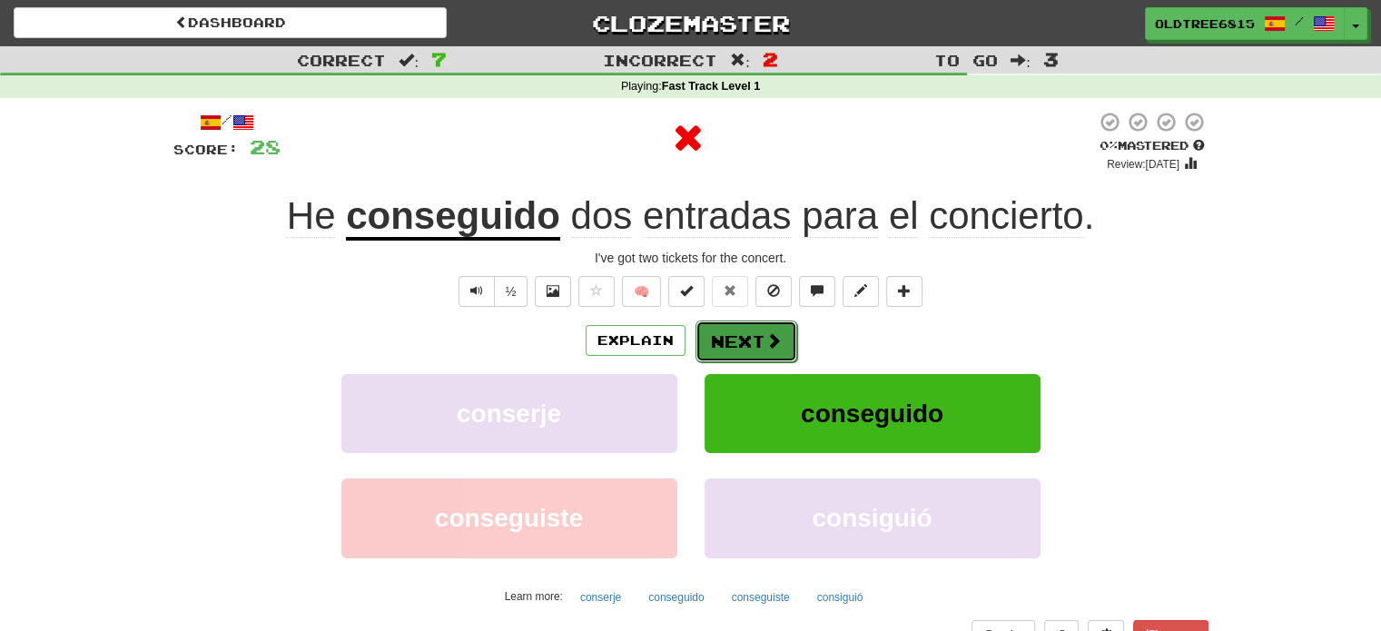
click at [721, 341] on button "Next" at bounding box center [746, 341] width 102 height 42
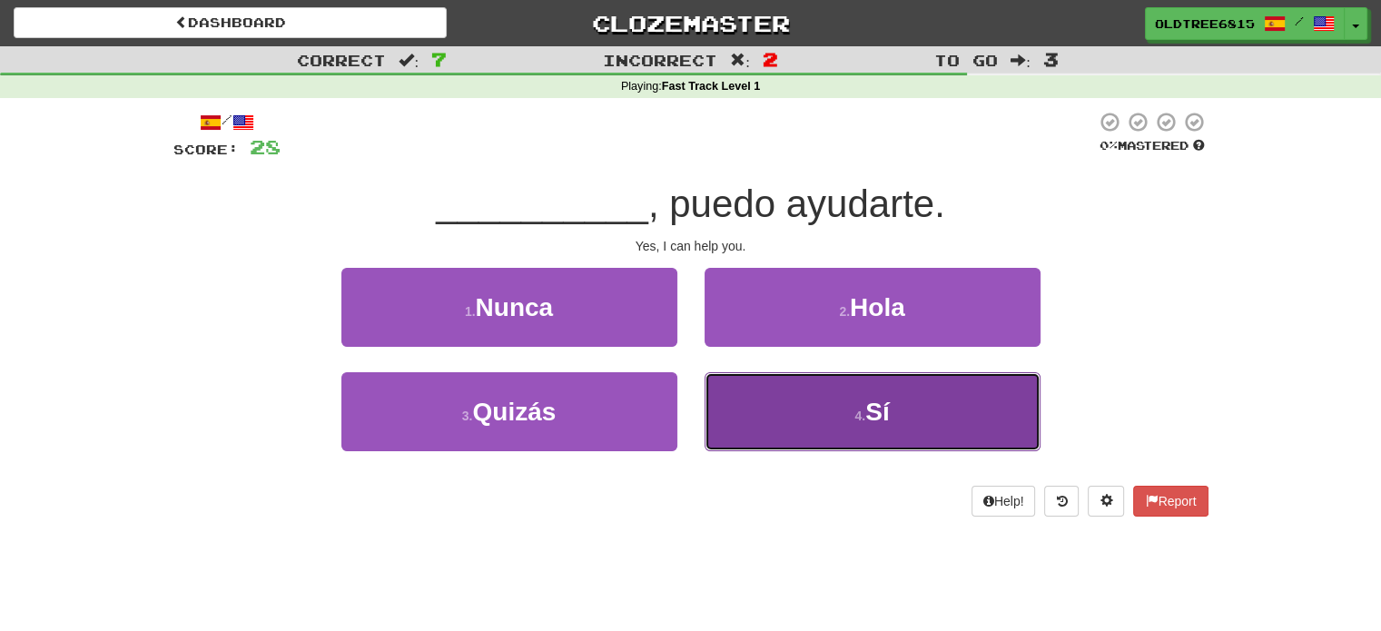
click at [803, 406] on button "4 . Sí" at bounding box center [873, 411] width 336 height 79
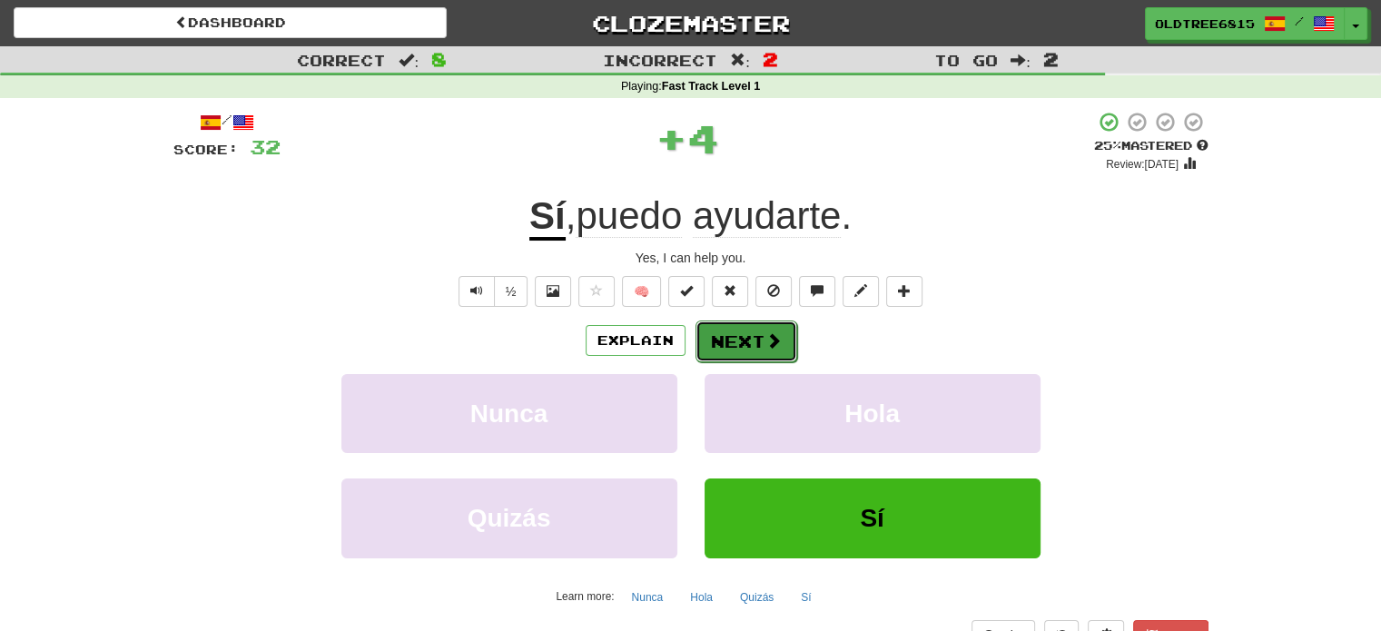
click at [740, 333] on button "Next" at bounding box center [746, 341] width 102 height 42
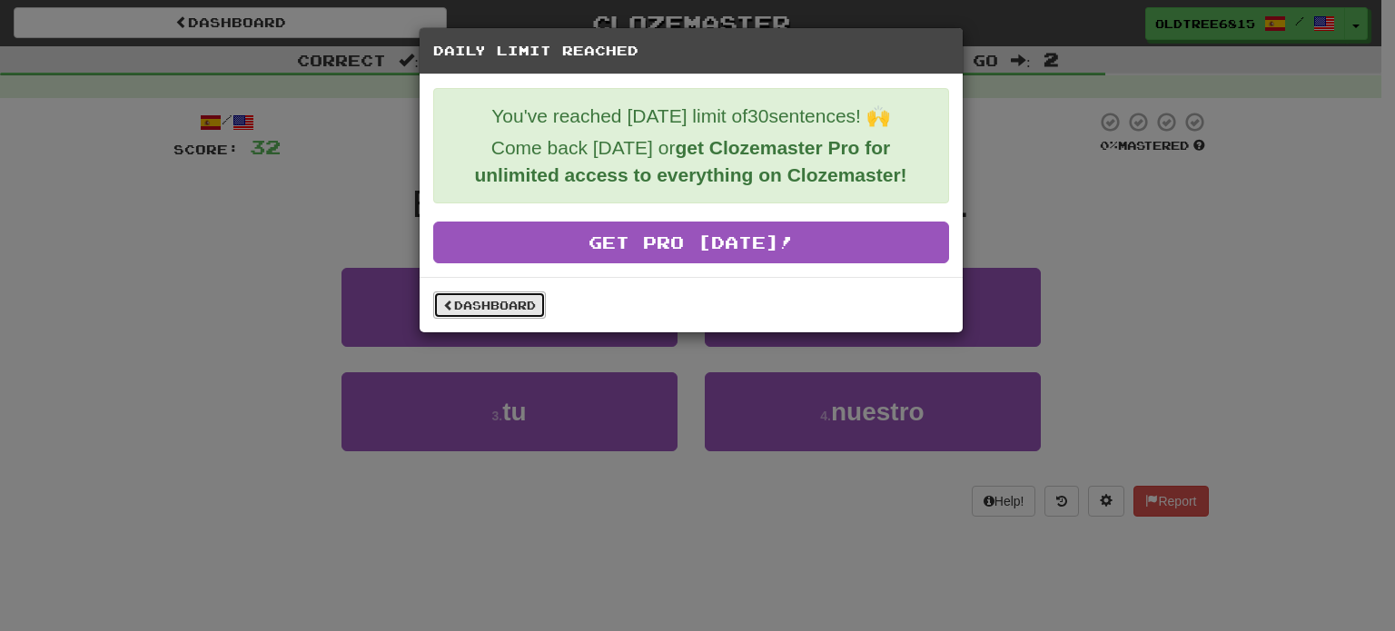
click at [450, 301] on span at bounding box center [448, 305] width 11 height 11
